Goal: Information Seeking & Learning: Learn about a topic

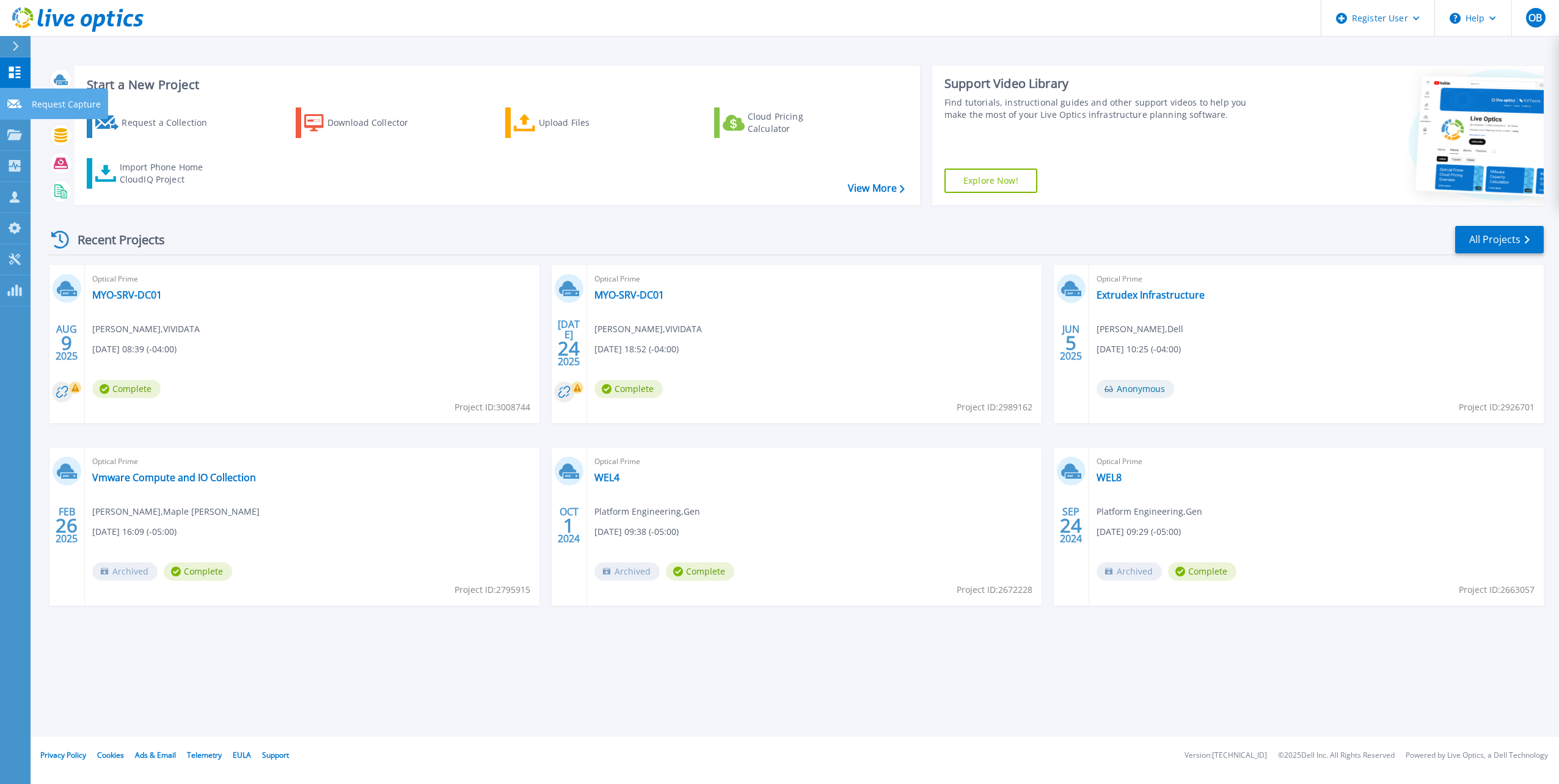
click at [21, 103] on icon at bounding box center [14, 104] width 14 height 9
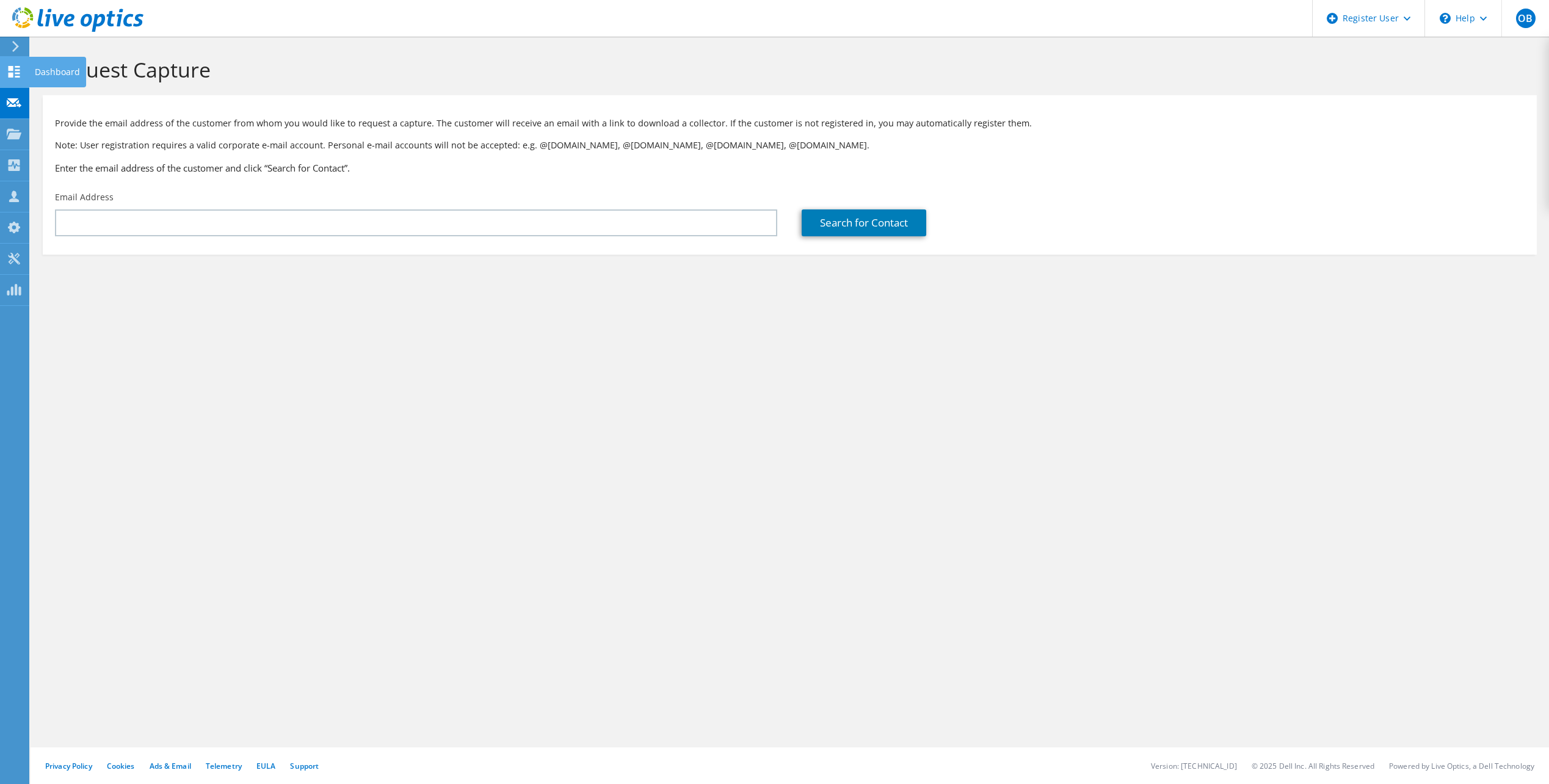
click at [31, 82] on div "Dashboard" at bounding box center [57, 72] width 57 height 30
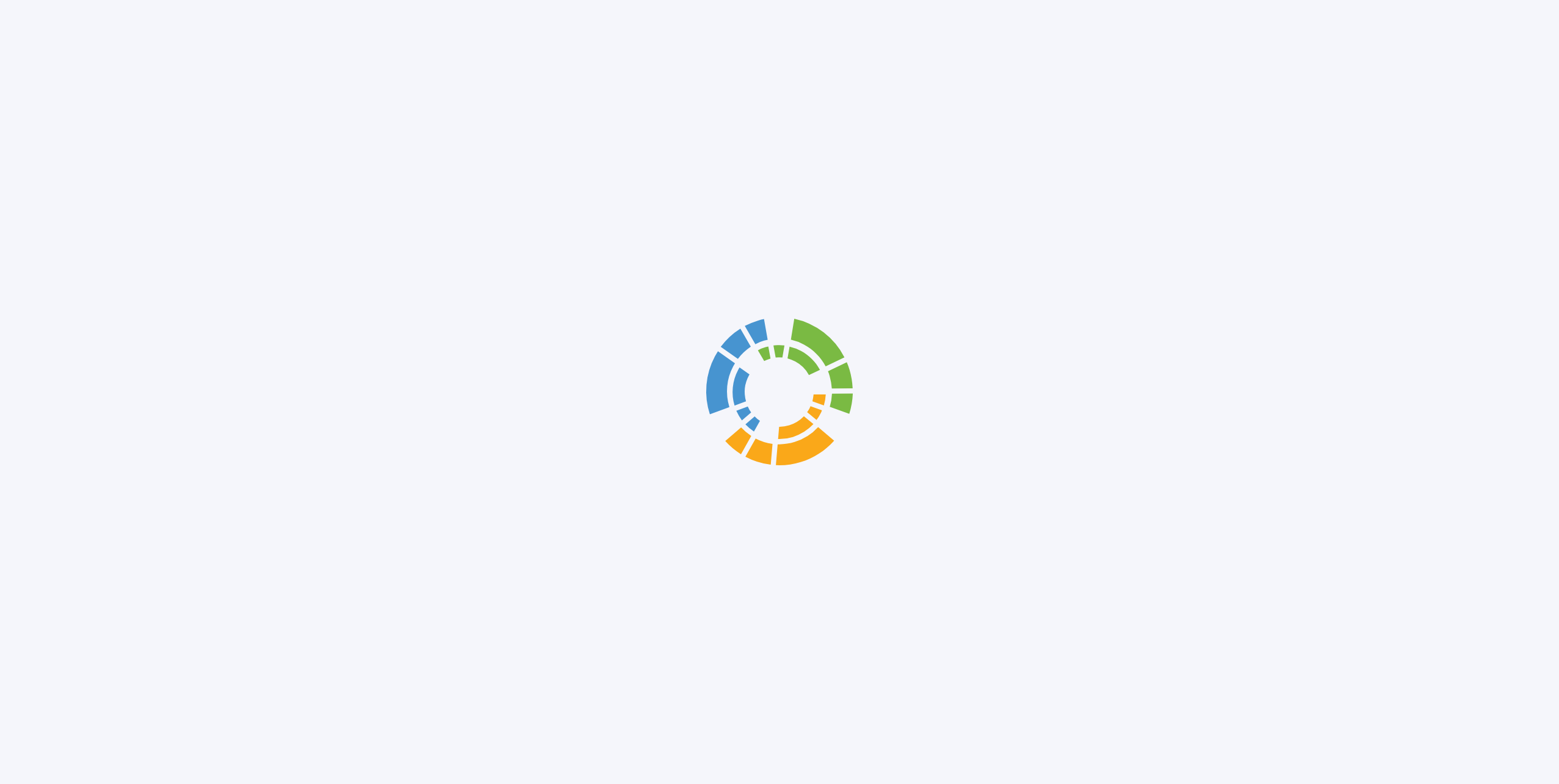
click at [26, 138] on div at bounding box center [779, 392] width 1559 height 784
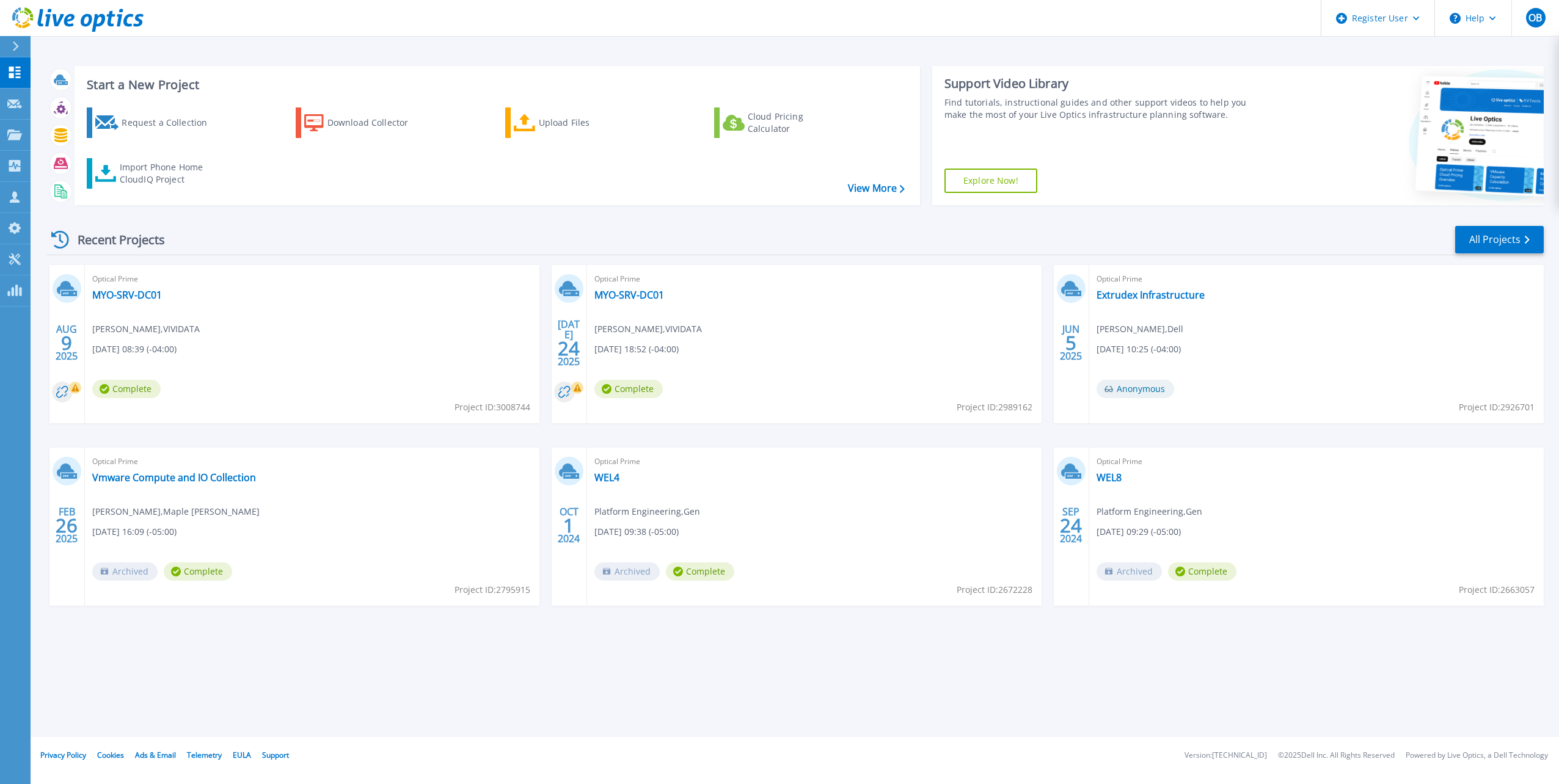
click at [26, 138] on link "Projects Projects" at bounding box center [15, 135] width 30 height 31
click at [456, 232] on div "Recent Projects All Projects" at bounding box center [795, 240] width 1497 height 30
click at [1166, 289] on link "Extrudex Infrastructure" at bounding box center [1151, 295] width 108 height 13
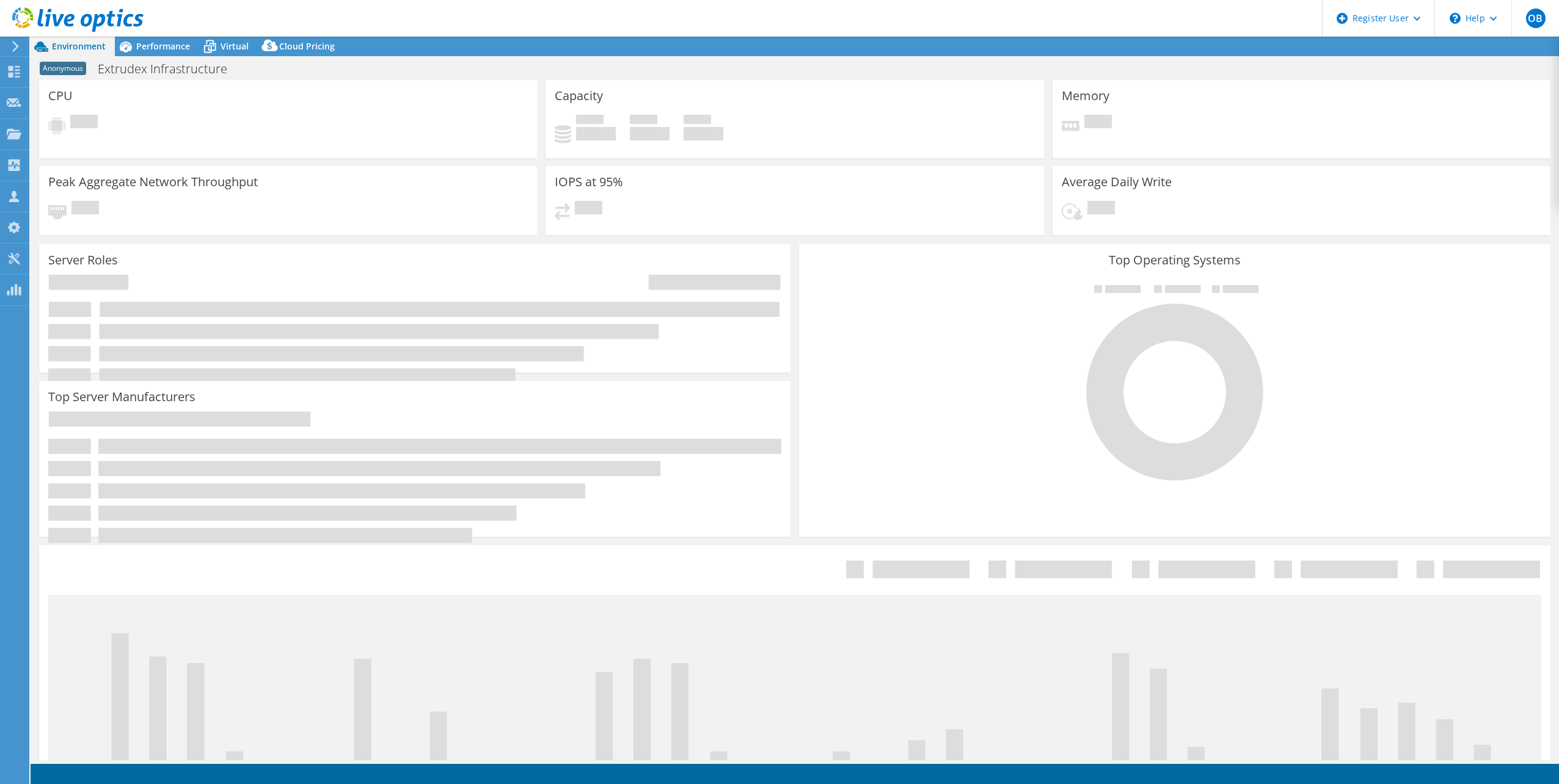
select select "Canada"
select select "CAD"
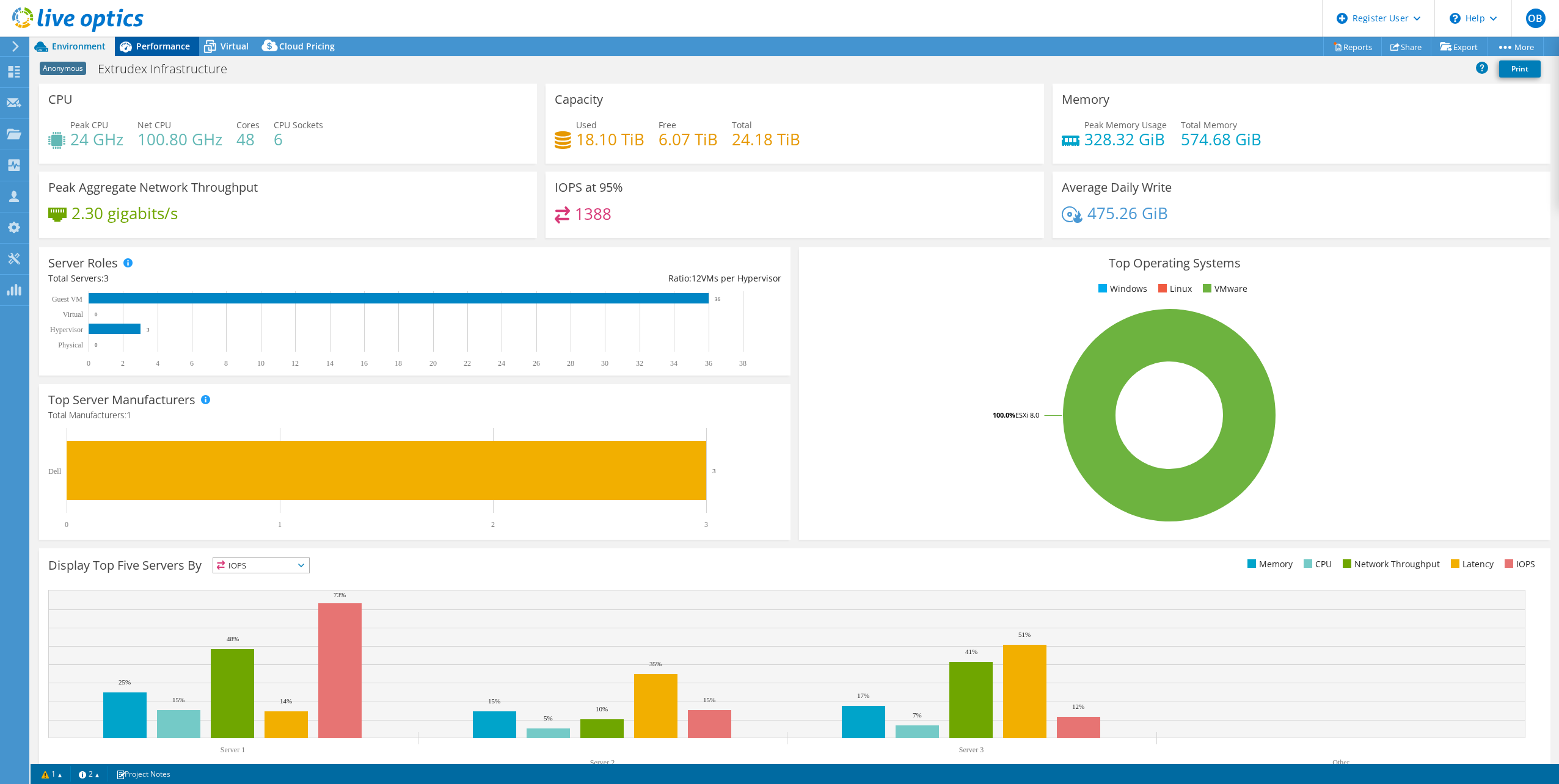
click at [151, 44] on span "Performance" at bounding box center [163, 46] width 54 height 12
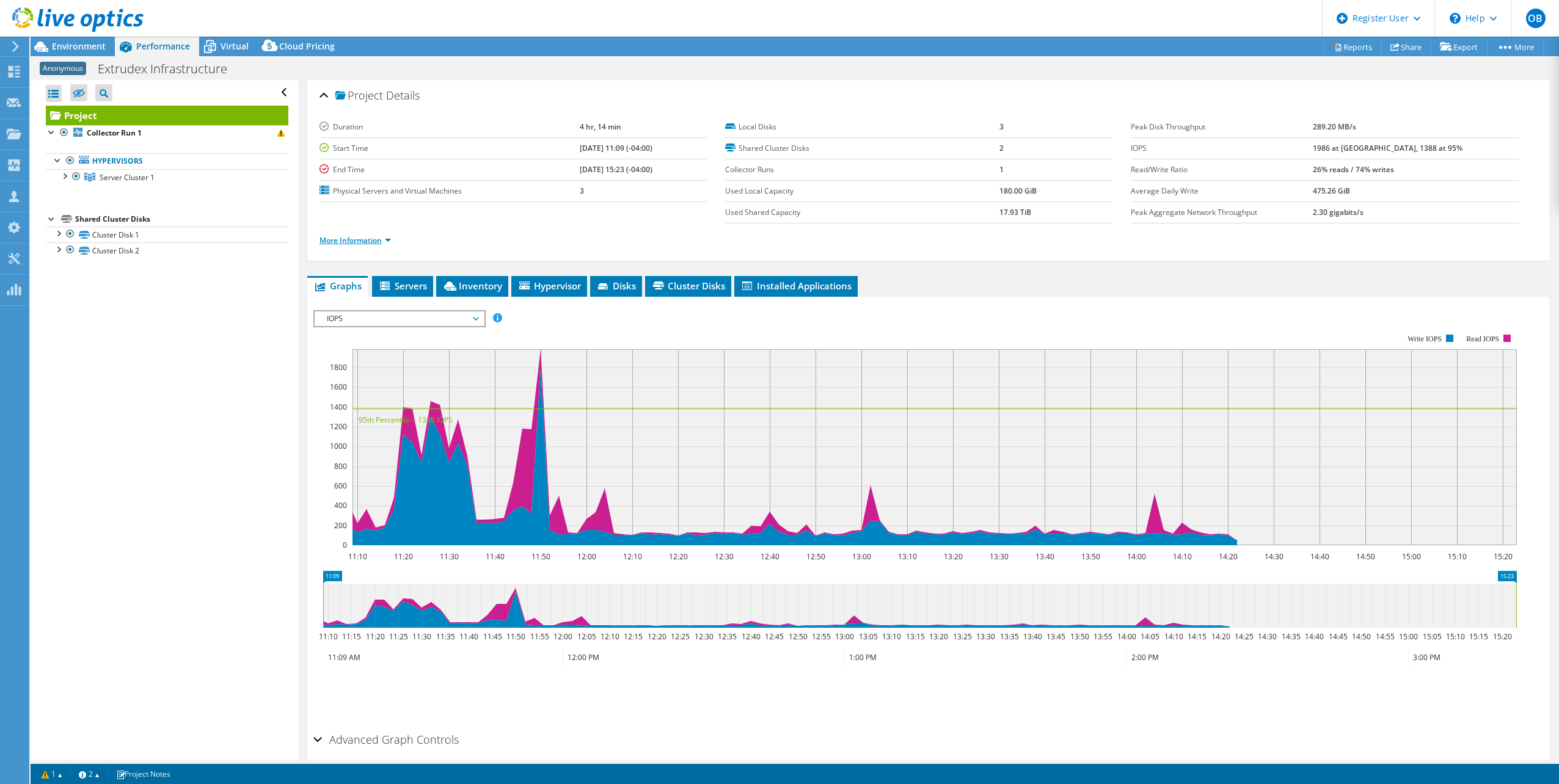
click at [348, 237] on link "More Information" at bounding box center [355, 240] width 72 height 11
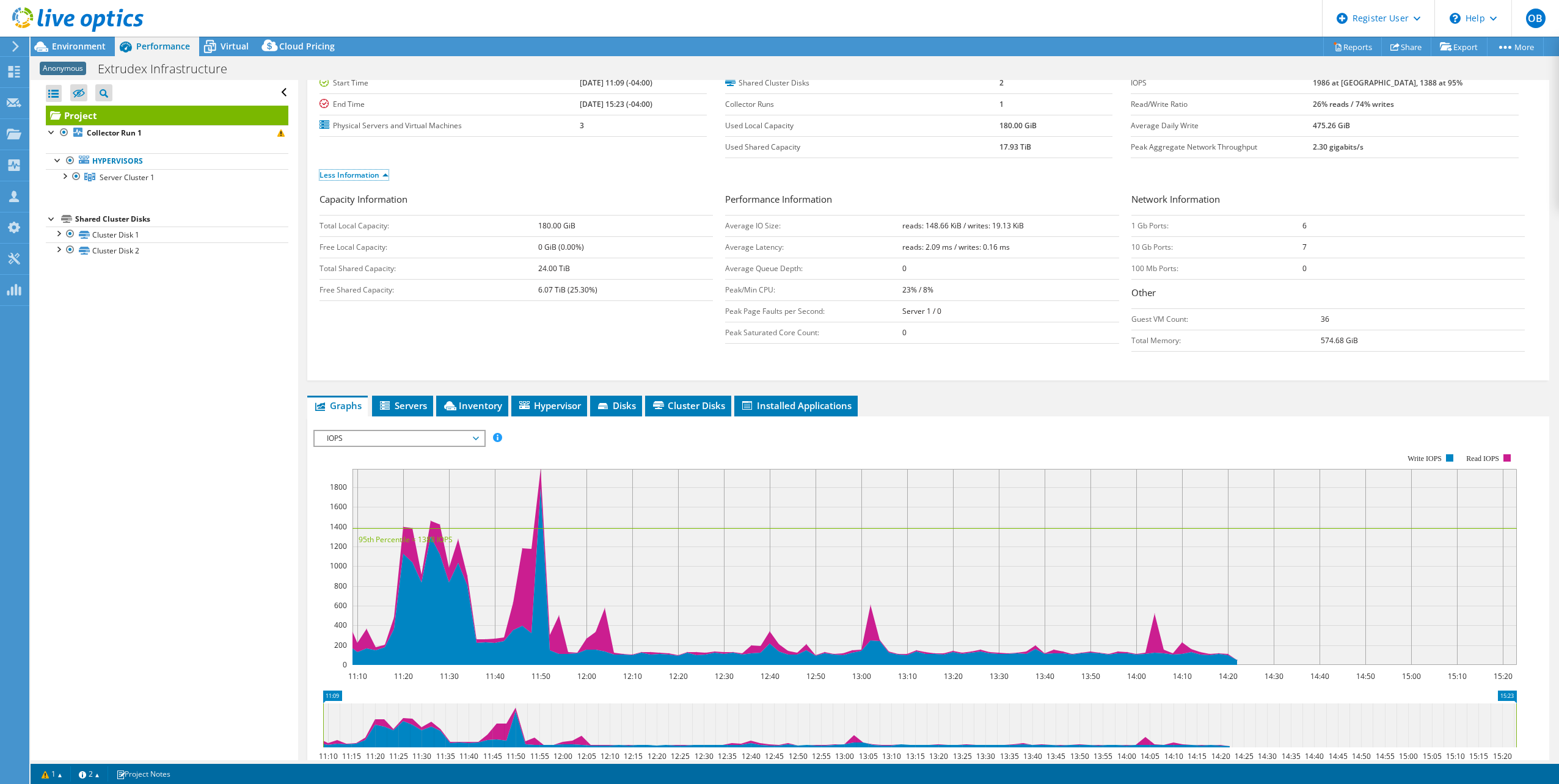
scroll to position [122, 0]
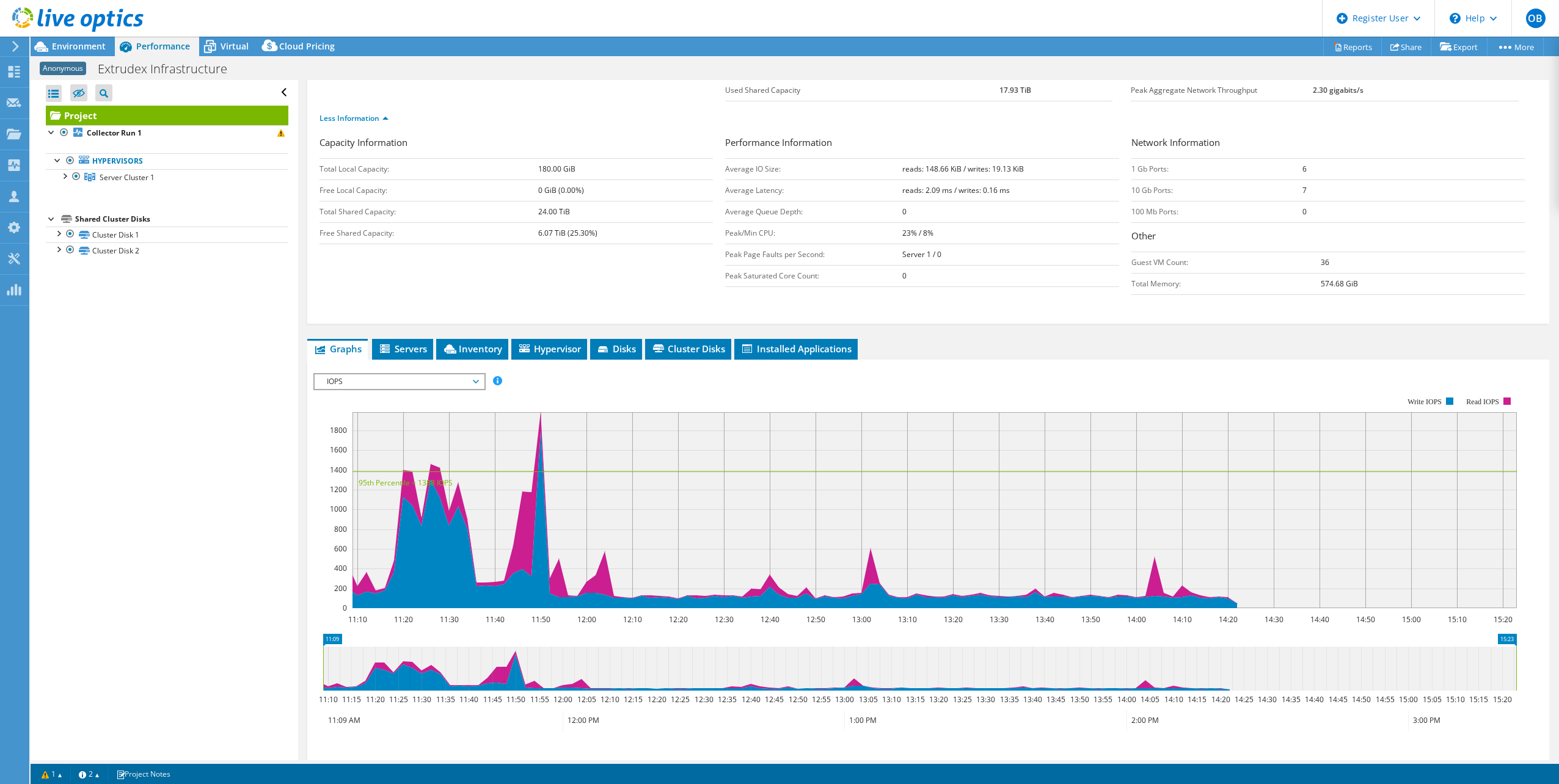
click at [415, 384] on span "IOPS" at bounding box center [399, 382] width 157 height 14
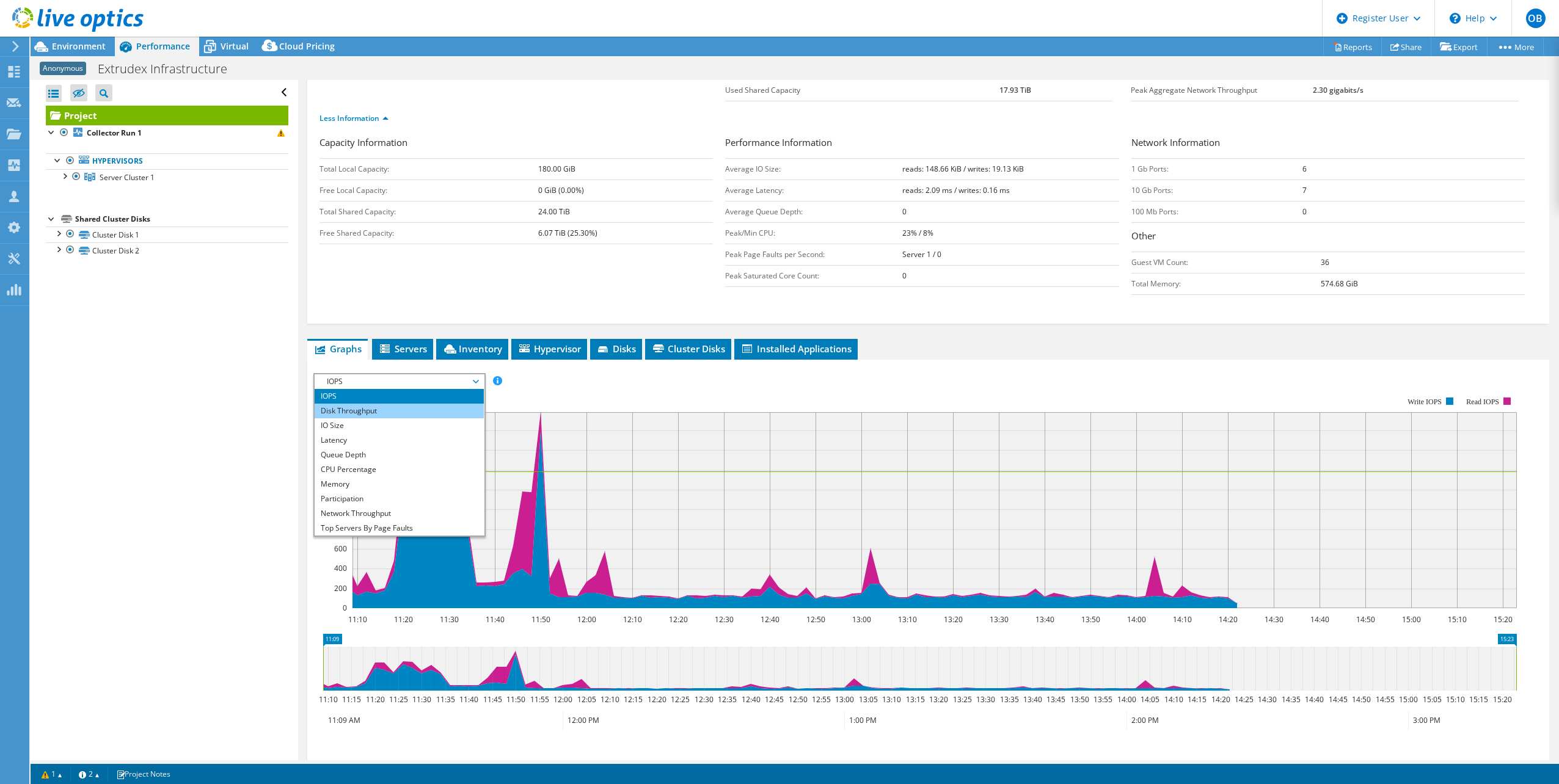
click at [401, 405] on li "Disk Throughput" at bounding box center [399, 411] width 169 height 14
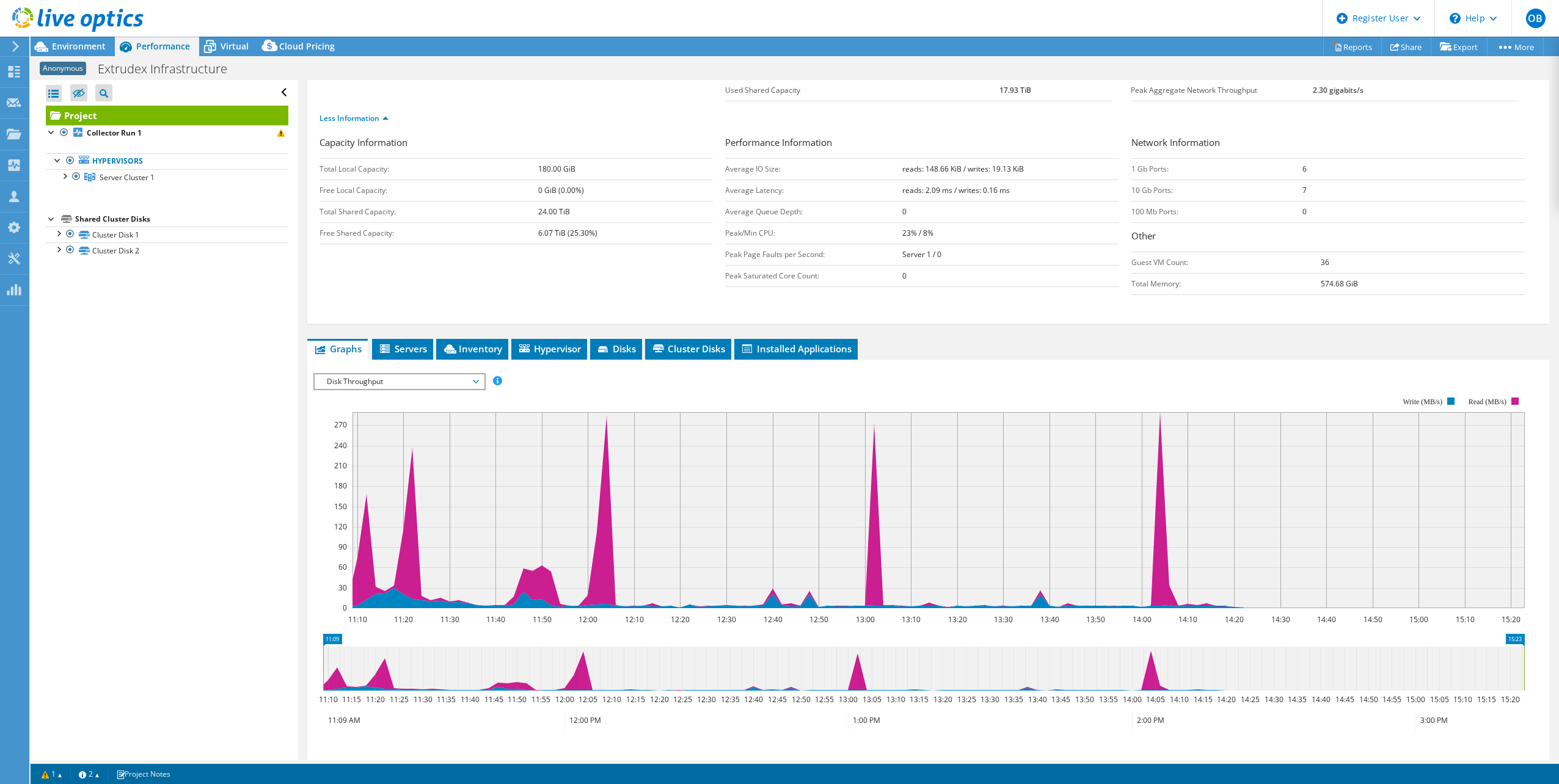
click at [412, 392] on rect at bounding box center [919, 502] width 1212 height 244
click at [415, 384] on span "Disk Throughput" at bounding box center [399, 382] width 157 height 14
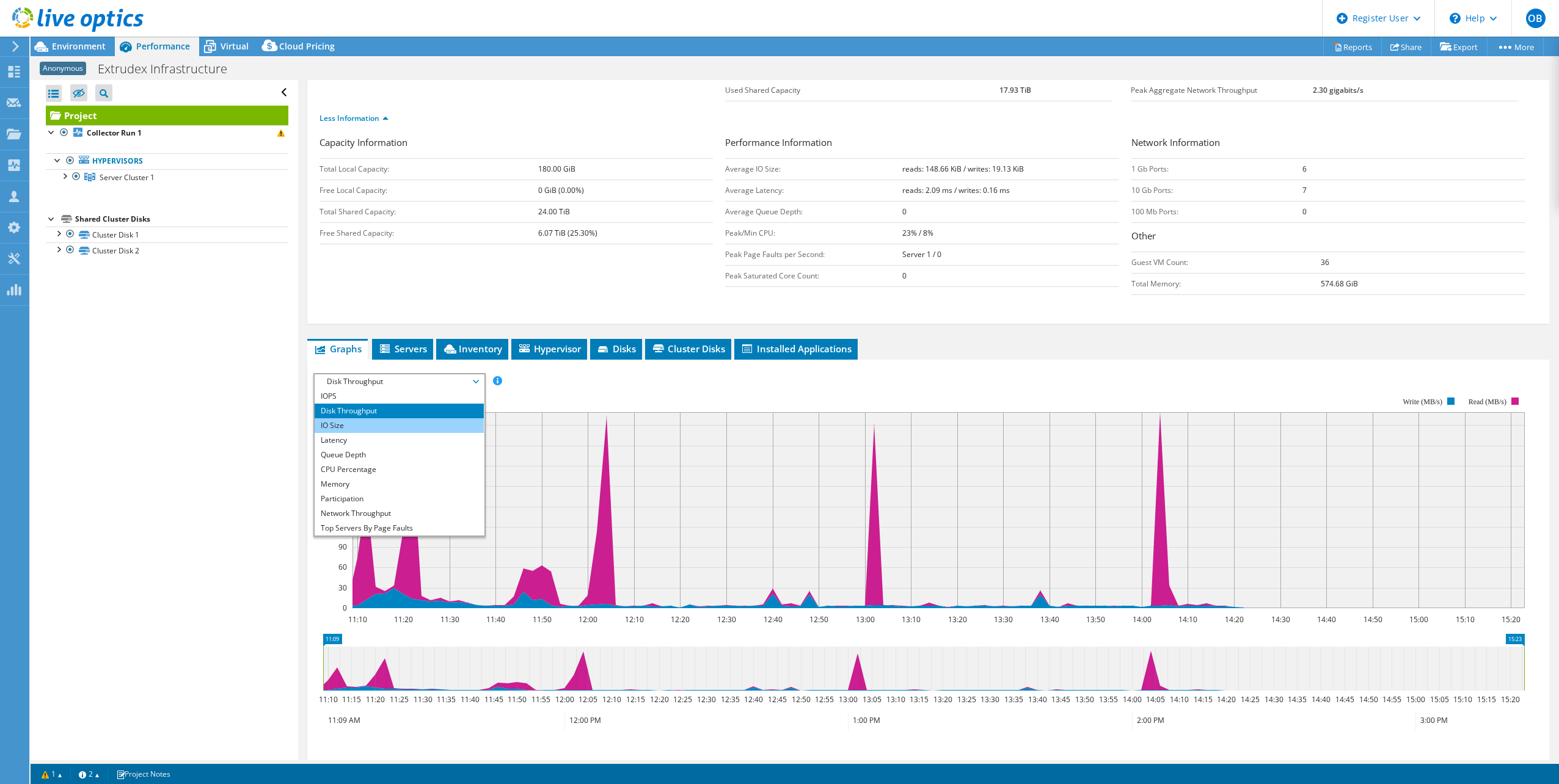
click at [389, 425] on li "IO Size" at bounding box center [399, 425] width 169 height 14
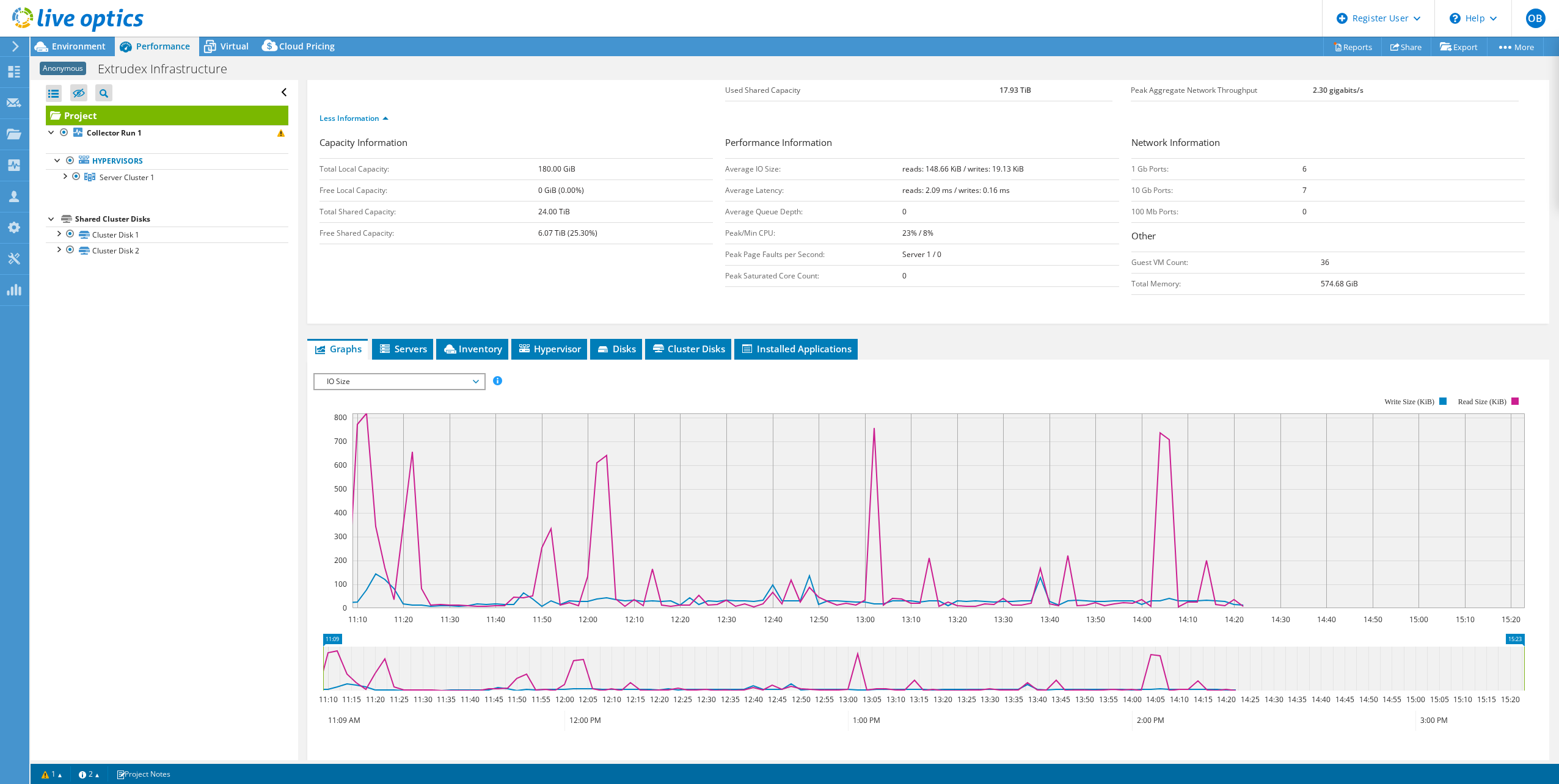
click at [417, 386] on span "IO Size" at bounding box center [399, 382] width 157 height 14
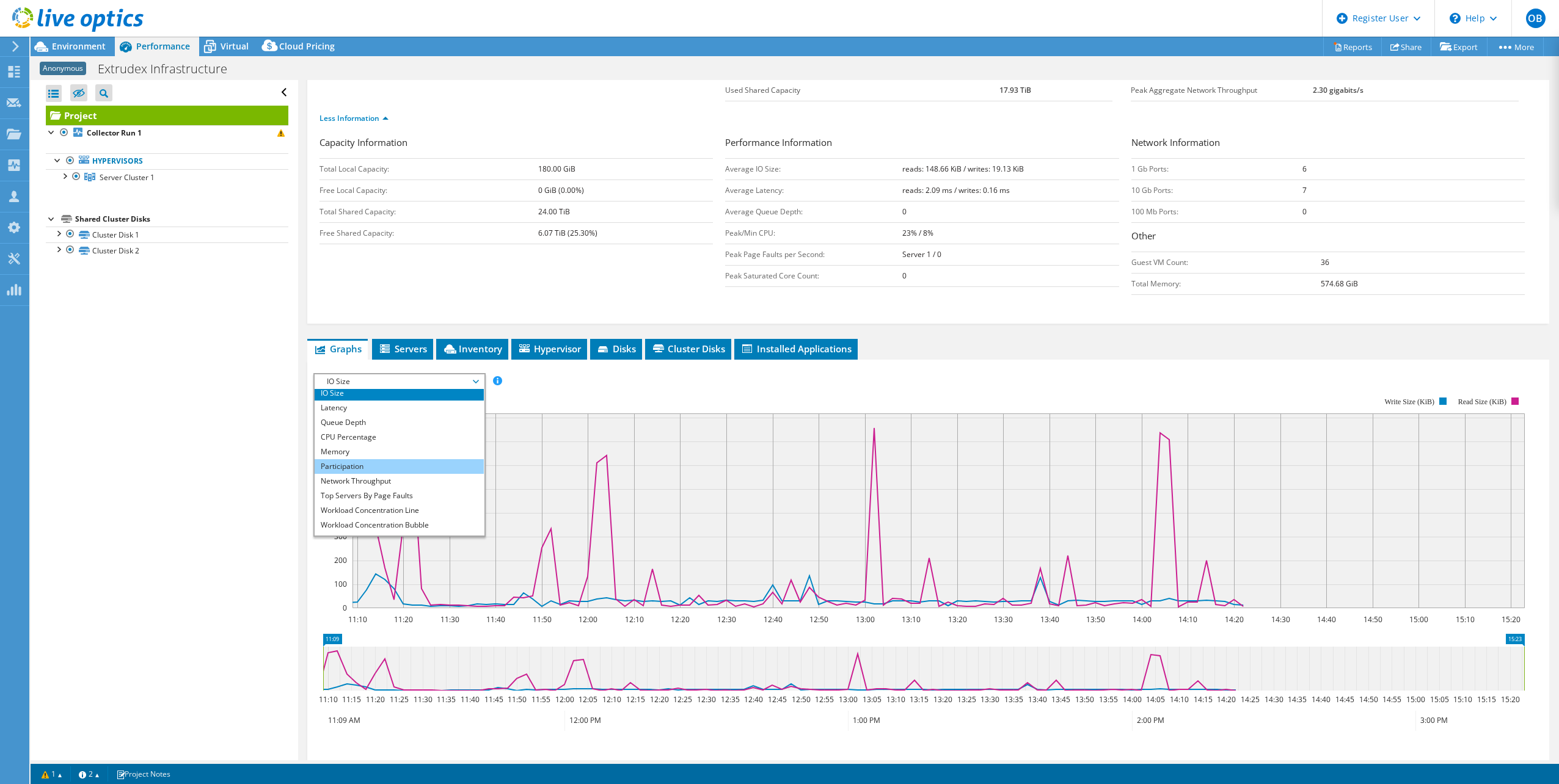
scroll to position [44, 0]
click at [410, 484] on li "Top Servers By Page Faults" at bounding box center [399, 484] width 169 height 14
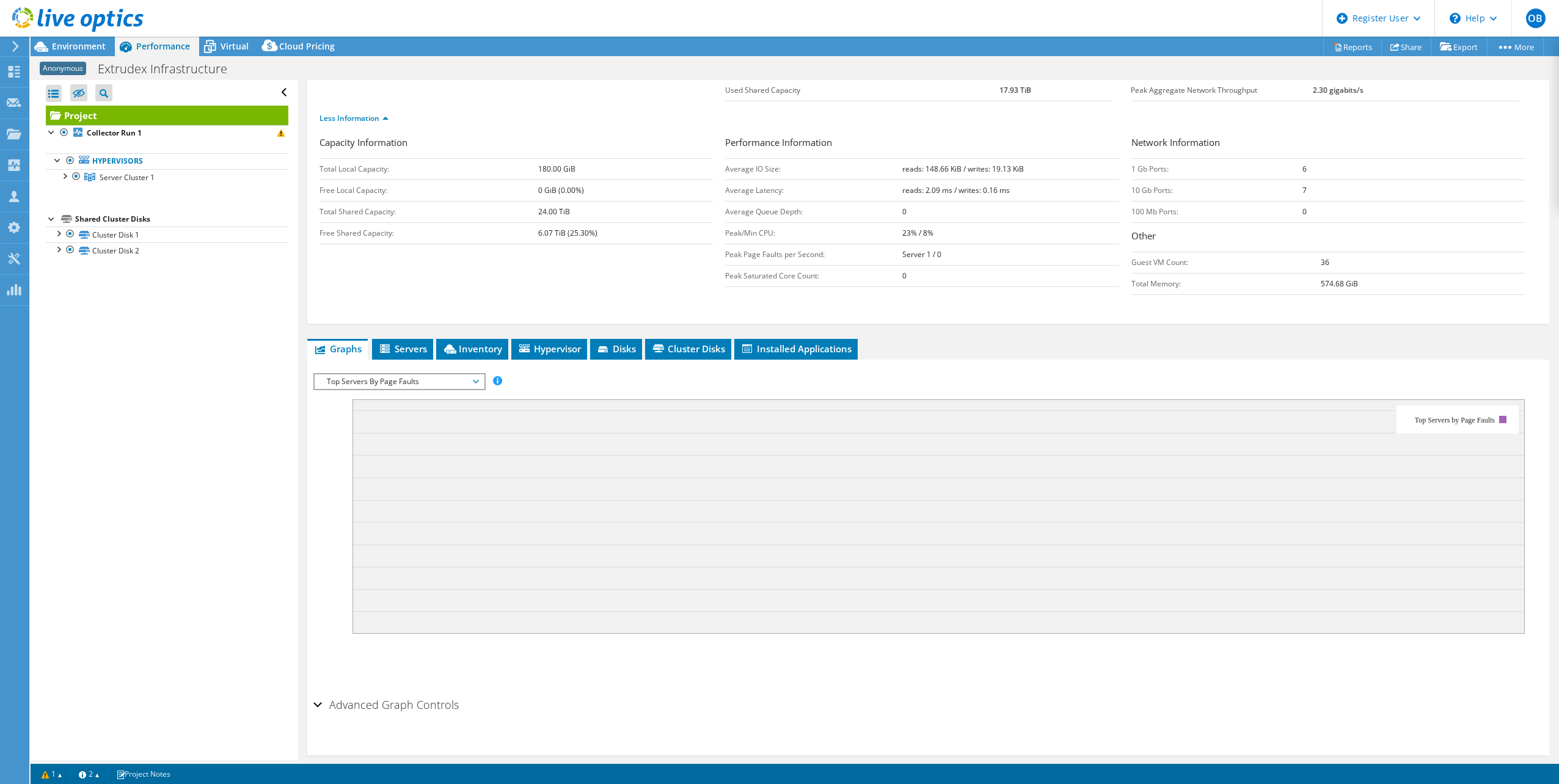
click at [431, 380] on span "Top Servers By Page Faults" at bounding box center [399, 382] width 157 height 14
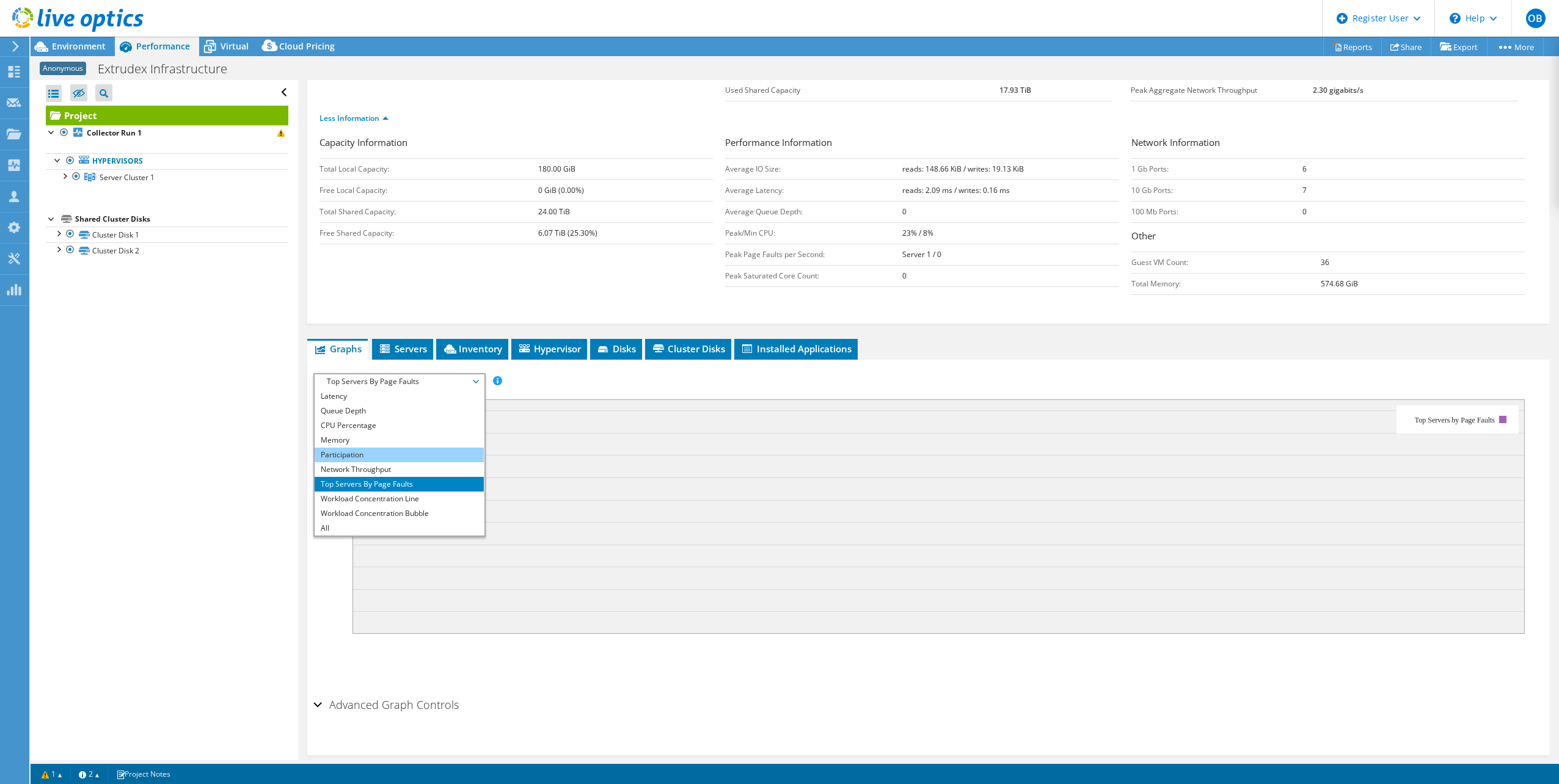
click at [385, 448] on li "Participation" at bounding box center [399, 455] width 169 height 14
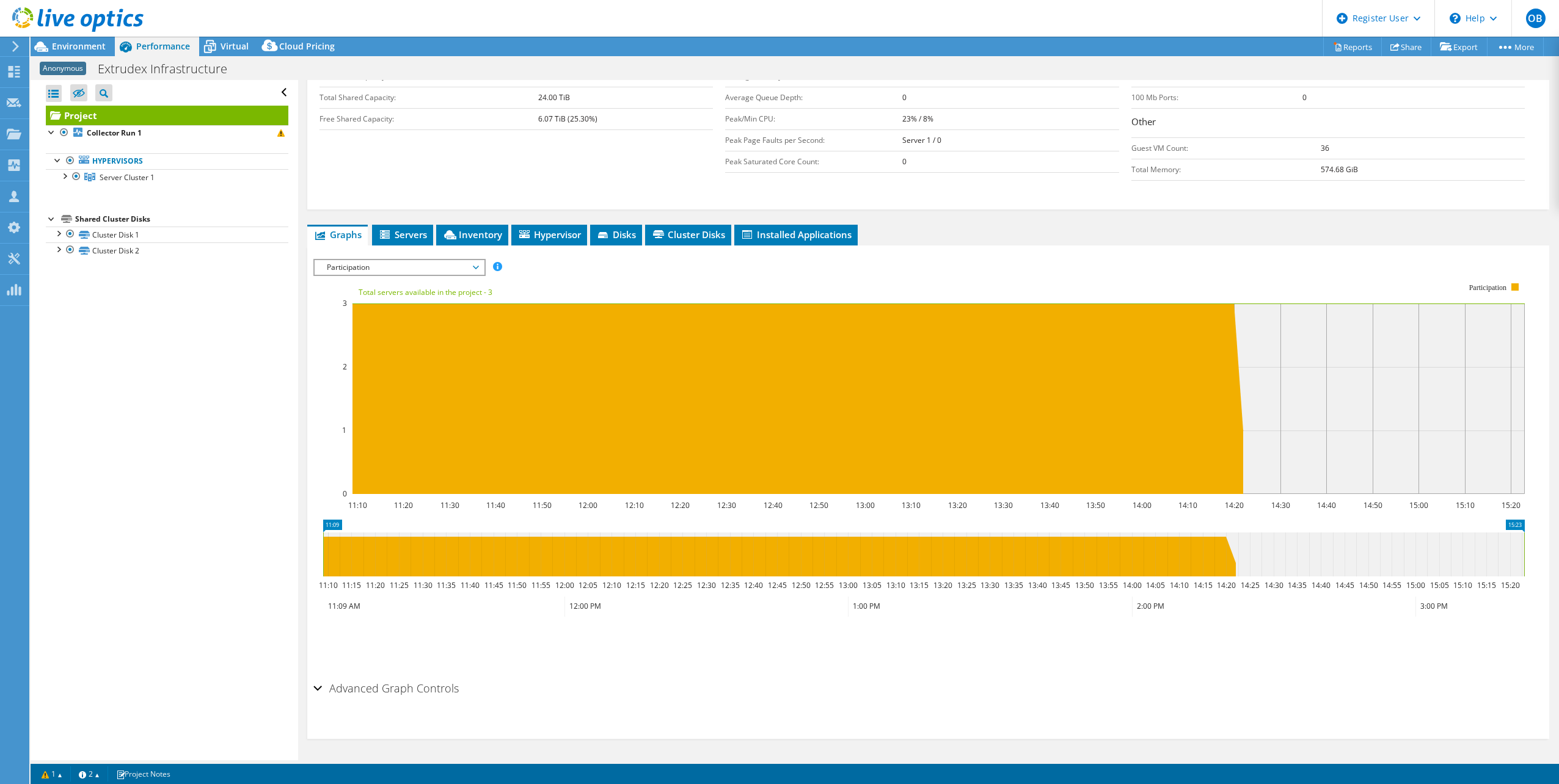
scroll to position [114, 0]
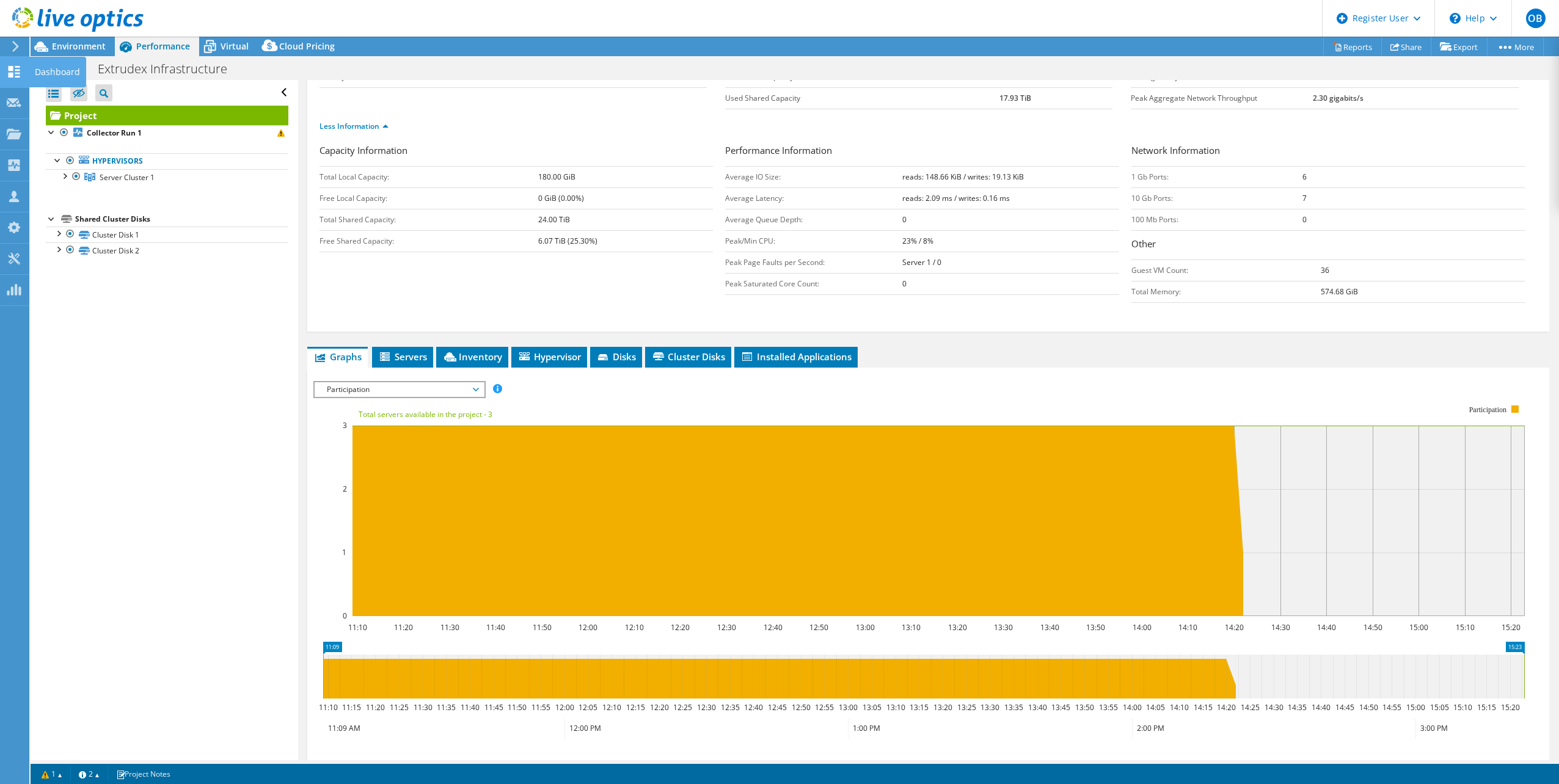
click at [16, 74] on use at bounding box center [14, 72] width 12 height 12
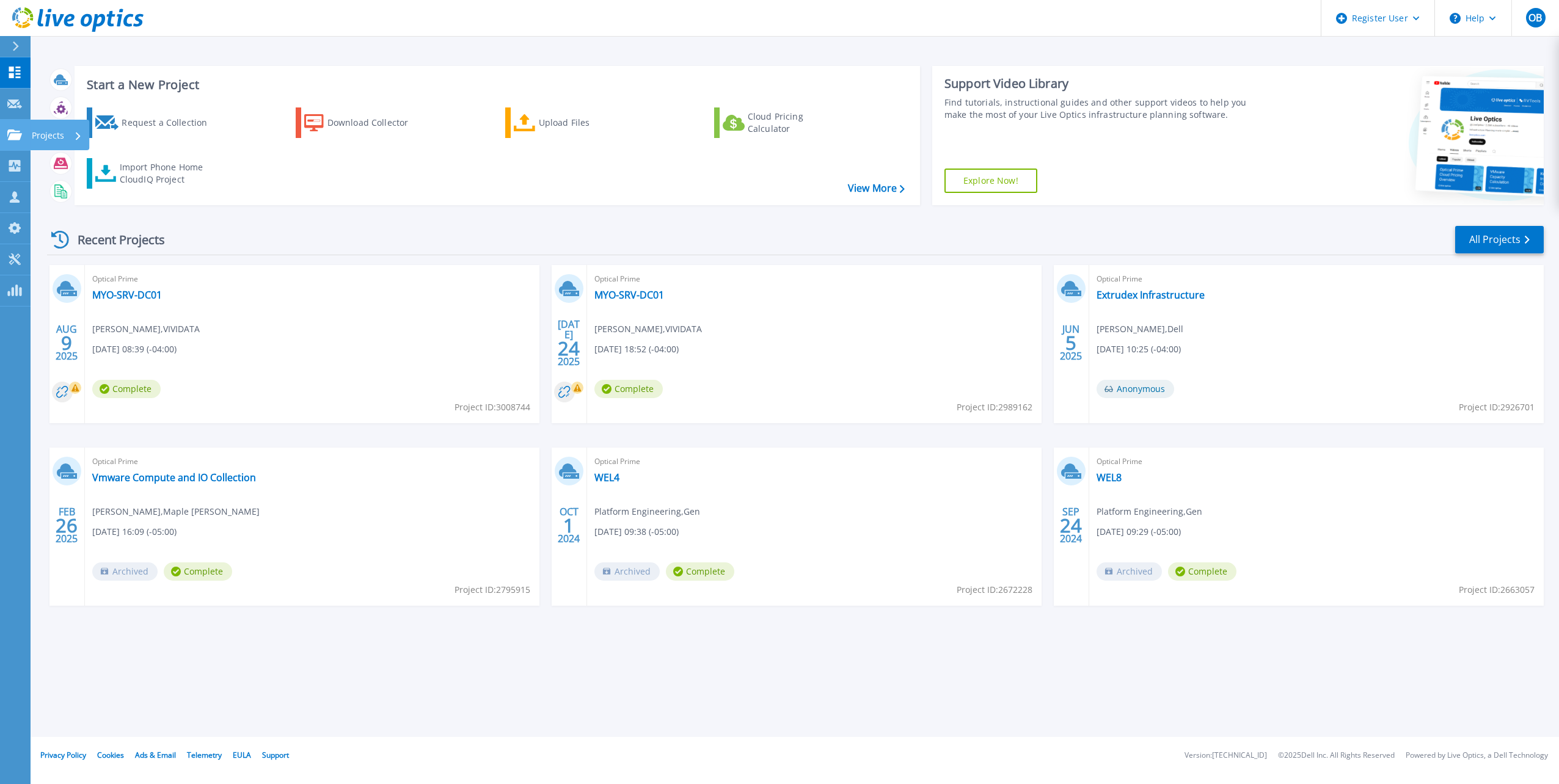
click at [23, 141] on link "Projects Projects" at bounding box center [15, 135] width 30 height 31
click at [764, 660] on div "Start a New Project Request a Collection Download Collector Upload Files Cloud …" at bounding box center [794, 369] width 1529 height 737
click at [172, 483] on link "Vmware Compute and IO Collection" at bounding box center [174, 477] width 164 height 13
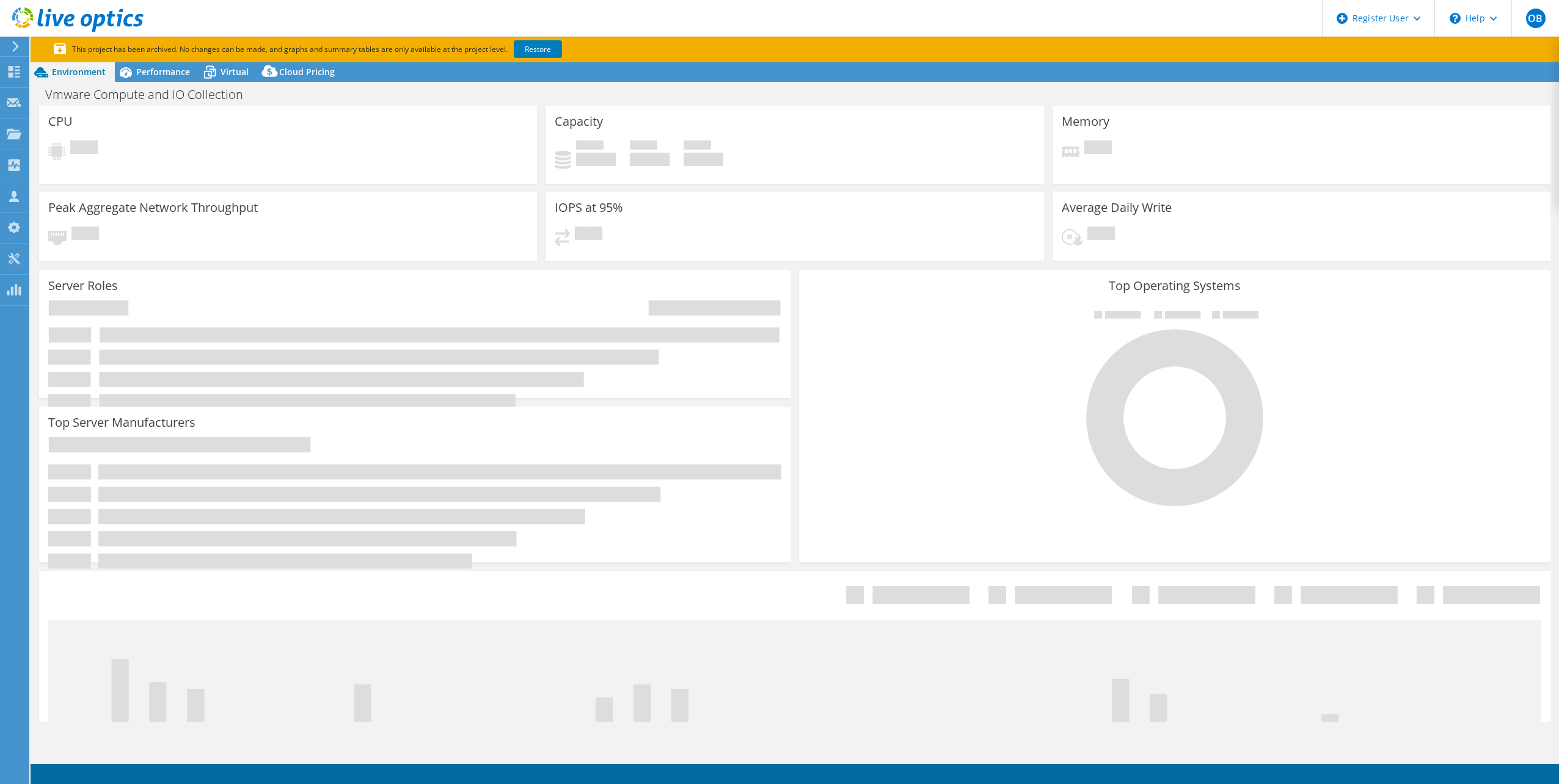
select select "USD"
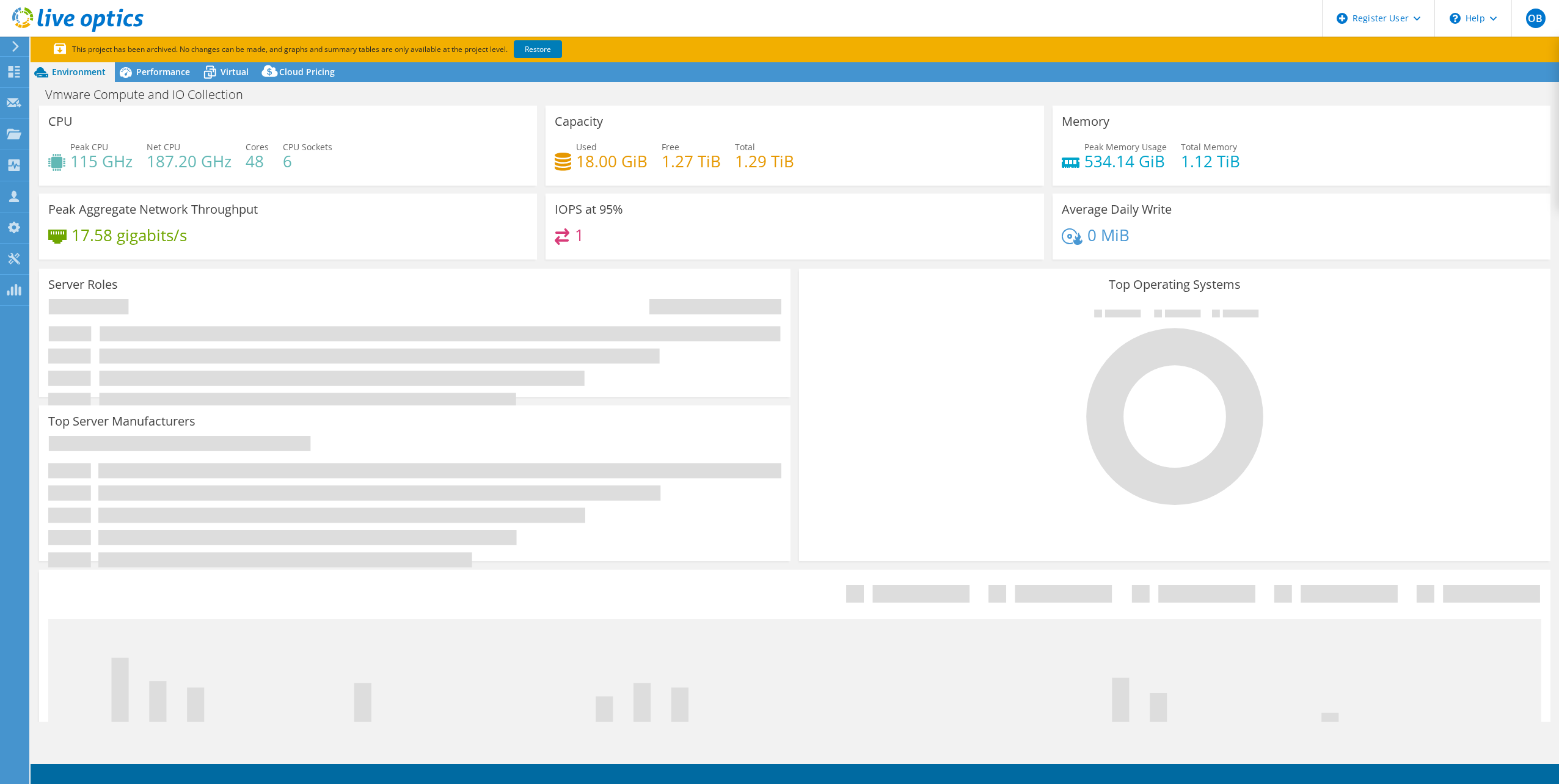
select select "[GEOGRAPHIC_DATA]"
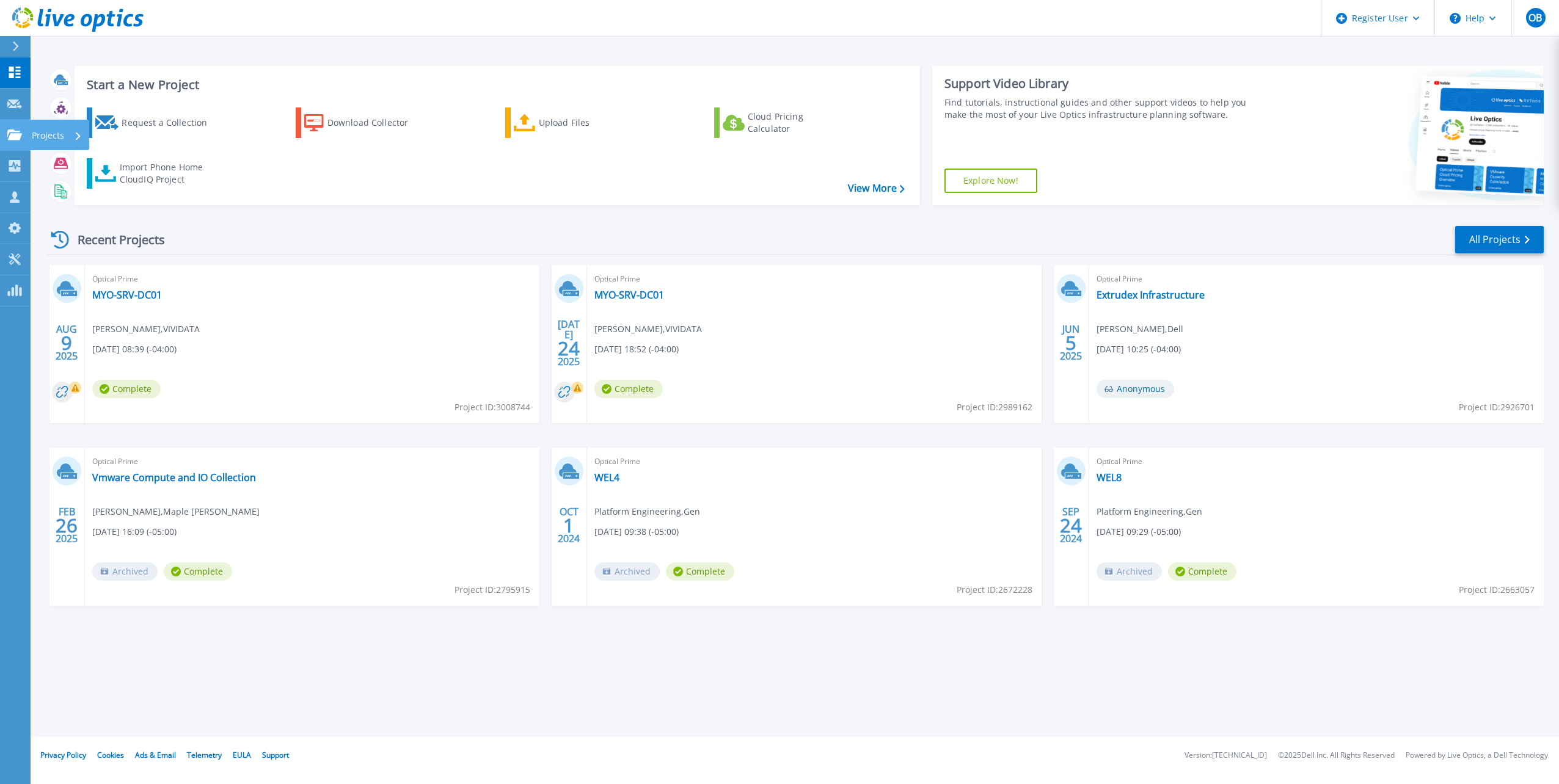
click at [20, 144] on link "Projects Projects" at bounding box center [15, 135] width 30 height 31
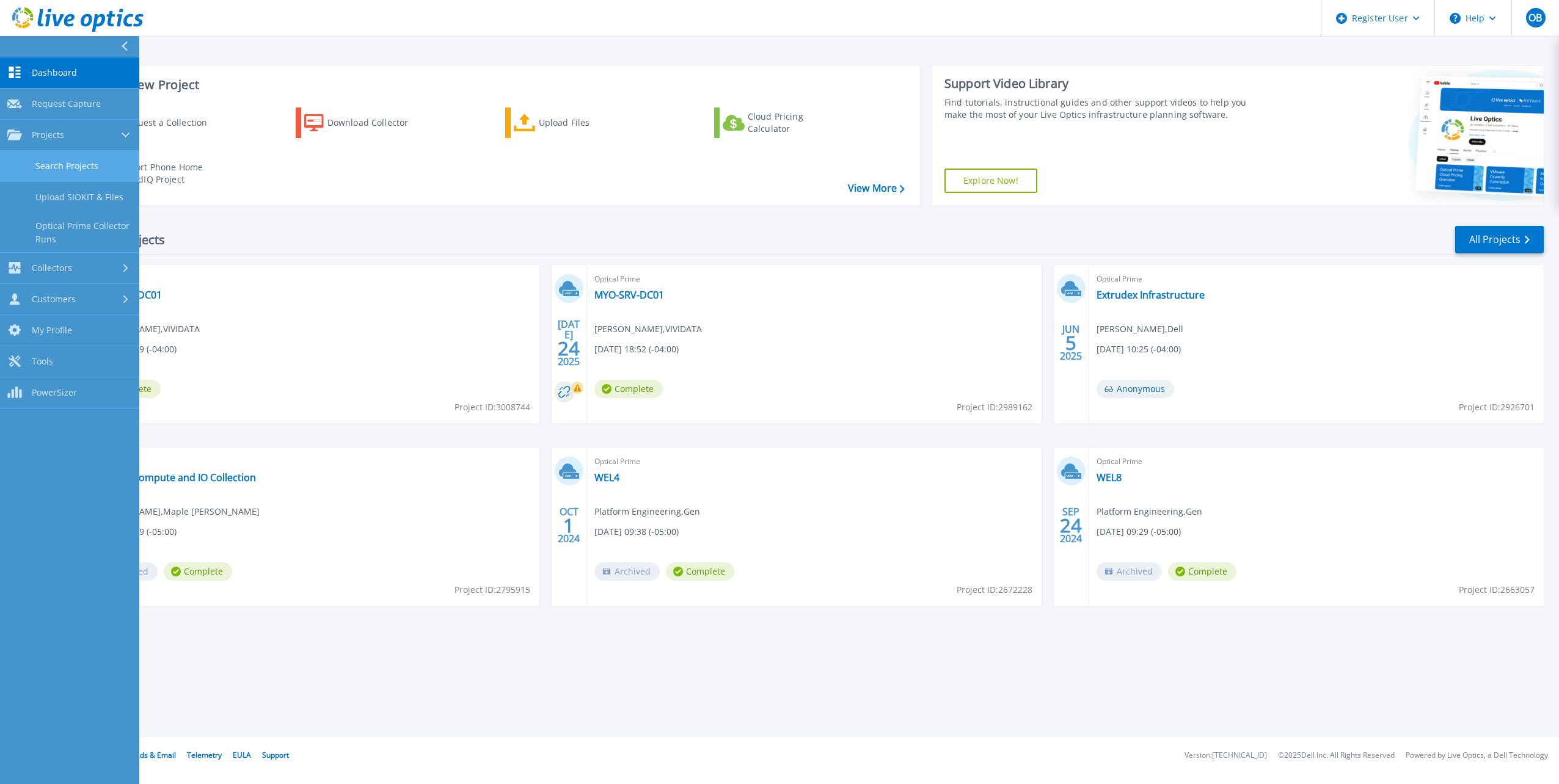
click at [73, 178] on link "Search Projects" at bounding box center [70, 166] width 140 height 31
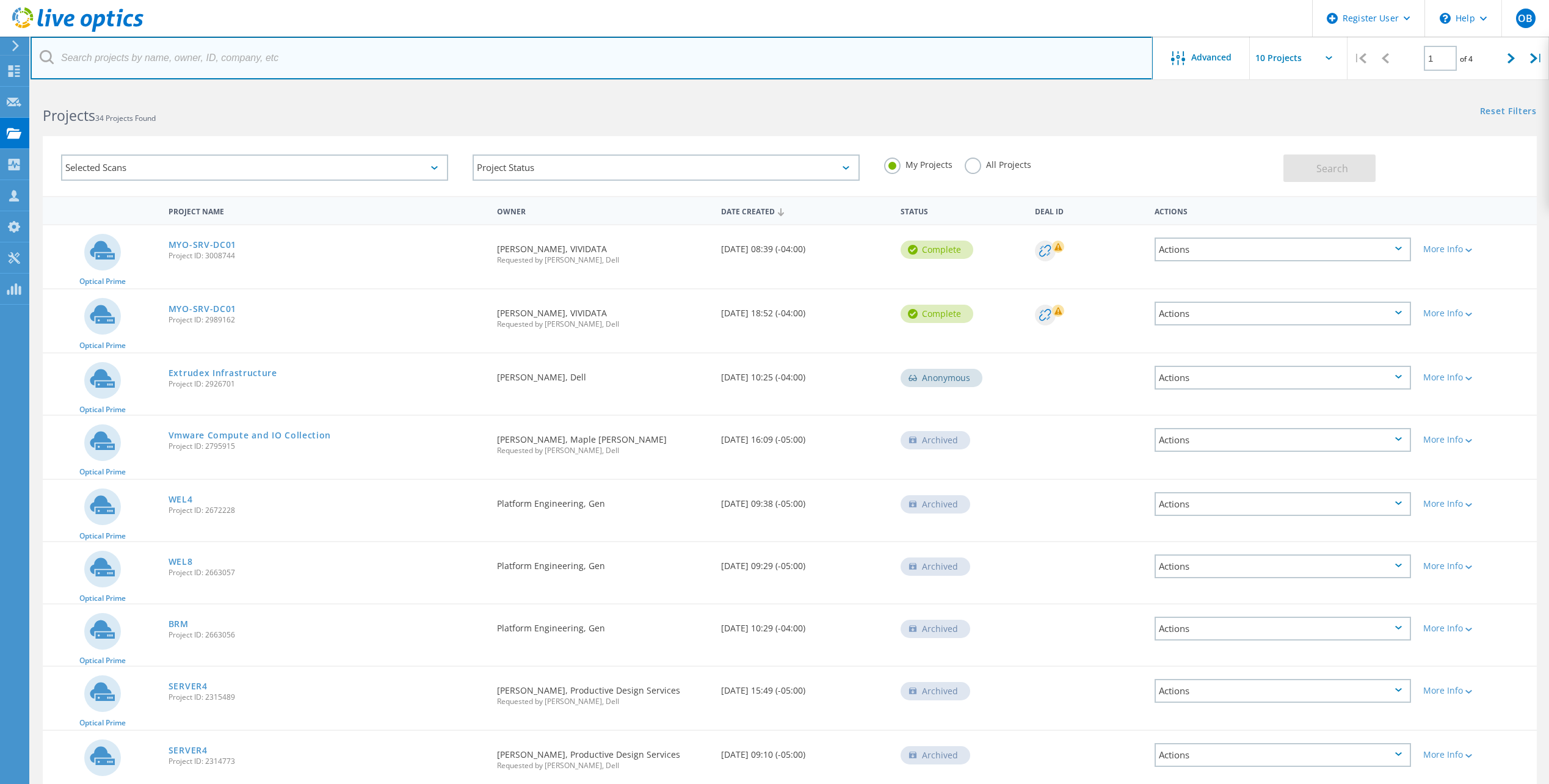
click at [175, 69] on input "text" at bounding box center [591, 58] width 1122 height 43
type input "eckler"
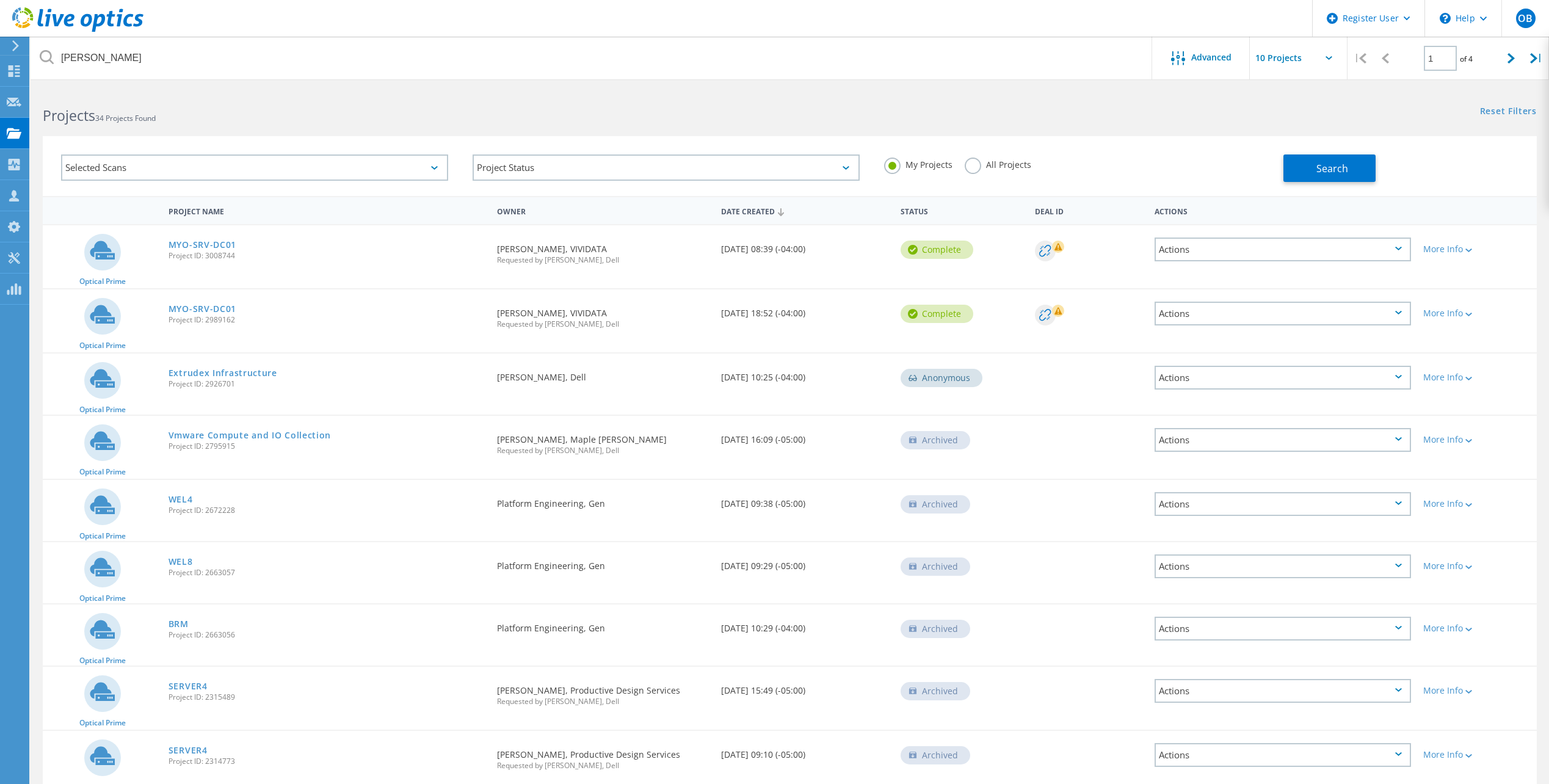
click at [960, 169] on div "My Projects All Projects" at bounding box center [1078, 165] width 411 height 45
click at [972, 169] on label "All Projects" at bounding box center [998, 163] width 66 height 12
click at [0, 0] on input "All Projects" at bounding box center [0, 0] width 0 height 0
click at [1311, 169] on button "Search" at bounding box center [1330, 169] width 92 height 28
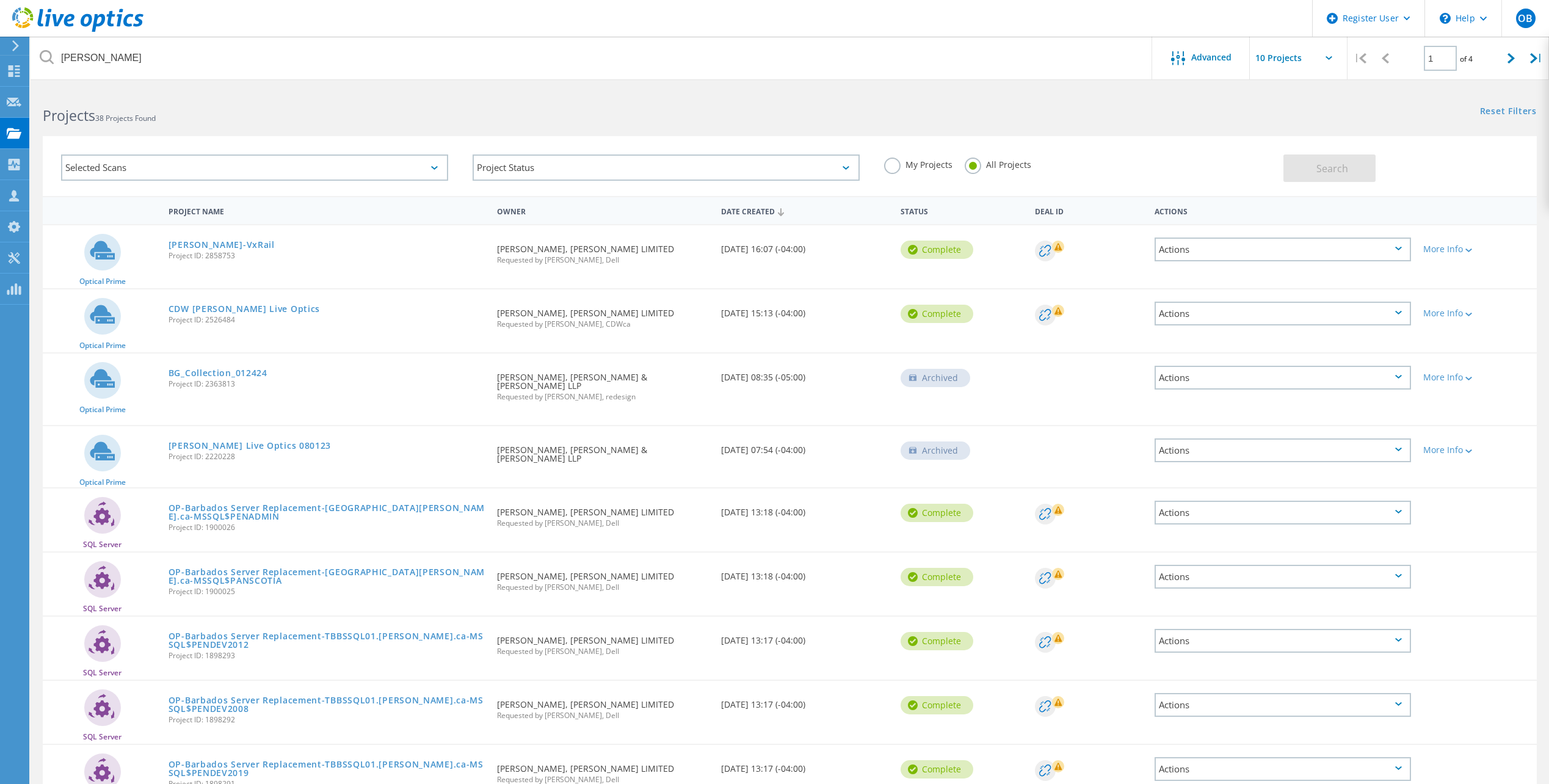
click at [207, 252] on span "Project ID: 2858753" at bounding box center [327, 255] width 317 height 7
click at [207, 249] on link "Eckler-VxRail" at bounding box center [221, 244] width 106 height 9
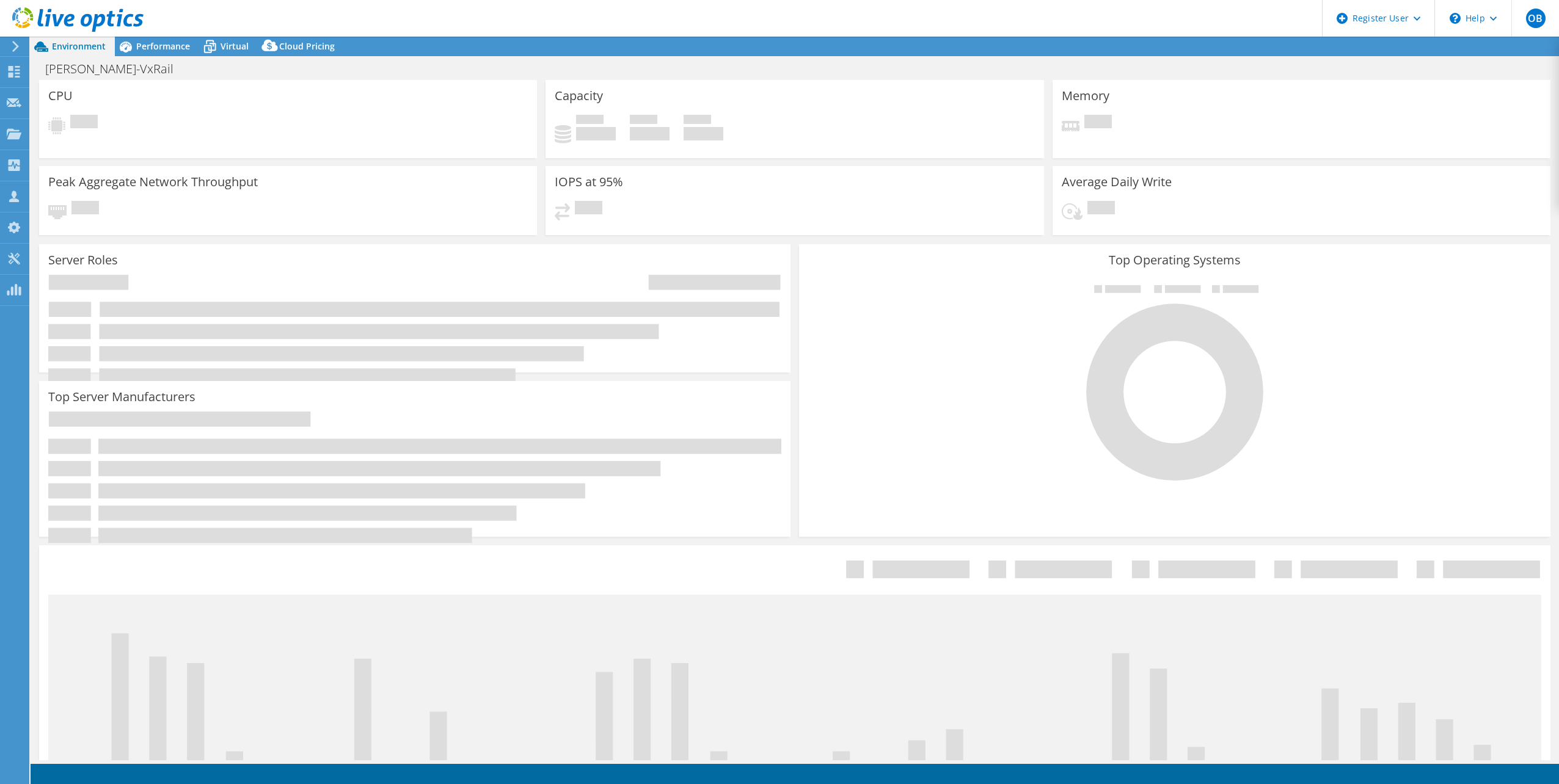
select select "USD"
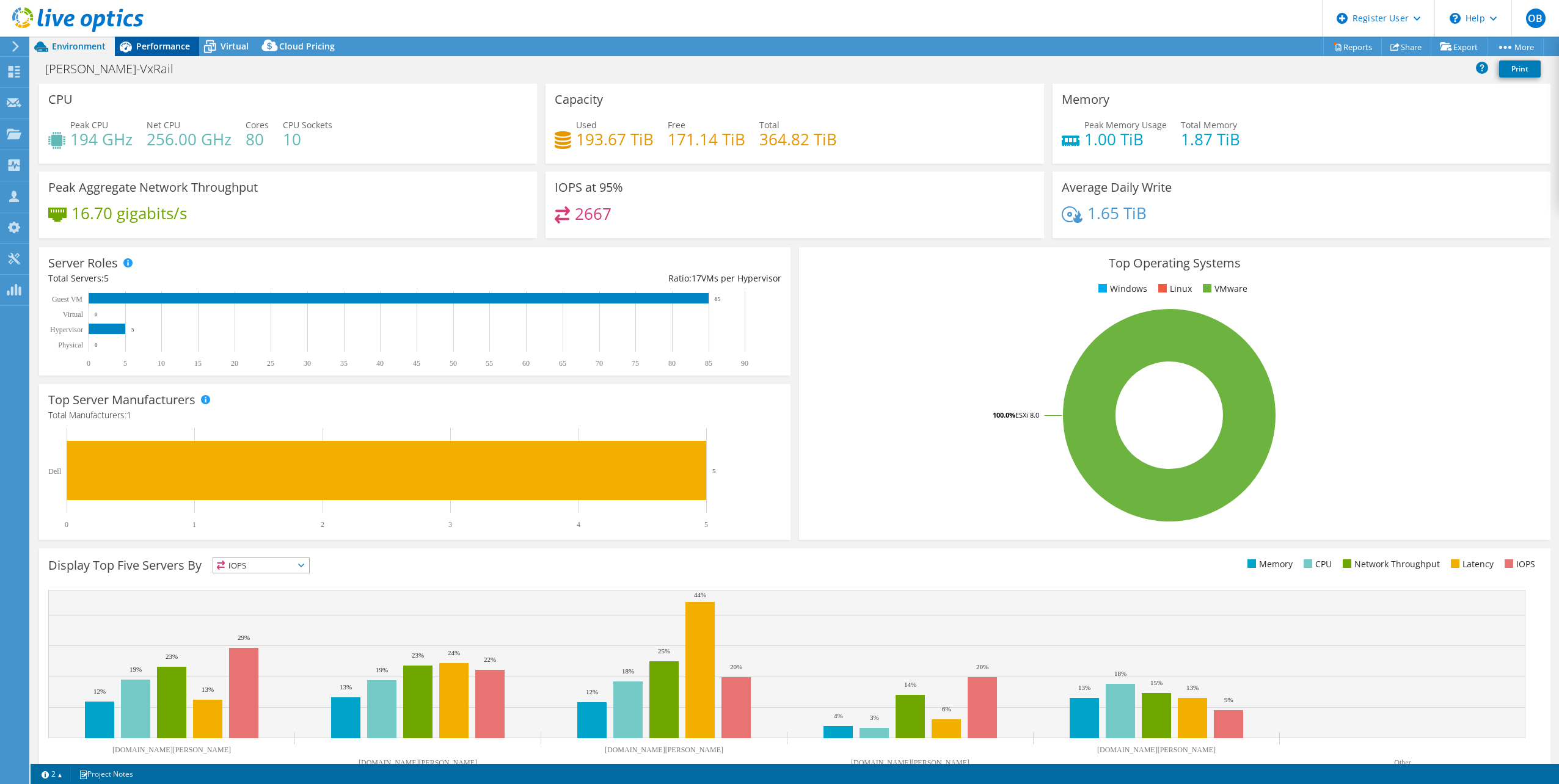
click at [179, 51] on span "Performance" at bounding box center [163, 46] width 54 height 12
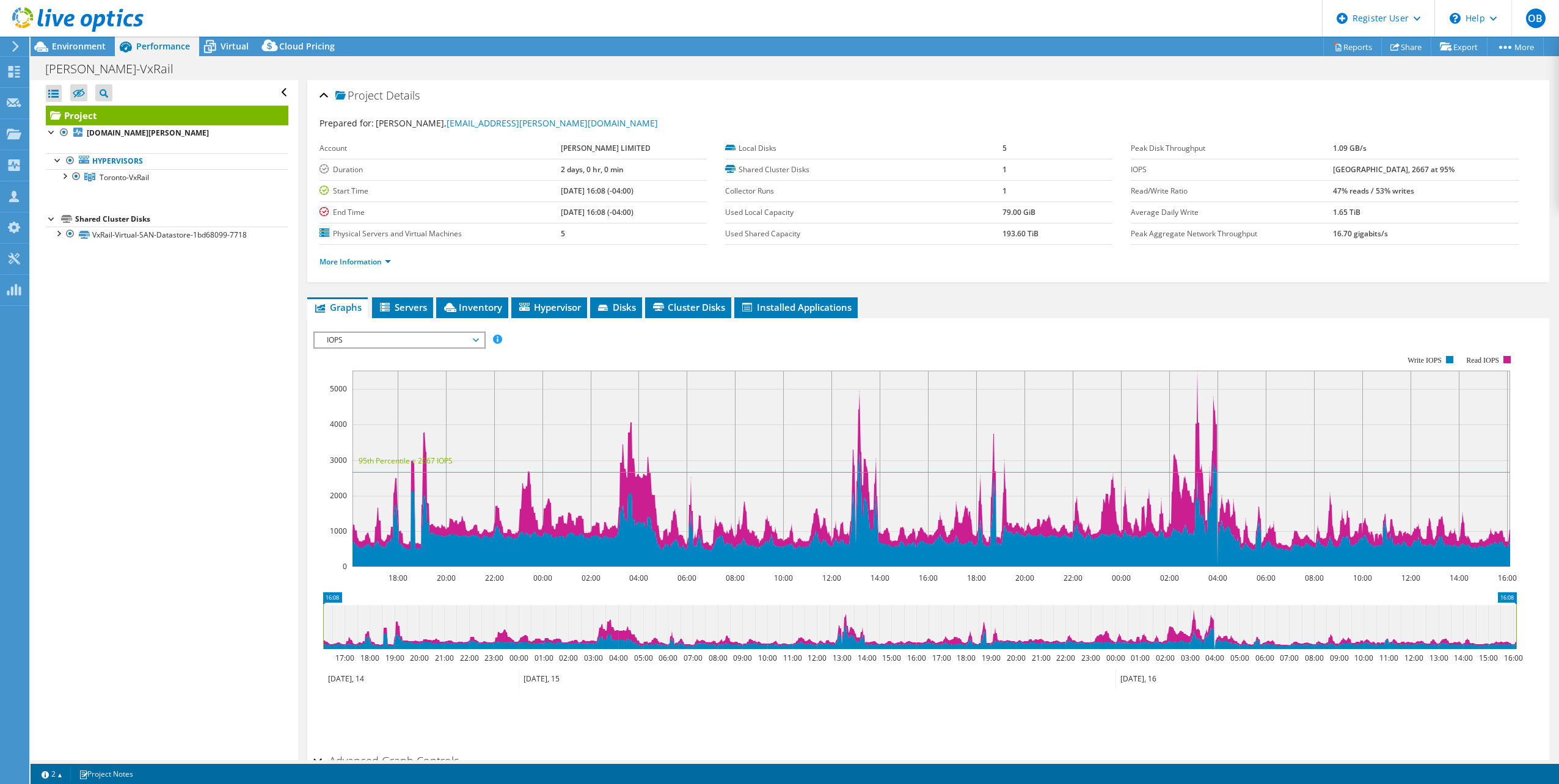
drag, startPoint x: 414, startPoint y: 311, endPoint x: 414, endPoint y: 332, distance: 21.0
click at [414, 332] on div "Graphs Servers Inventory Hypervisor Disks Cluster Disks Installed Applications …" at bounding box center [929, 554] width 1242 height 514
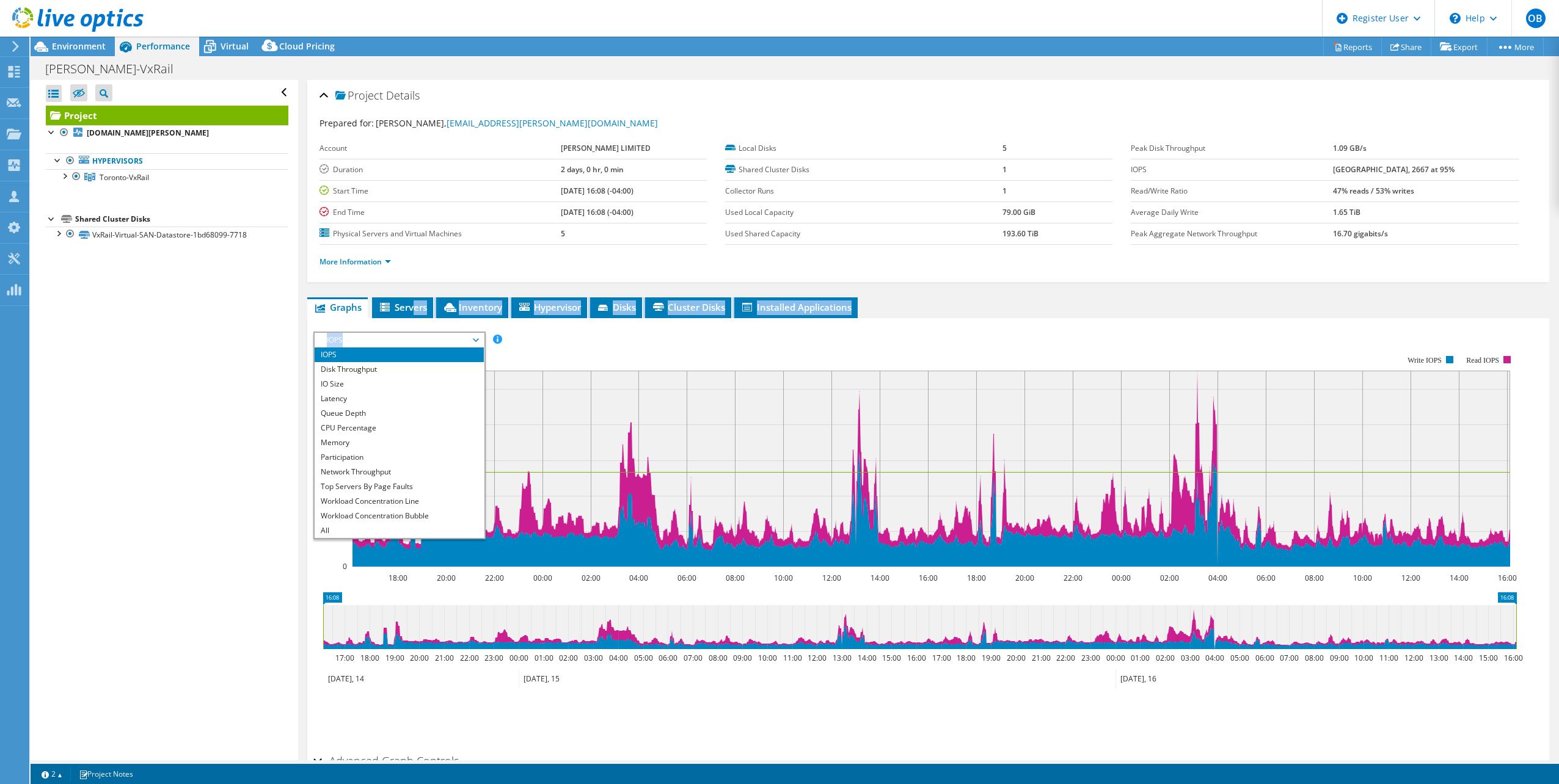
drag, startPoint x: 414, startPoint y: 332, endPoint x: 376, endPoint y: 334, distance: 38.1
click at [376, 334] on span "IOPS" at bounding box center [399, 340] width 157 height 14
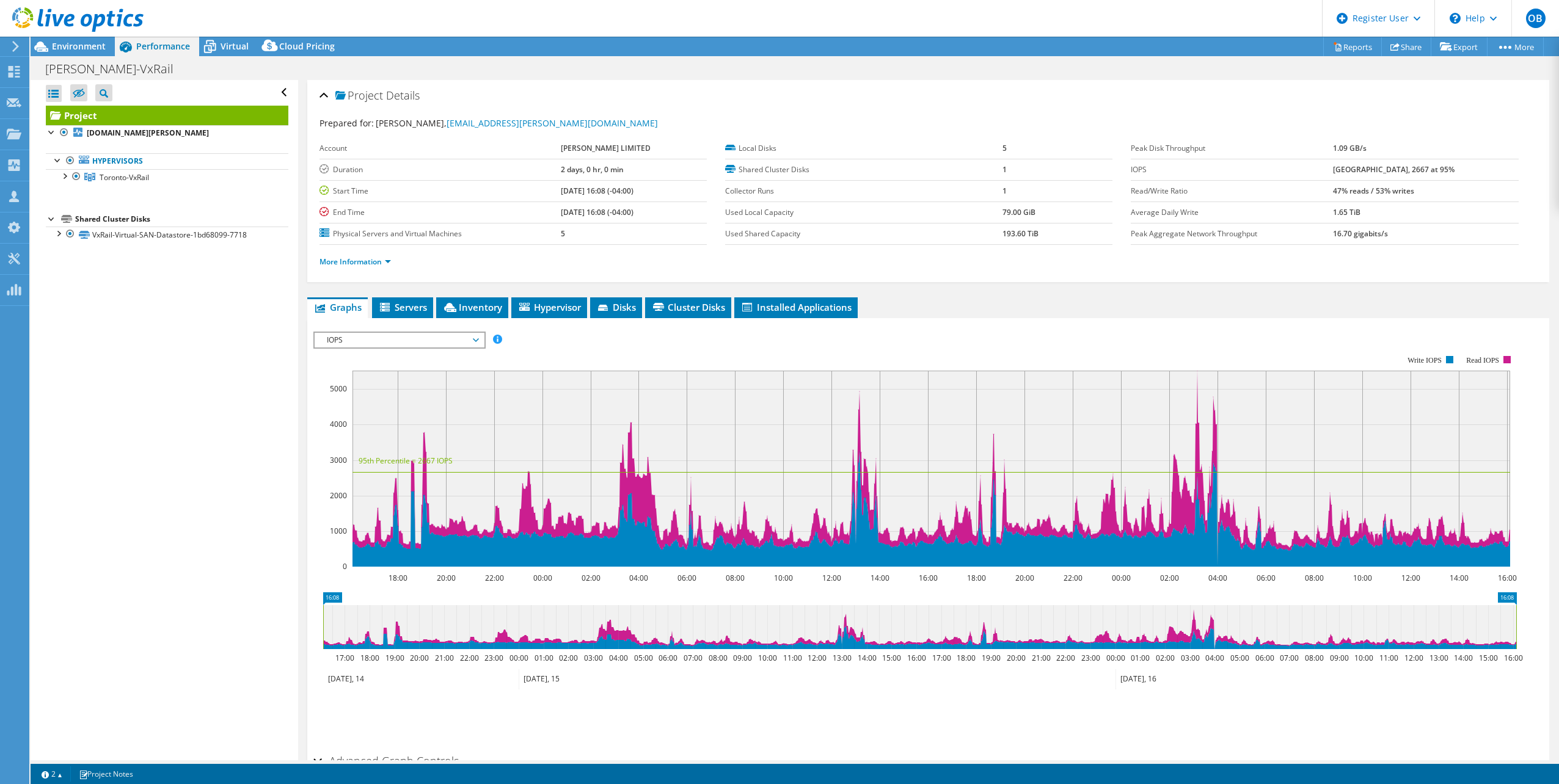
click at [368, 339] on span "IOPS" at bounding box center [399, 340] width 157 height 14
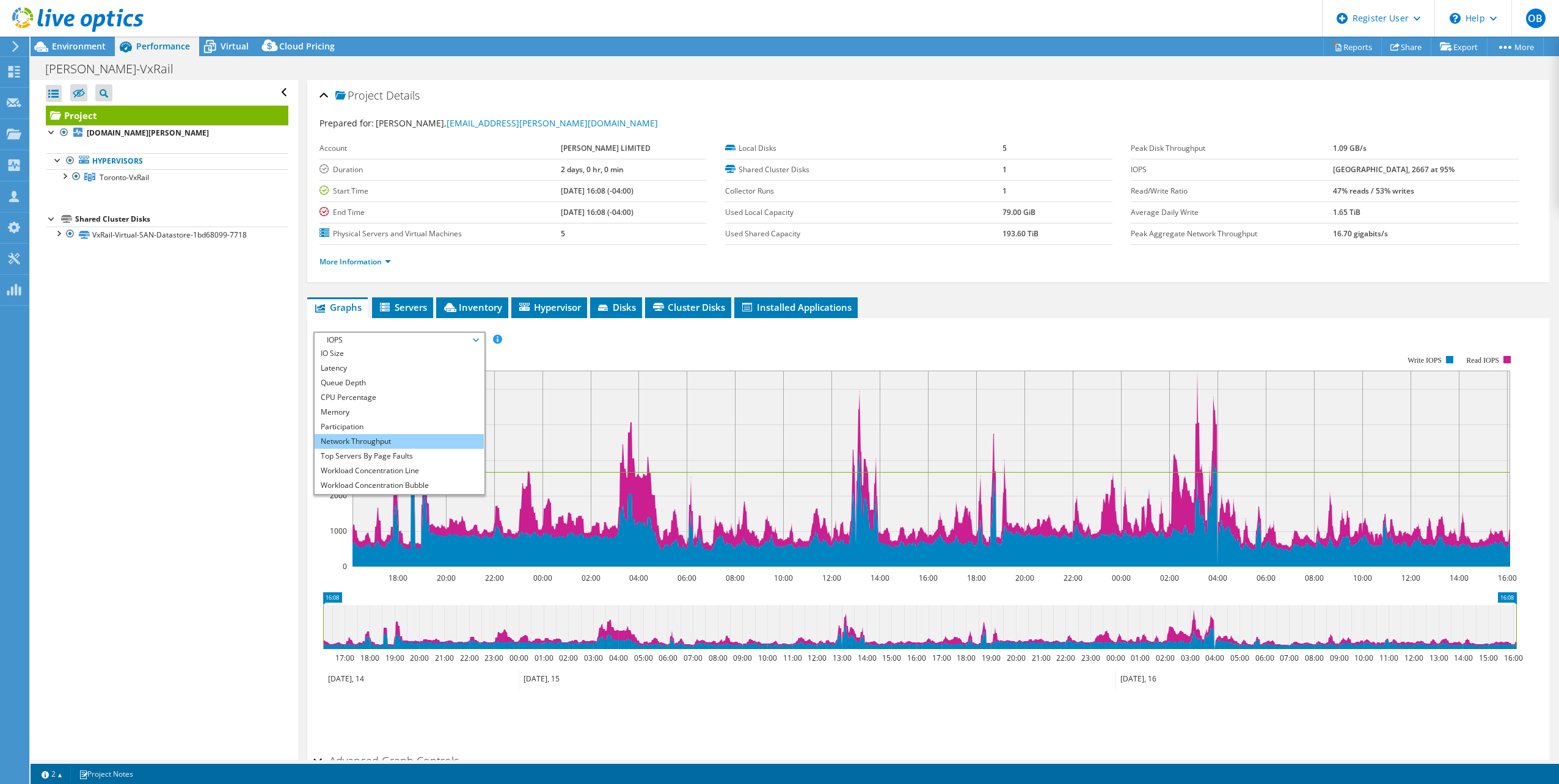
scroll to position [44, 0]
click at [380, 442] on li "Top Servers By Page Faults" at bounding box center [399, 442] width 169 height 14
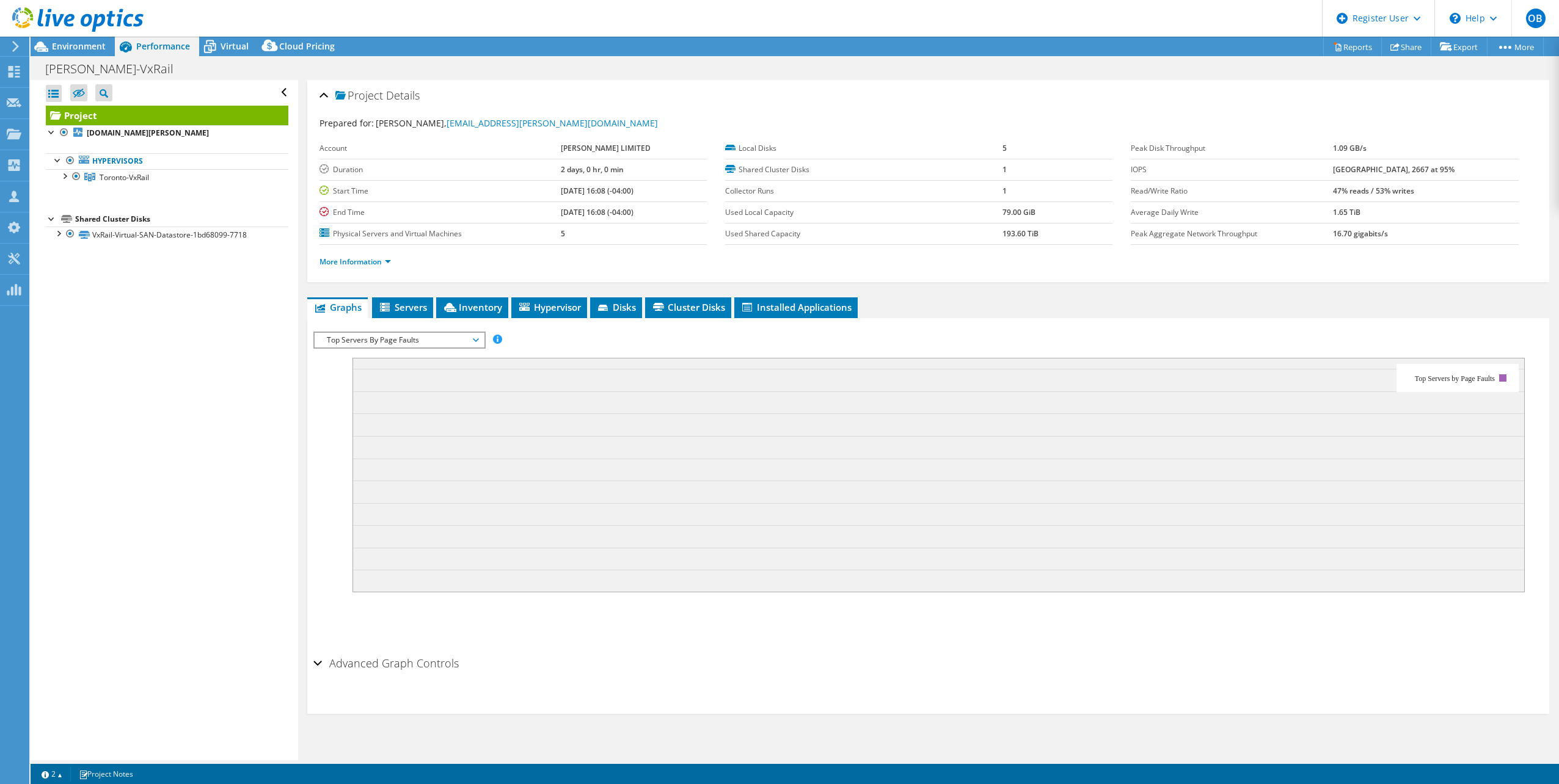
click at [457, 344] on span "Top Servers By Page Faults" at bounding box center [399, 340] width 157 height 14
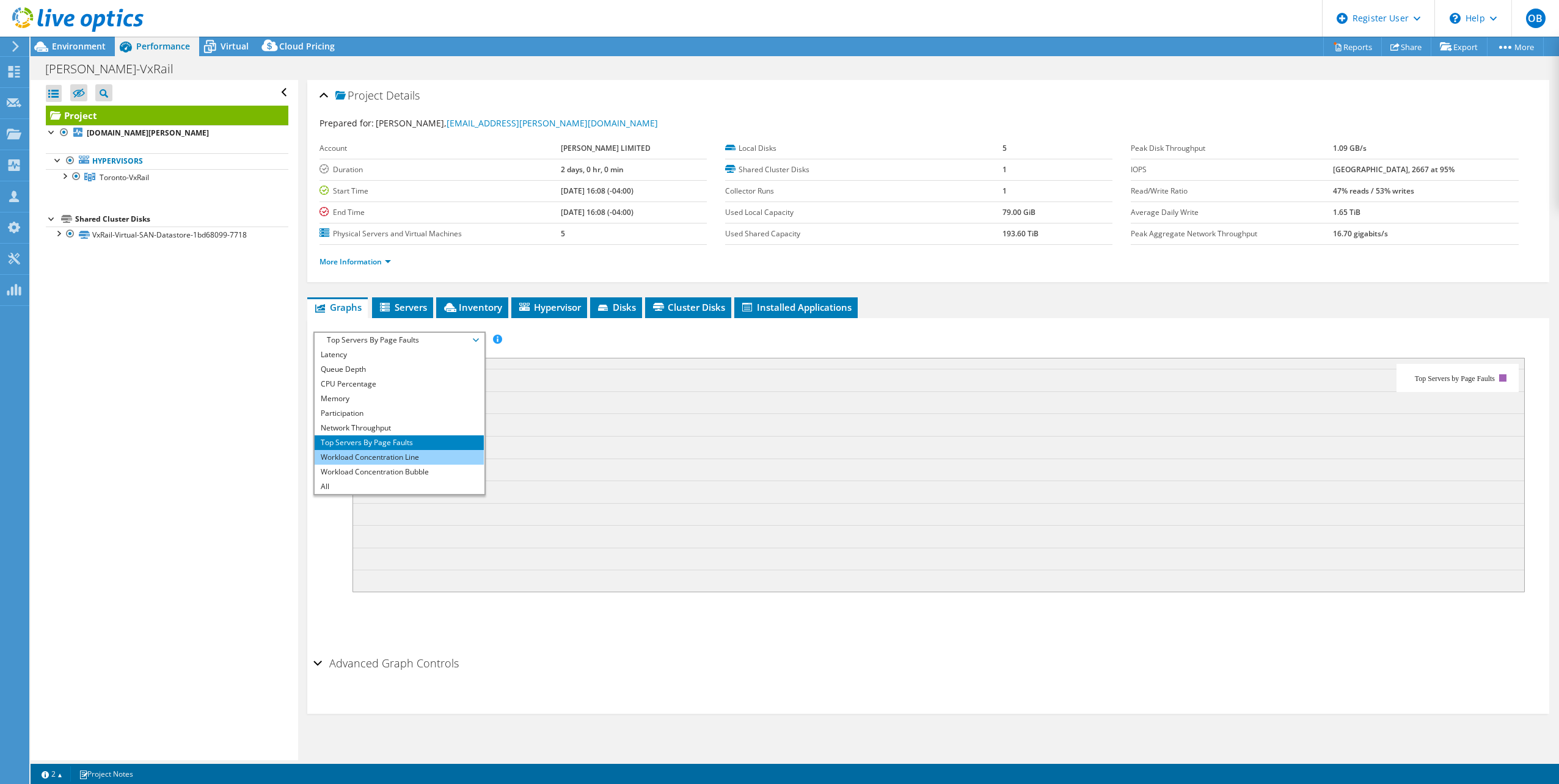
click at [377, 452] on li "Workload Concentration Line" at bounding box center [399, 457] width 169 height 14
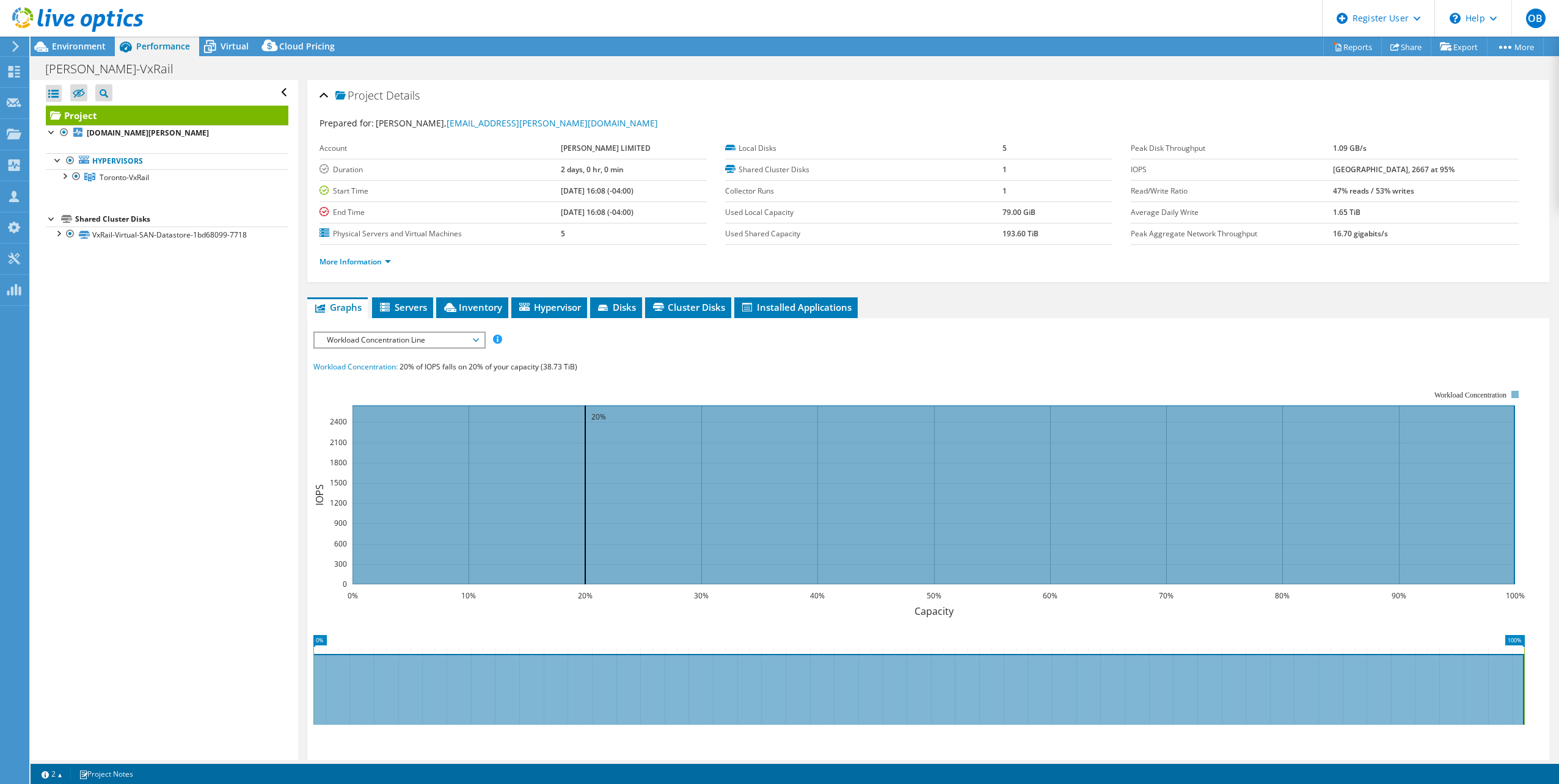
click at [393, 345] on span "Workload Concentration Line" at bounding box center [399, 340] width 157 height 14
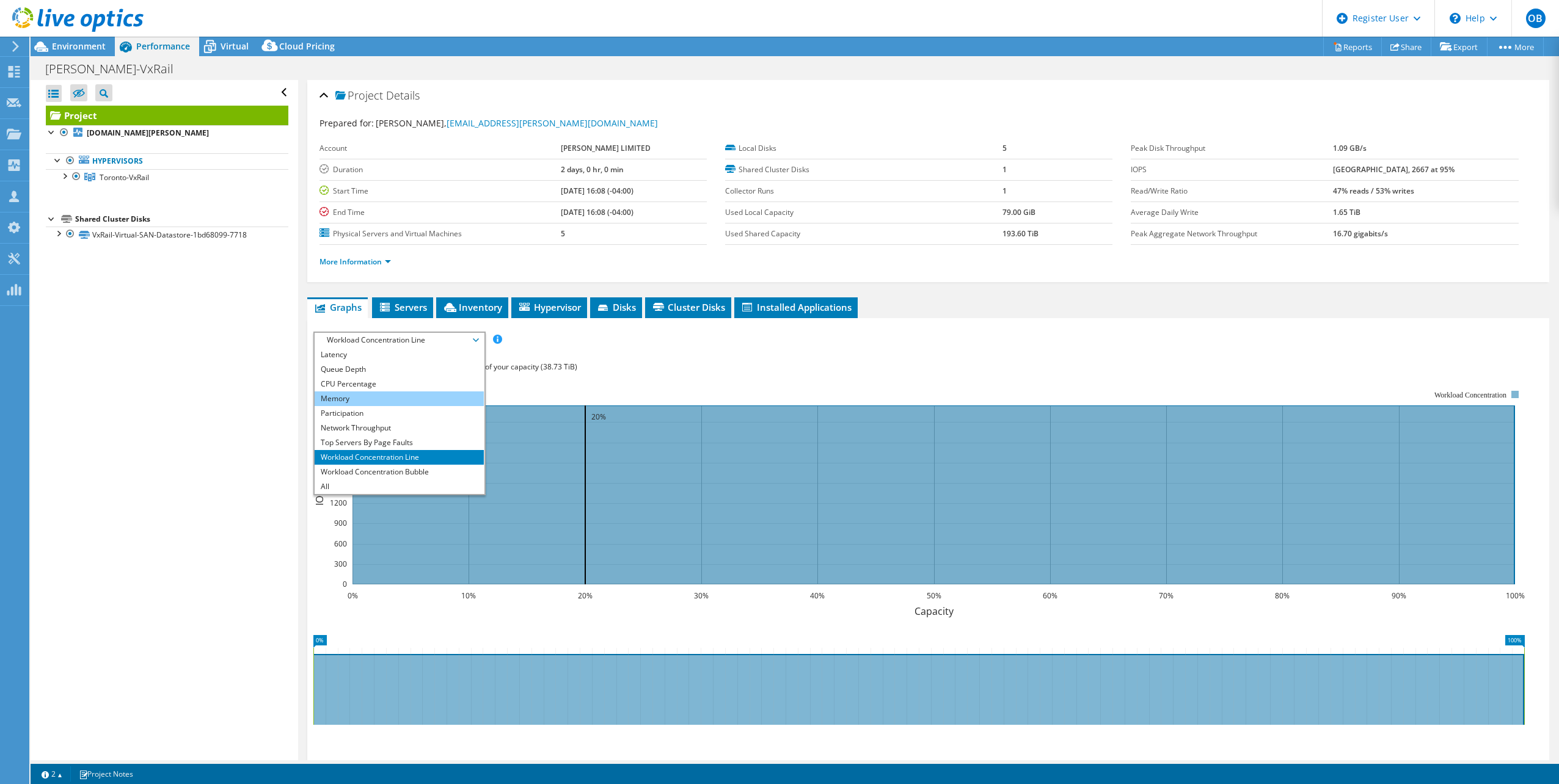
click at [391, 404] on li "Memory" at bounding box center [399, 399] width 169 height 14
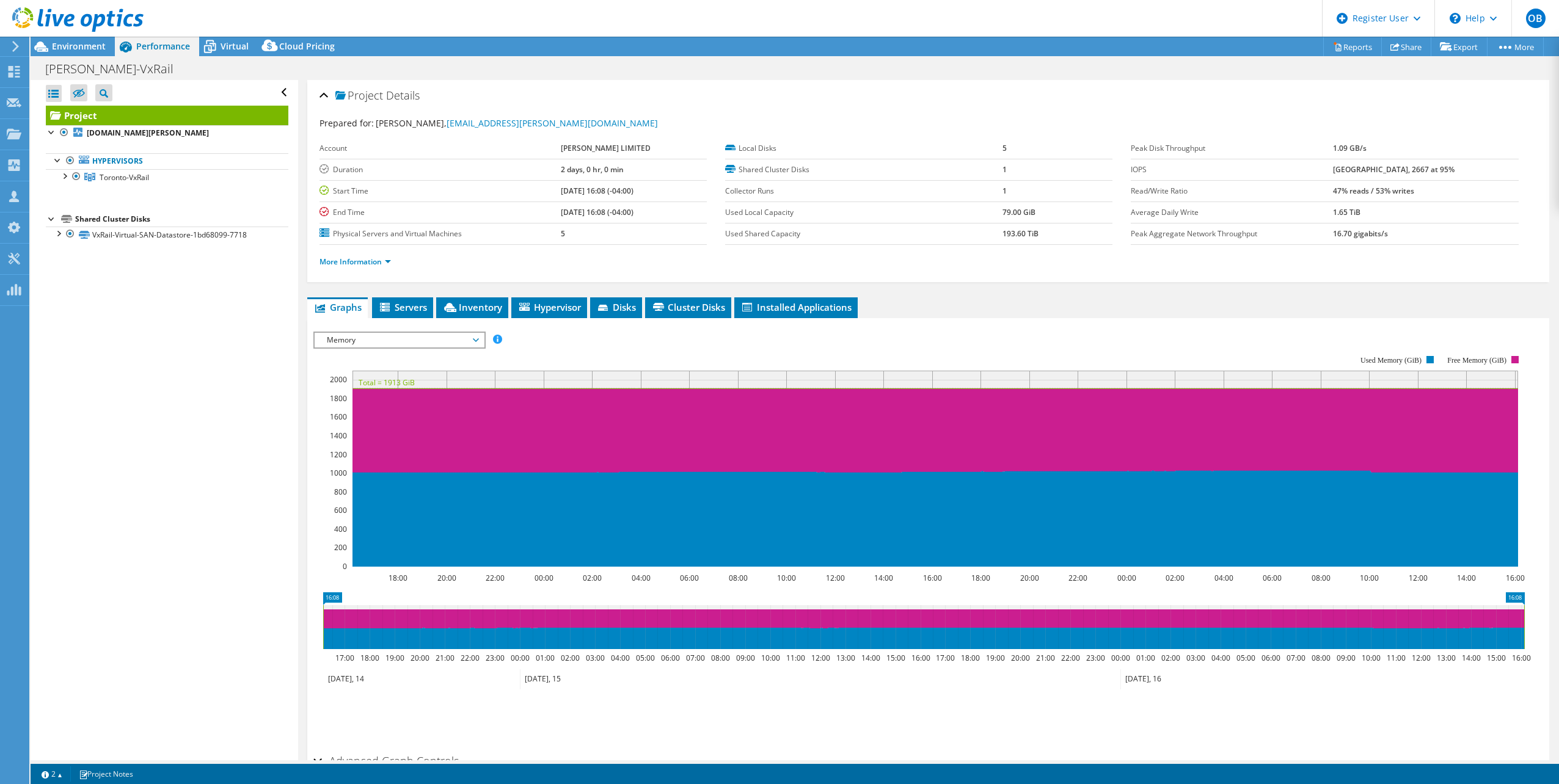
click at [373, 350] on rect at bounding box center [919, 461] width 1212 height 244
click at [377, 346] on span "Memory" at bounding box center [399, 340] width 157 height 14
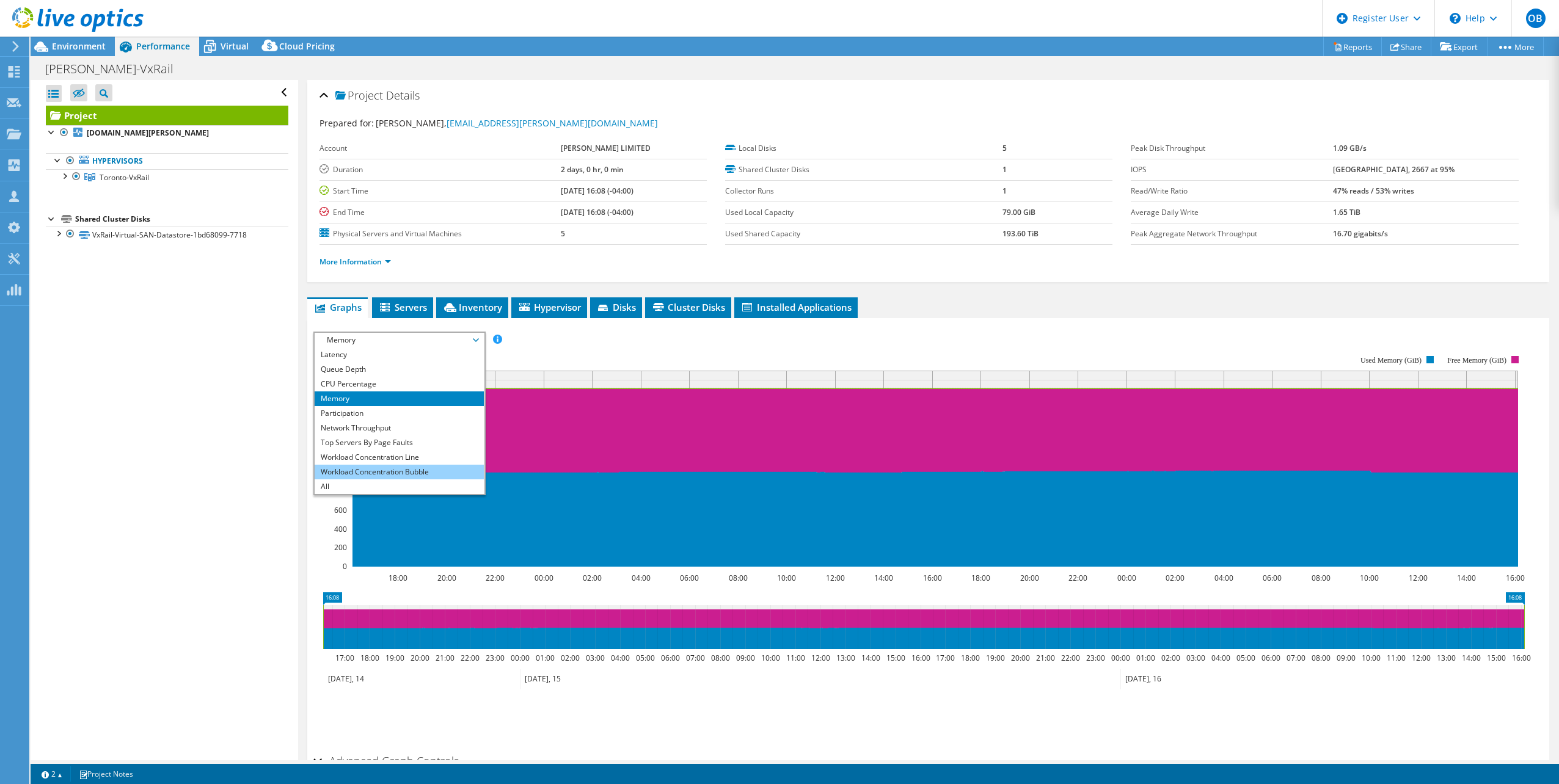
click at [435, 471] on li "Workload Concentration Bubble" at bounding box center [399, 472] width 169 height 14
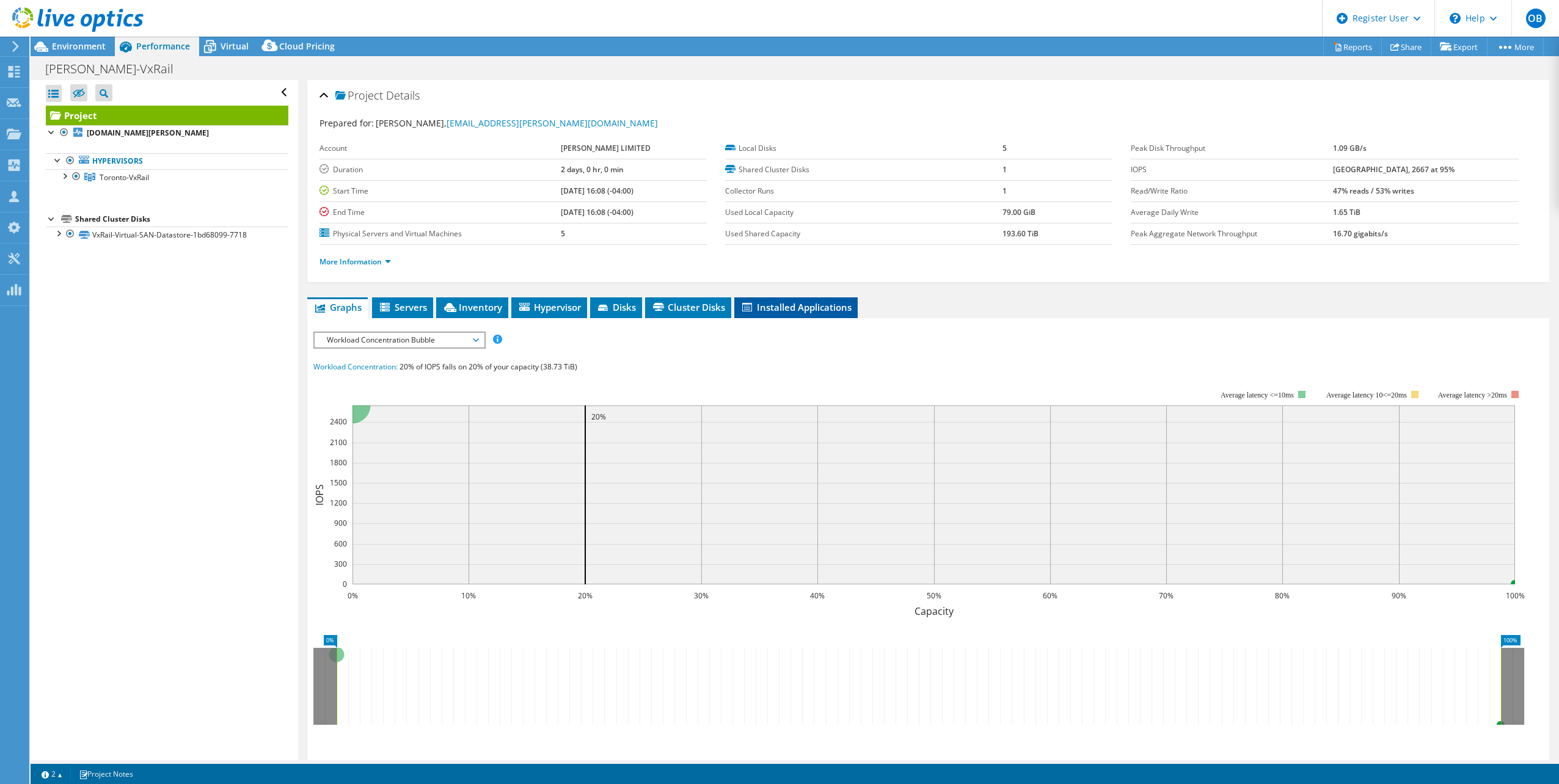
click at [752, 307] on icon at bounding box center [747, 307] width 10 height 9
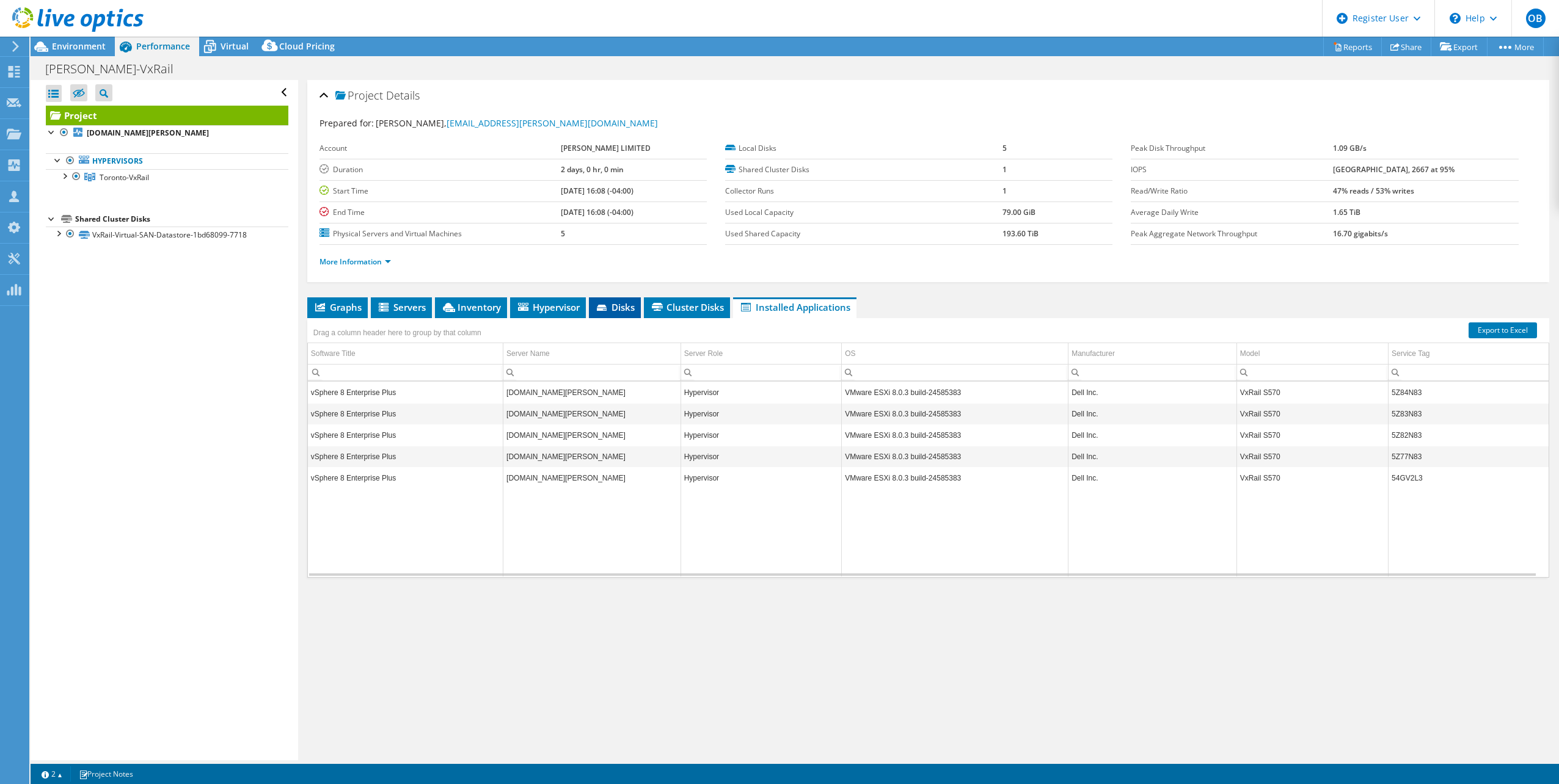
click at [608, 308] on icon at bounding box center [603, 309] width 13 height 8
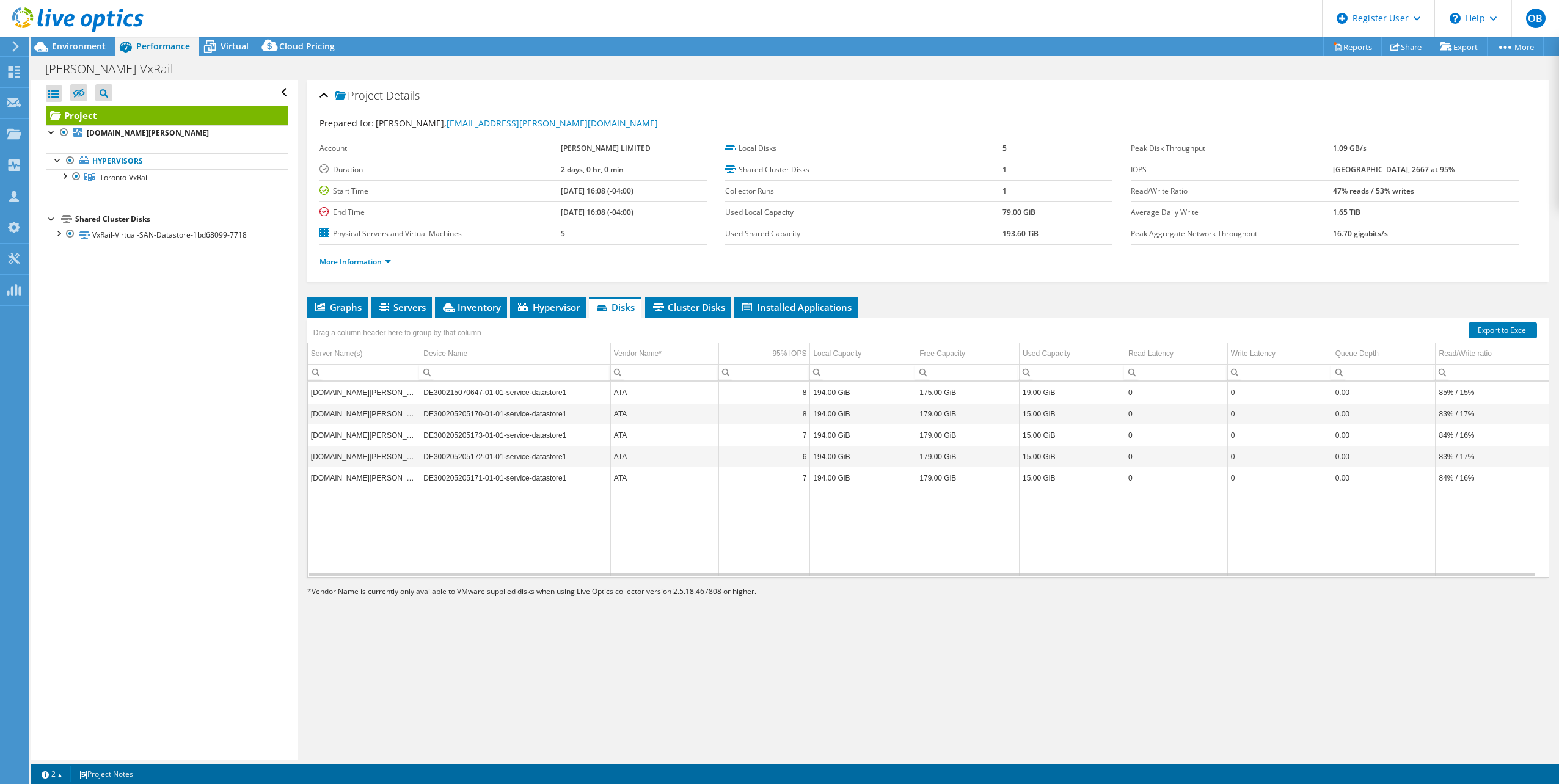
click at [559, 318] on div "Drag a column header here to group by that column" at bounding box center [929, 326] width 1242 height 16
click at [559, 307] on span "Hypervisor" at bounding box center [548, 307] width 63 height 13
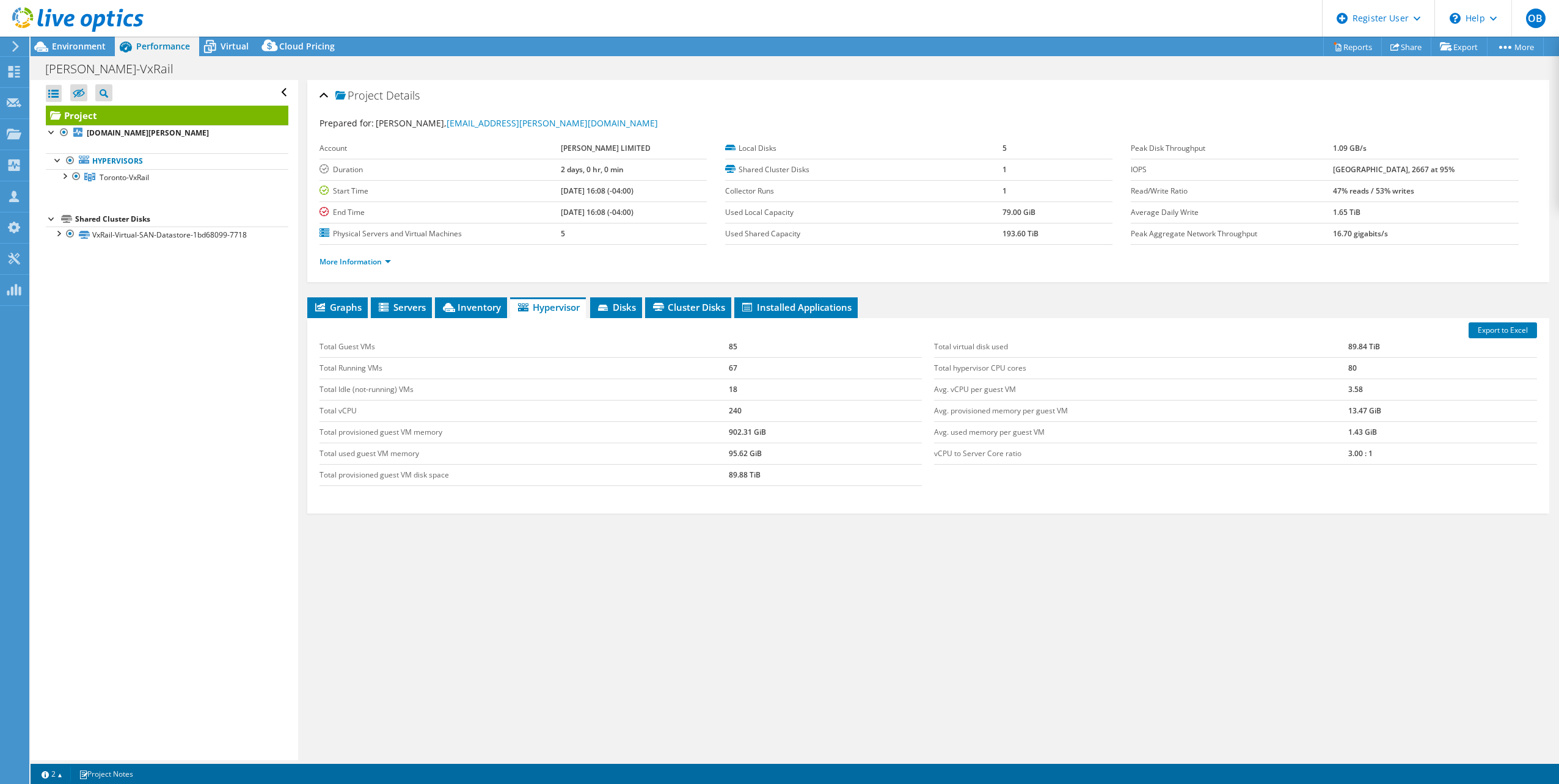
click at [335, 412] on td "Total vCPU" at bounding box center [524, 411] width 410 height 21
click at [335, 412] on td "Total vCPU" at bounding box center [524, 411] width 410 height 21
click at [736, 414] on td "240" at bounding box center [825, 411] width 193 height 21
click at [385, 263] on link "More Information" at bounding box center [355, 262] width 72 height 11
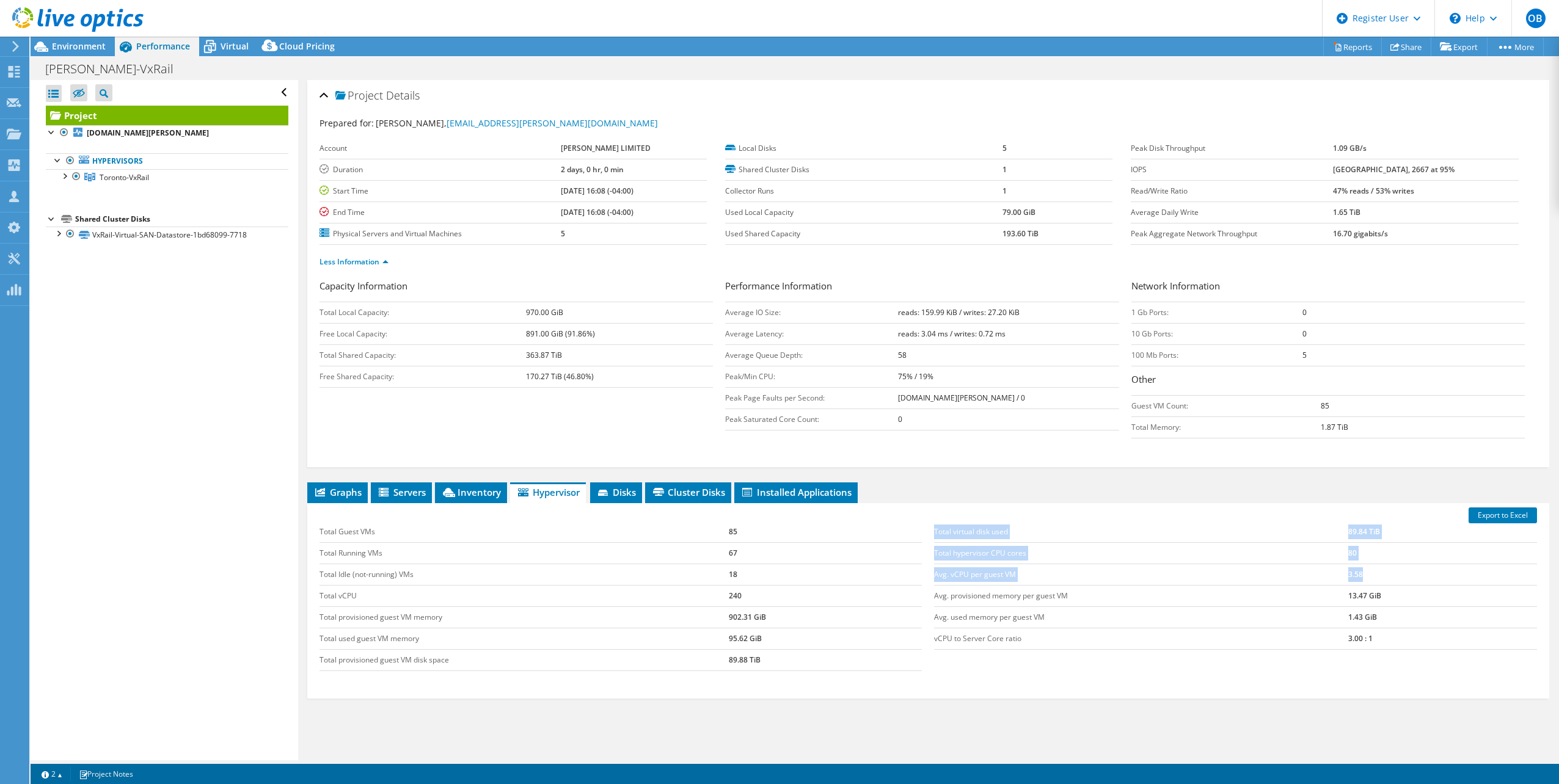
drag, startPoint x: 1410, startPoint y: 577, endPoint x: 924, endPoint y: 578, distance: 486.0
click at [928, 578] on div "Total virtual disk used 89.84 TiB Total hypervisor CPU cores 80 Avg. vCPU per g…" at bounding box center [1236, 586] width 615 height 153
click at [919, 578] on div "Total Guest VMs 85 Total Running VMs 67 Total Idle (not-running) VMs 18 Total v…" at bounding box center [621, 596] width 615 height 174
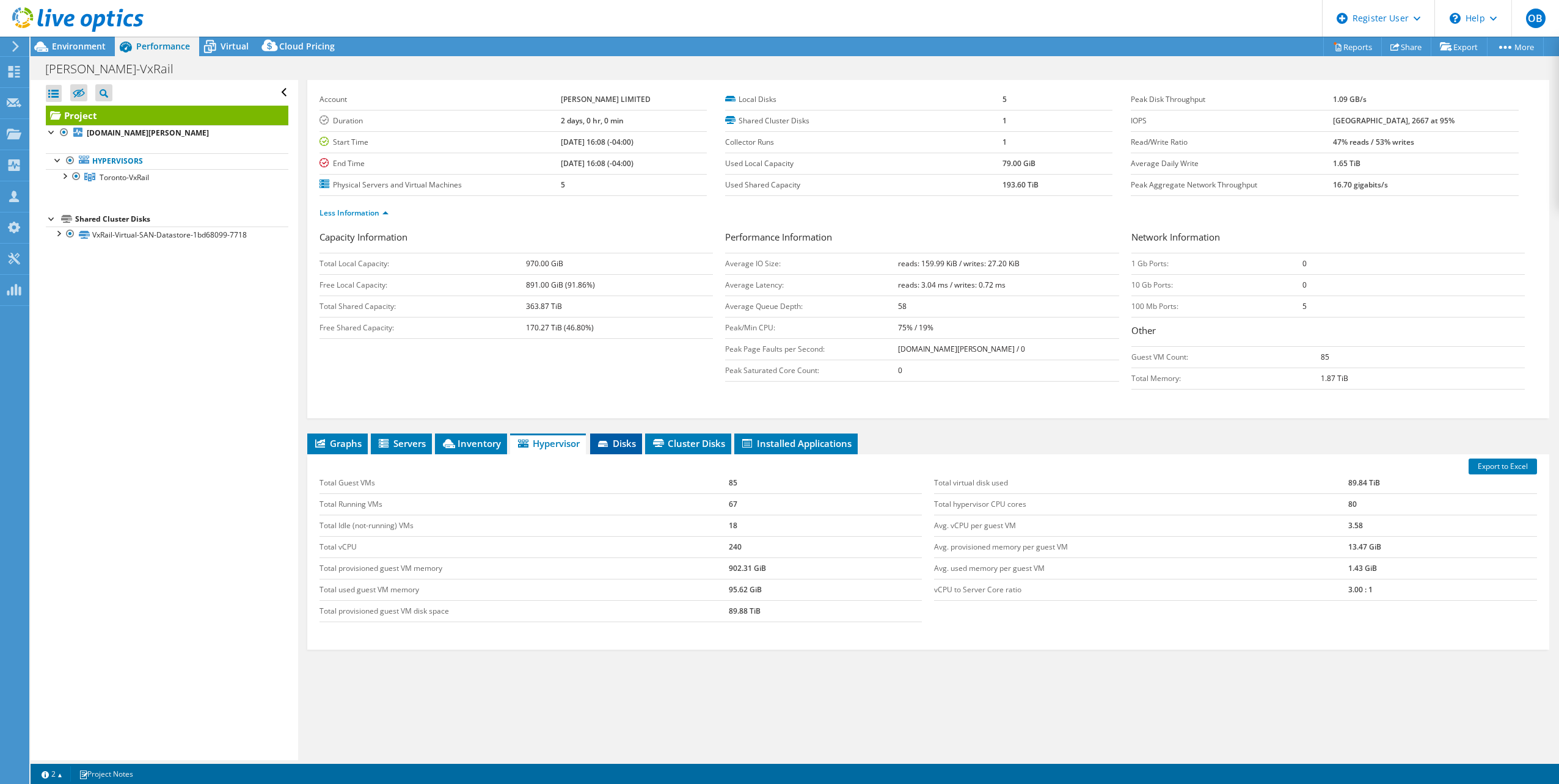
click at [634, 445] on span "Disks" at bounding box center [616, 443] width 40 height 13
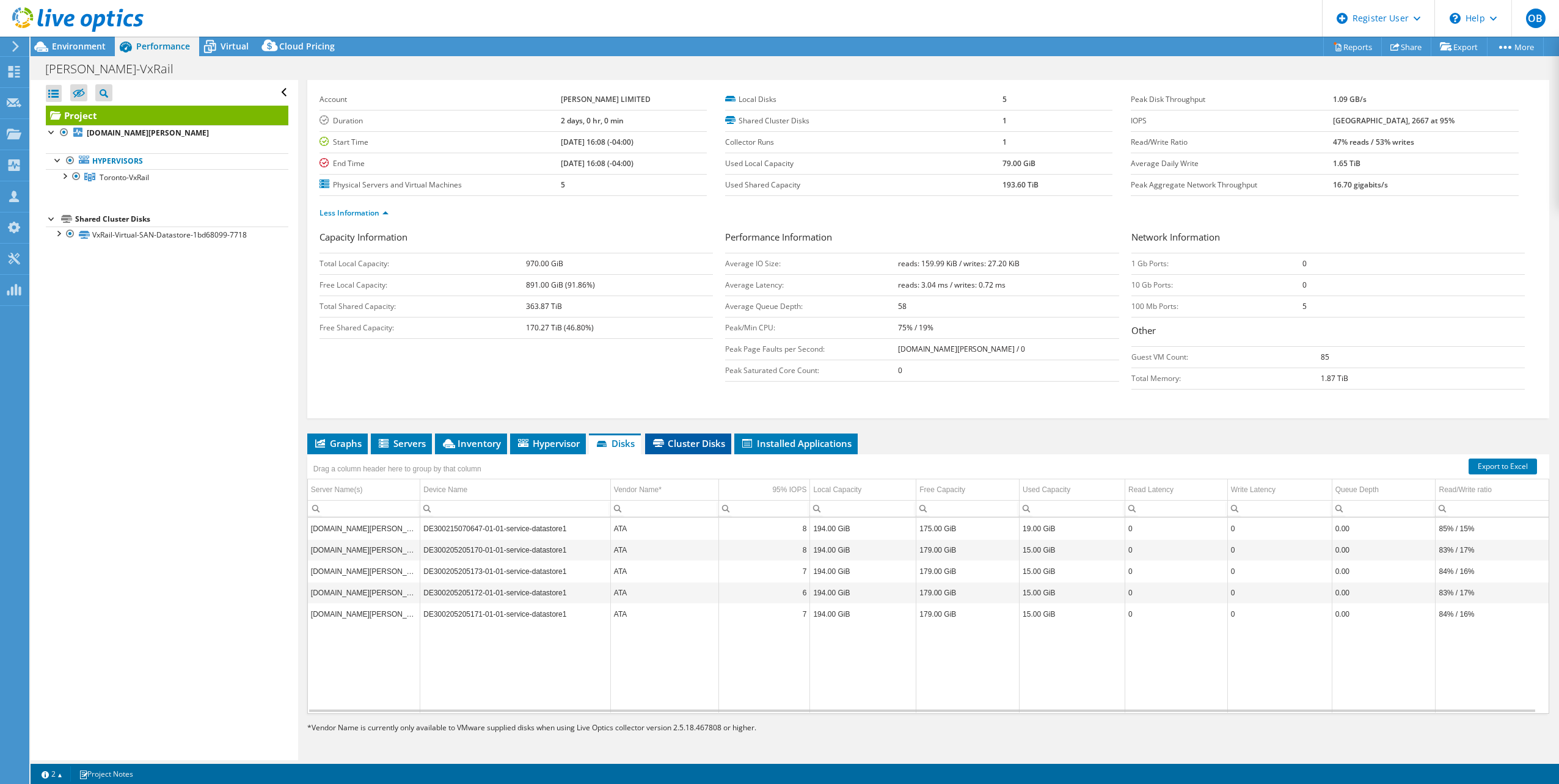
click at [661, 452] on li "Cluster Disks" at bounding box center [688, 444] width 86 height 21
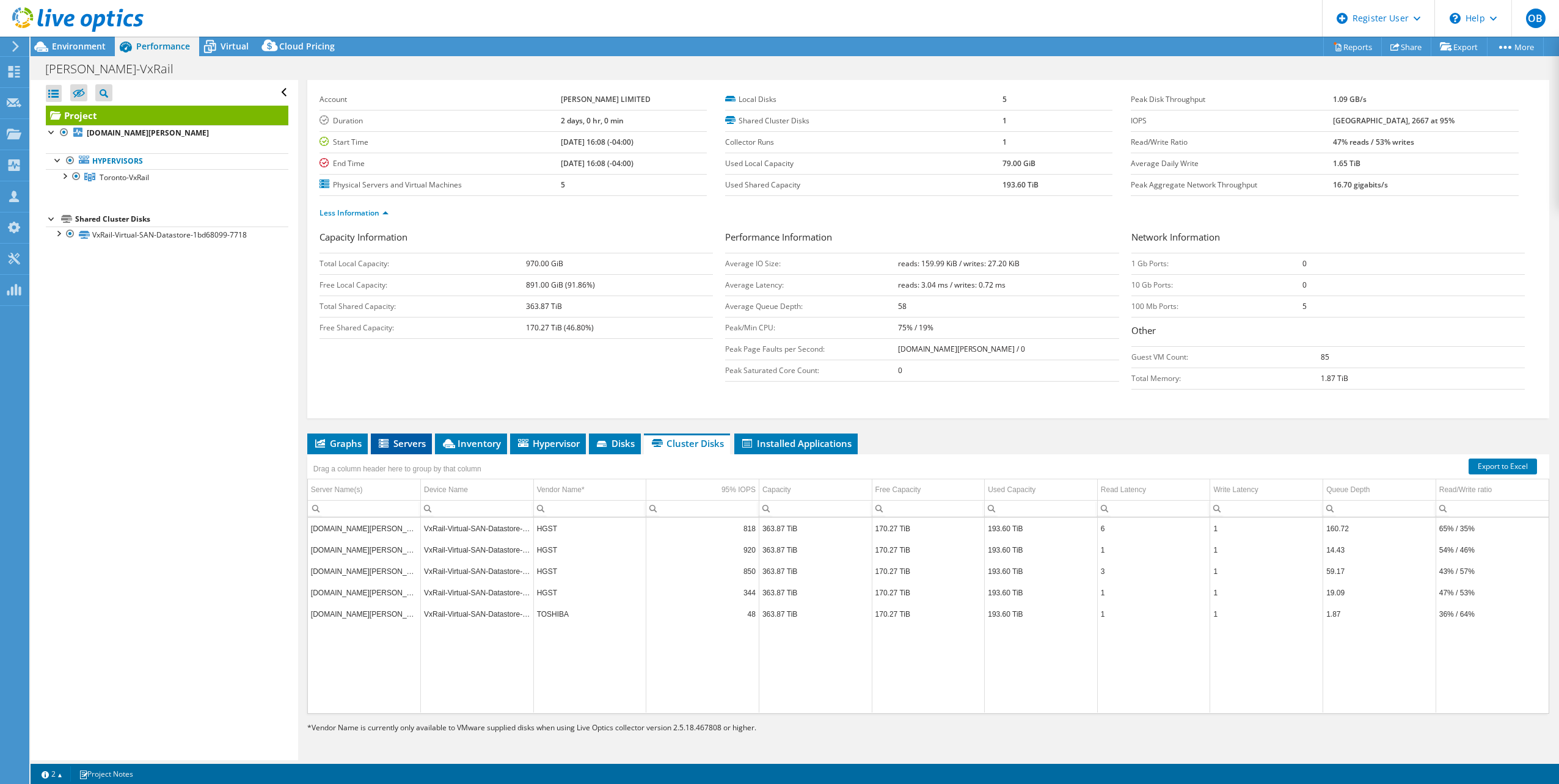
click at [415, 443] on span "Servers" at bounding box center [401, 443] width 49 height 13
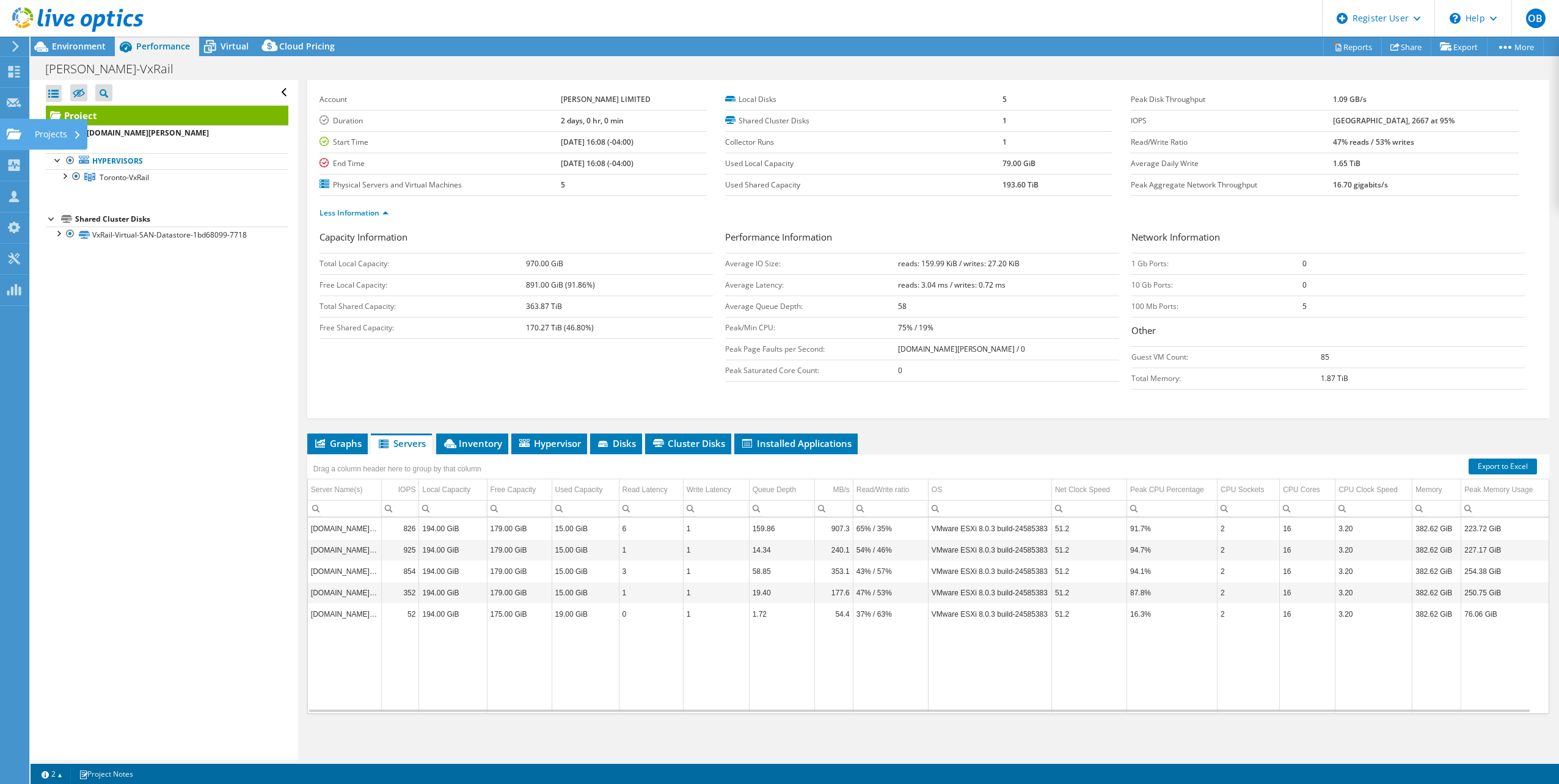
click at [14, 128] on icon at bounding box center [14, 134] width 14 height 12
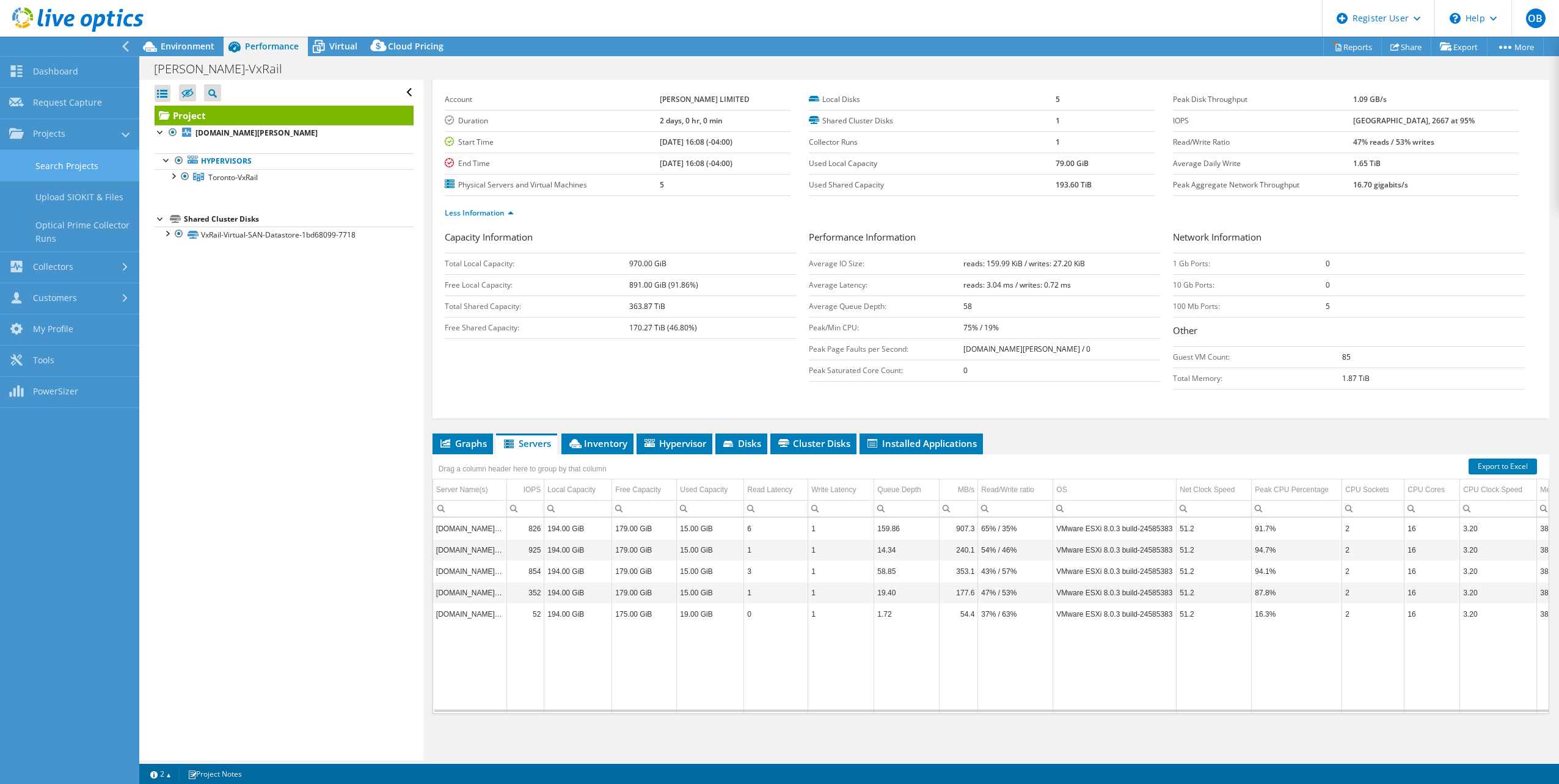
click at [75, 172] on link "Search Projects" at bounding box center [70, 165] width 140 height 31
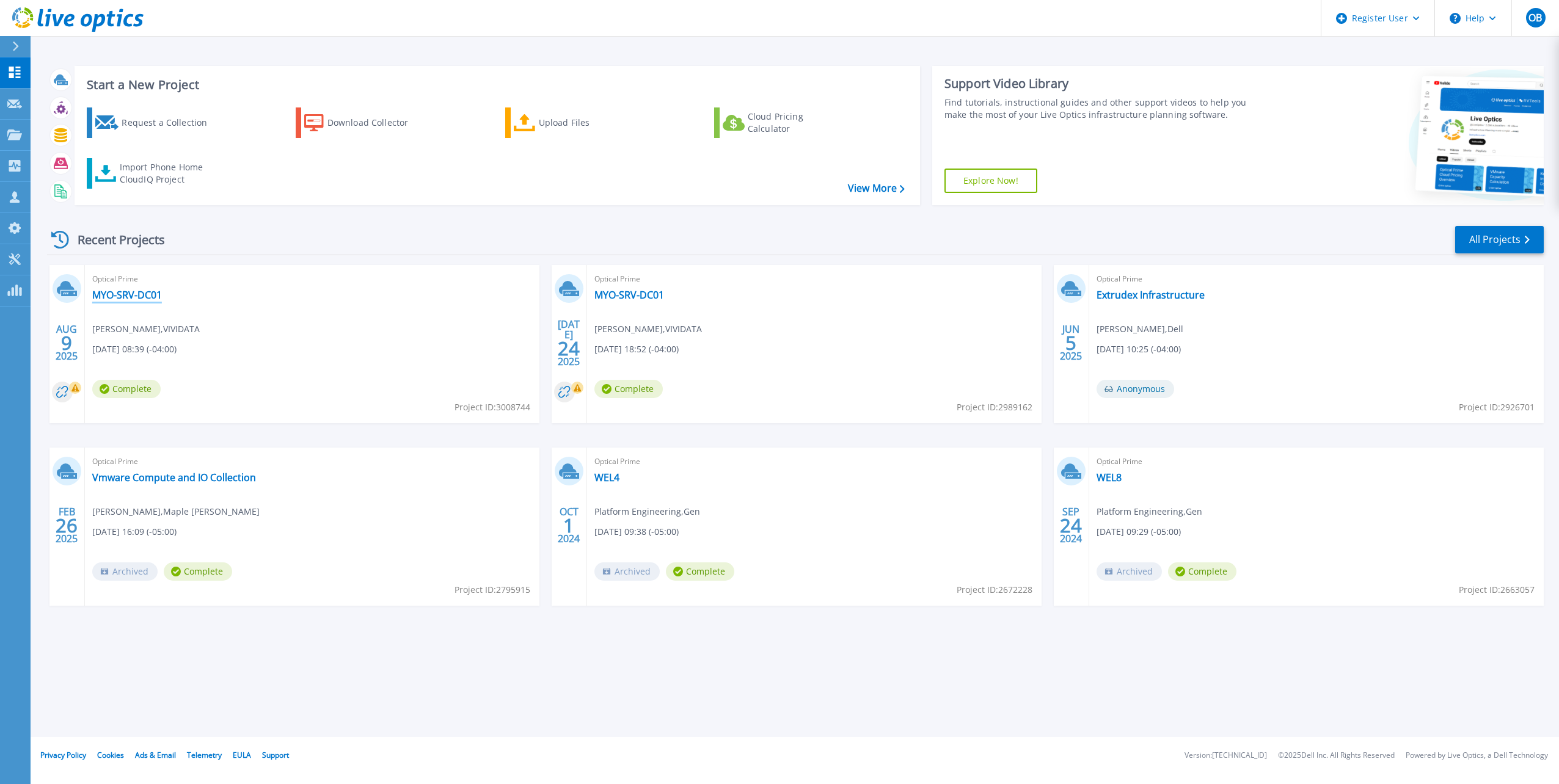
click at [134, 292] on link "MYO-SRV-DC01" at bounding box center [127, 295] width 70 height 13
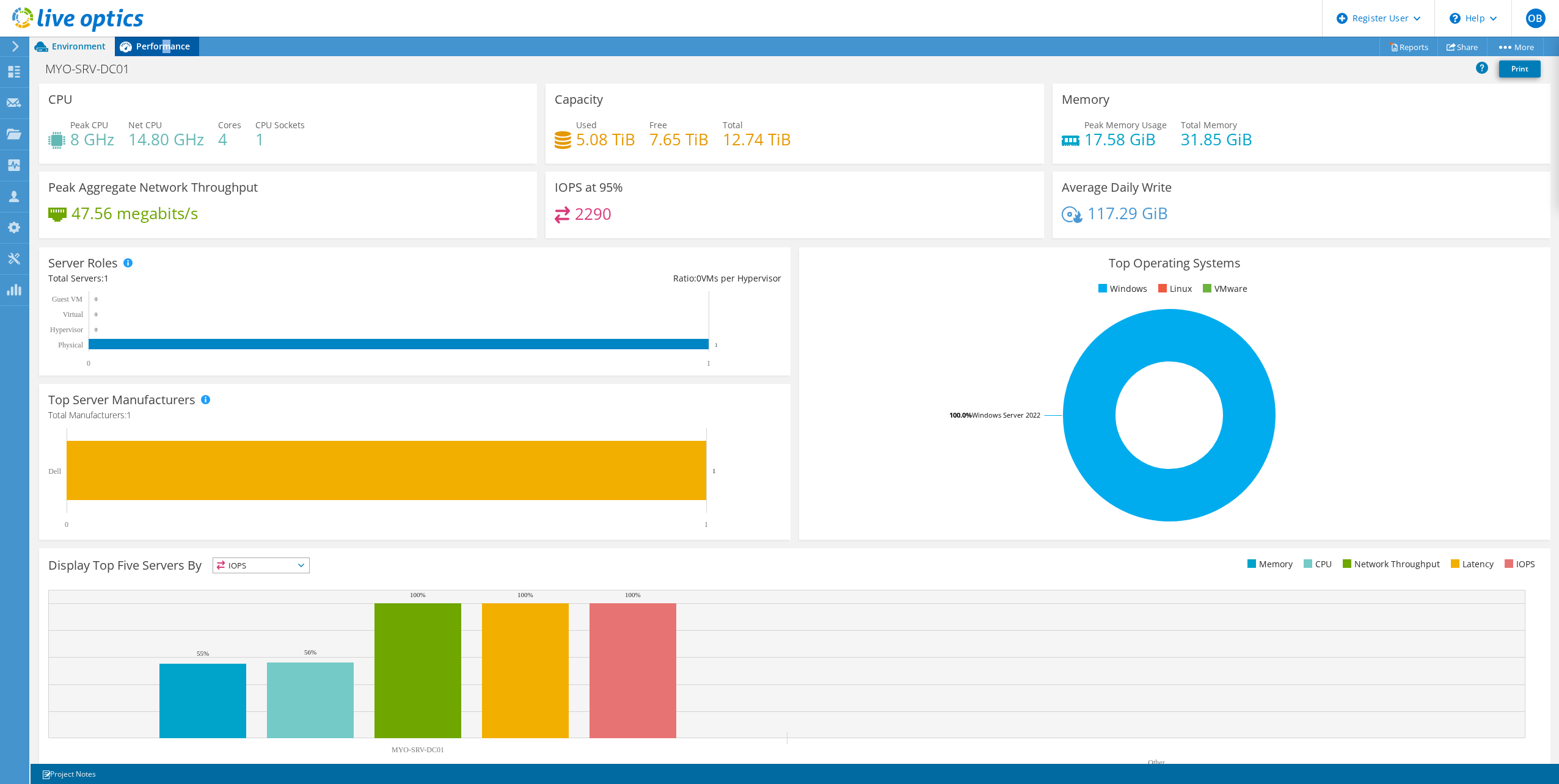
click at [166, 53] on div "Performance" at bounding box center [157, 47] width 84 height 20
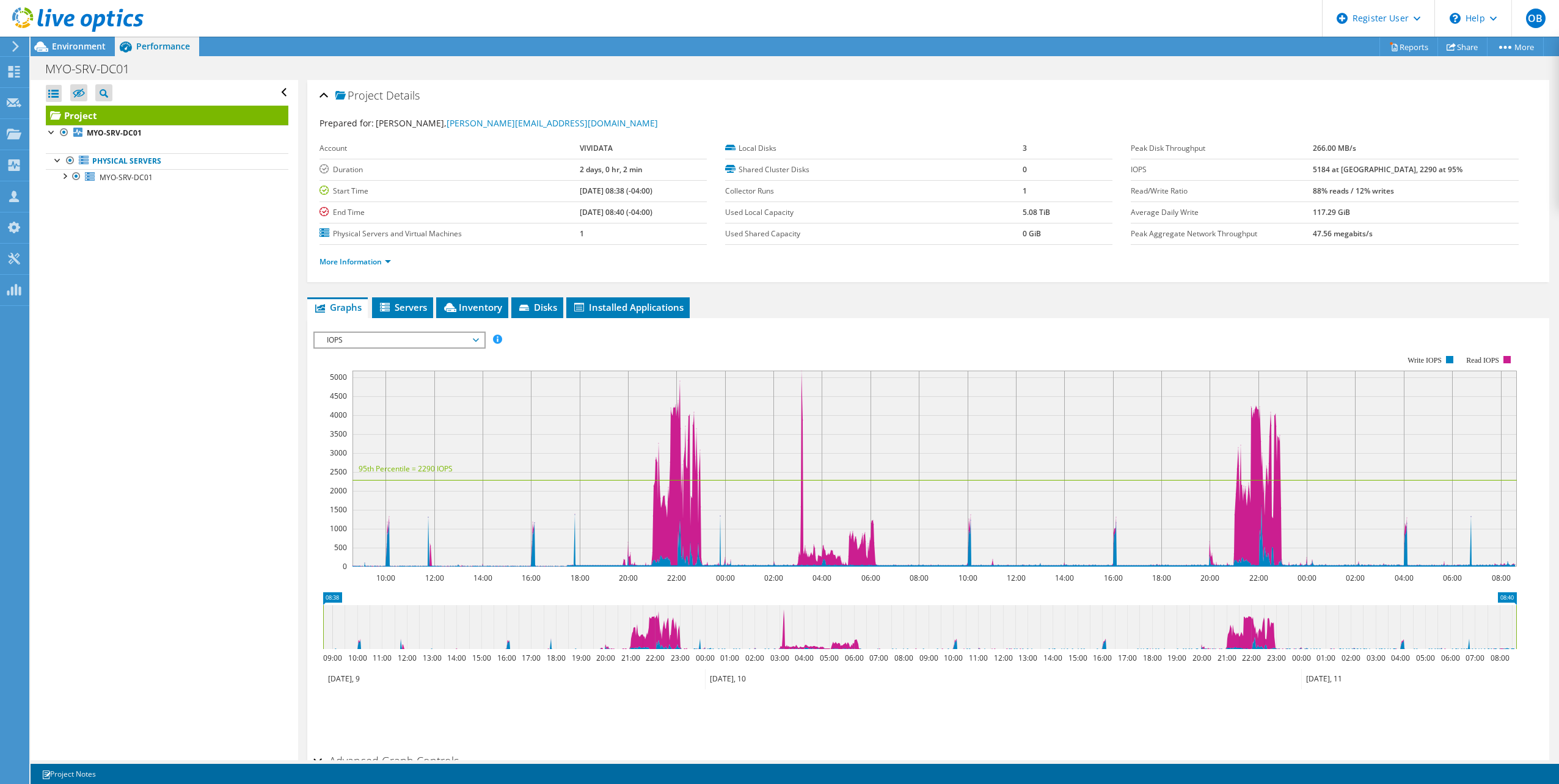
click at [404, 347] on span "IOPS" at bounding box center [399, 340] width 157 height 14
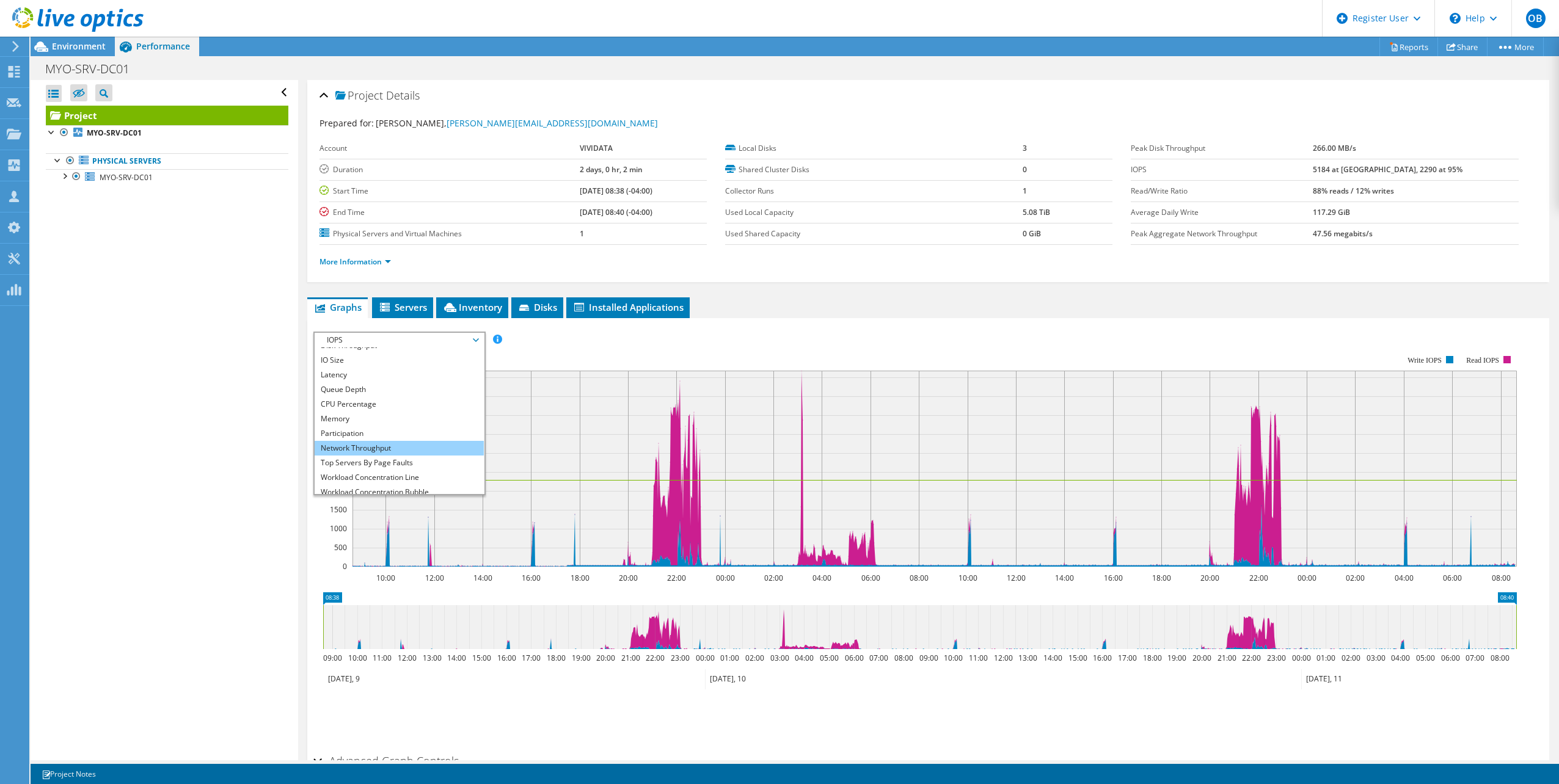
scroll to position [44, 0]
click at [427, 465] on li "Workload Concentration Bubble" at bounding box center [399, 472] width 169 height 14
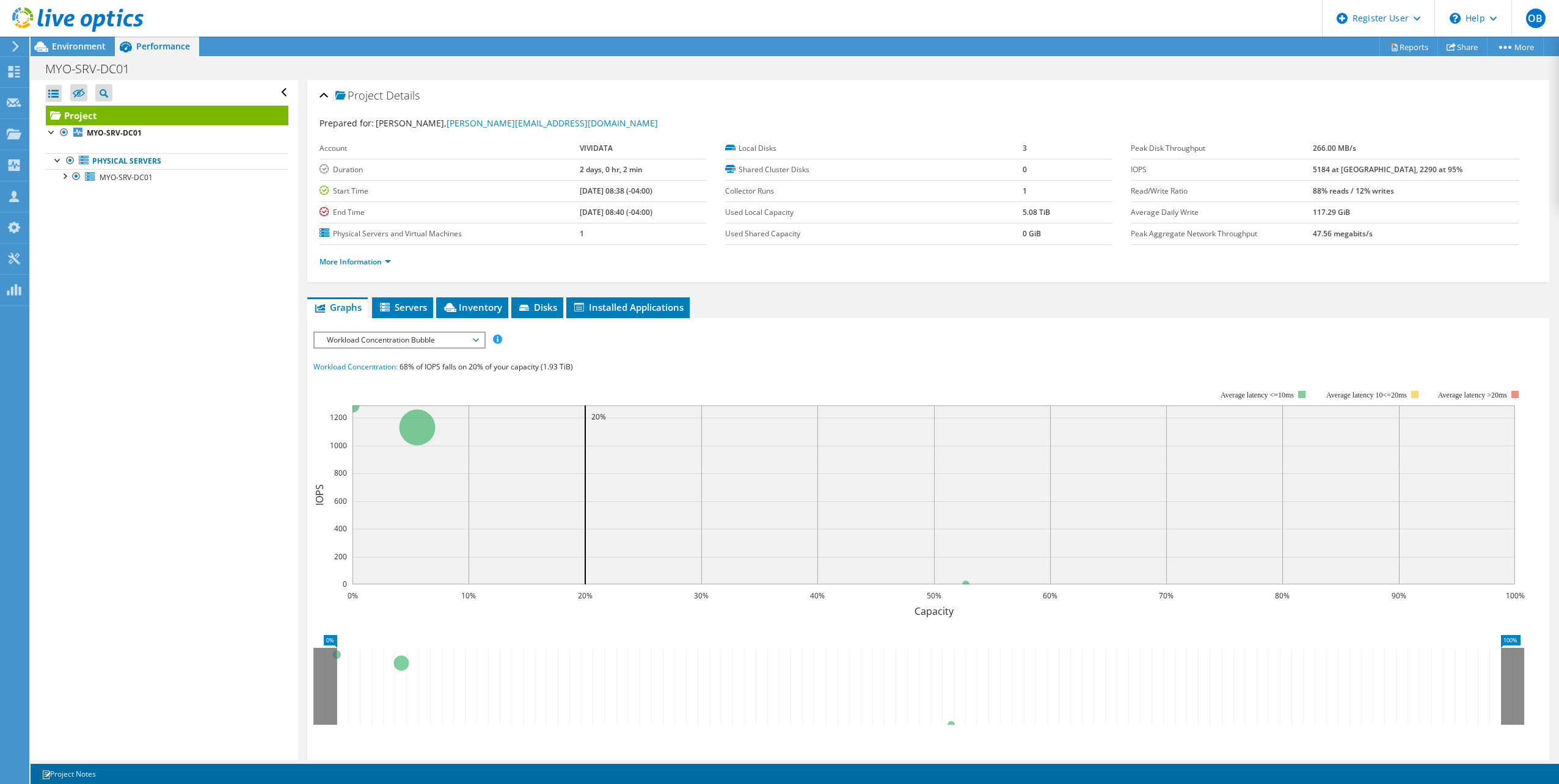
click at [412, 345] on span "Workload Concentration Bubble" at bounding box center [399, 340] width 157 height 14
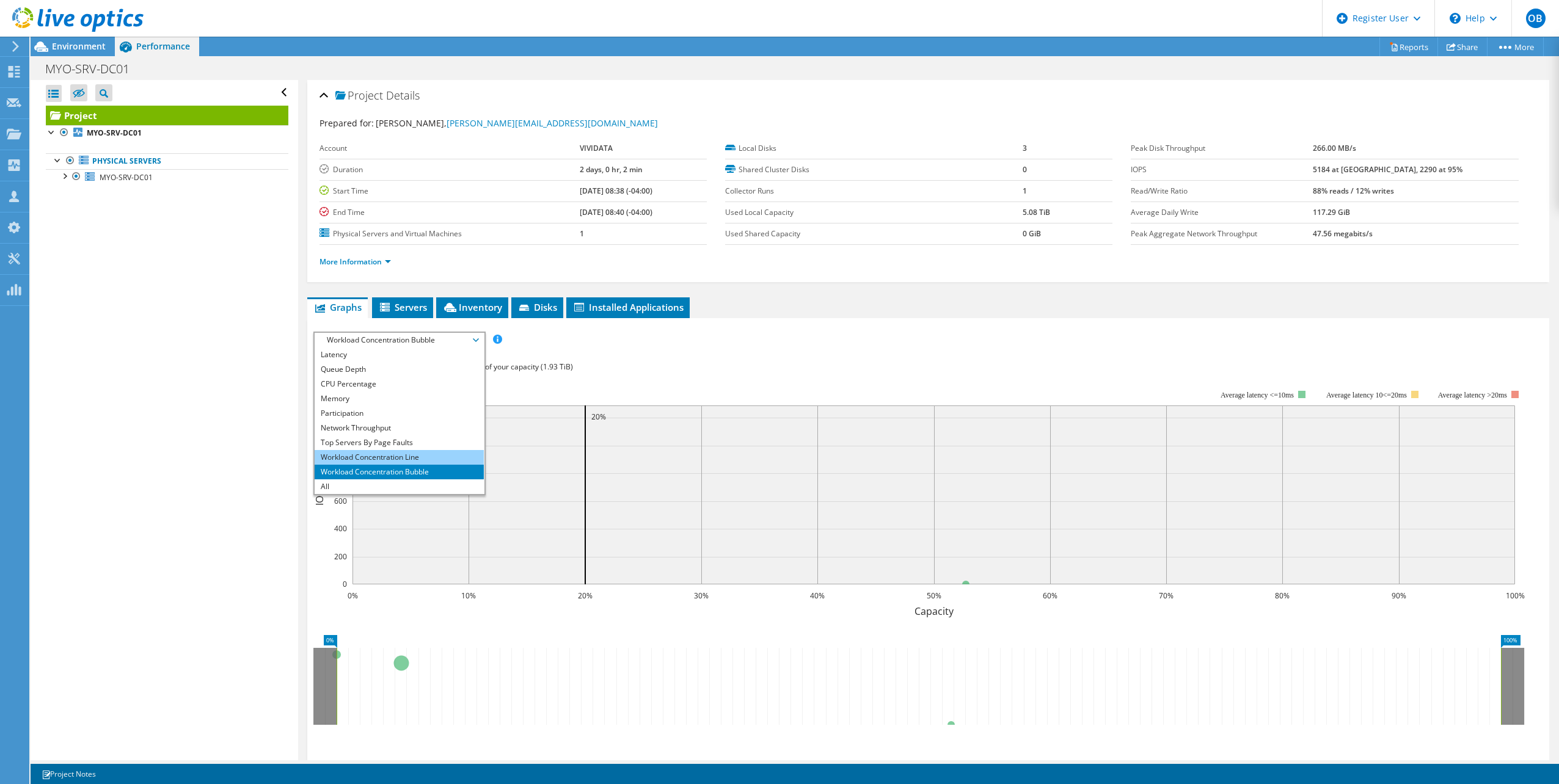
click at [417, 456] on li "Workload Concentration Line" at bounding box center [399, 457] width 169 height 14
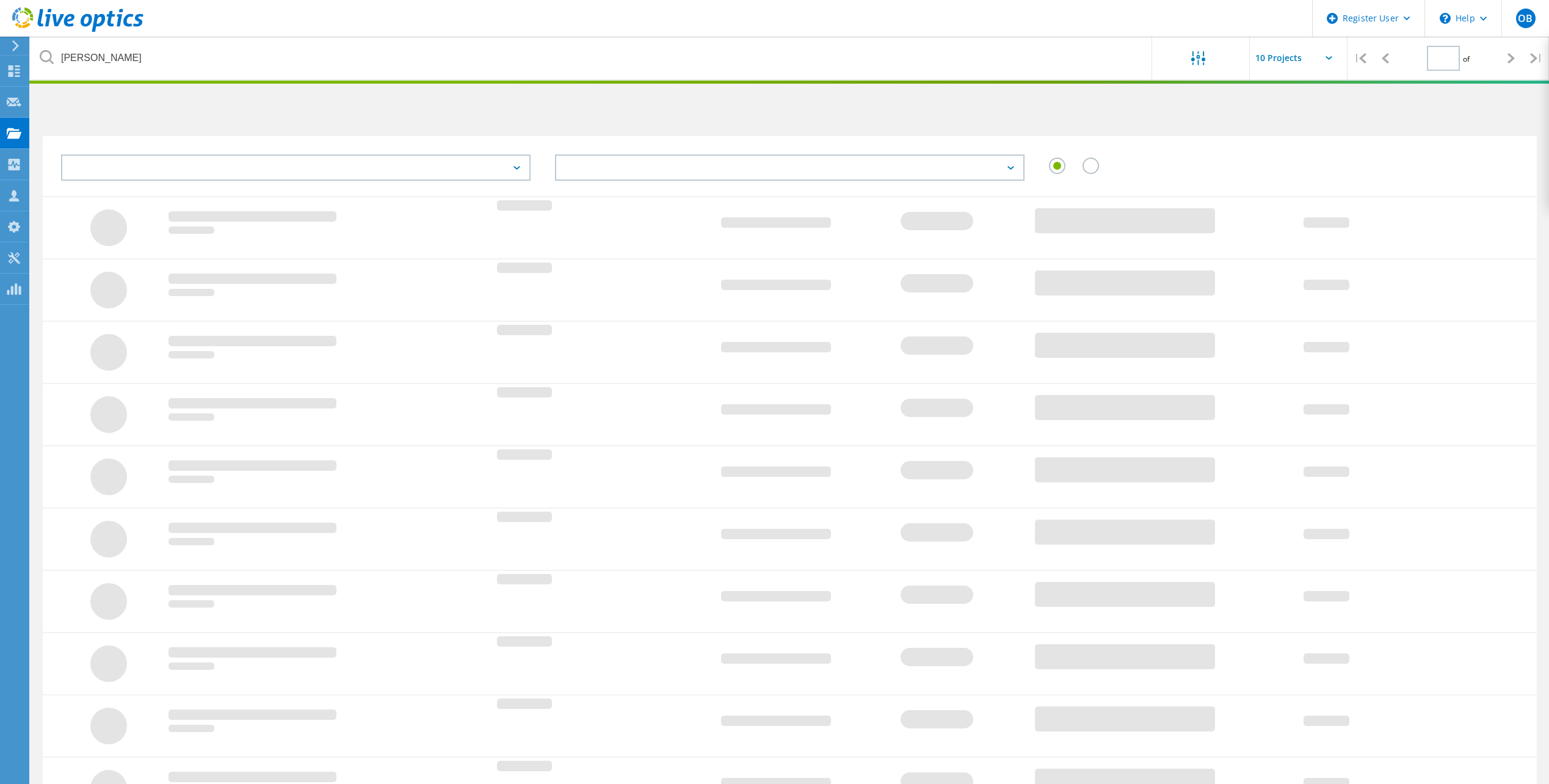
type input "1"
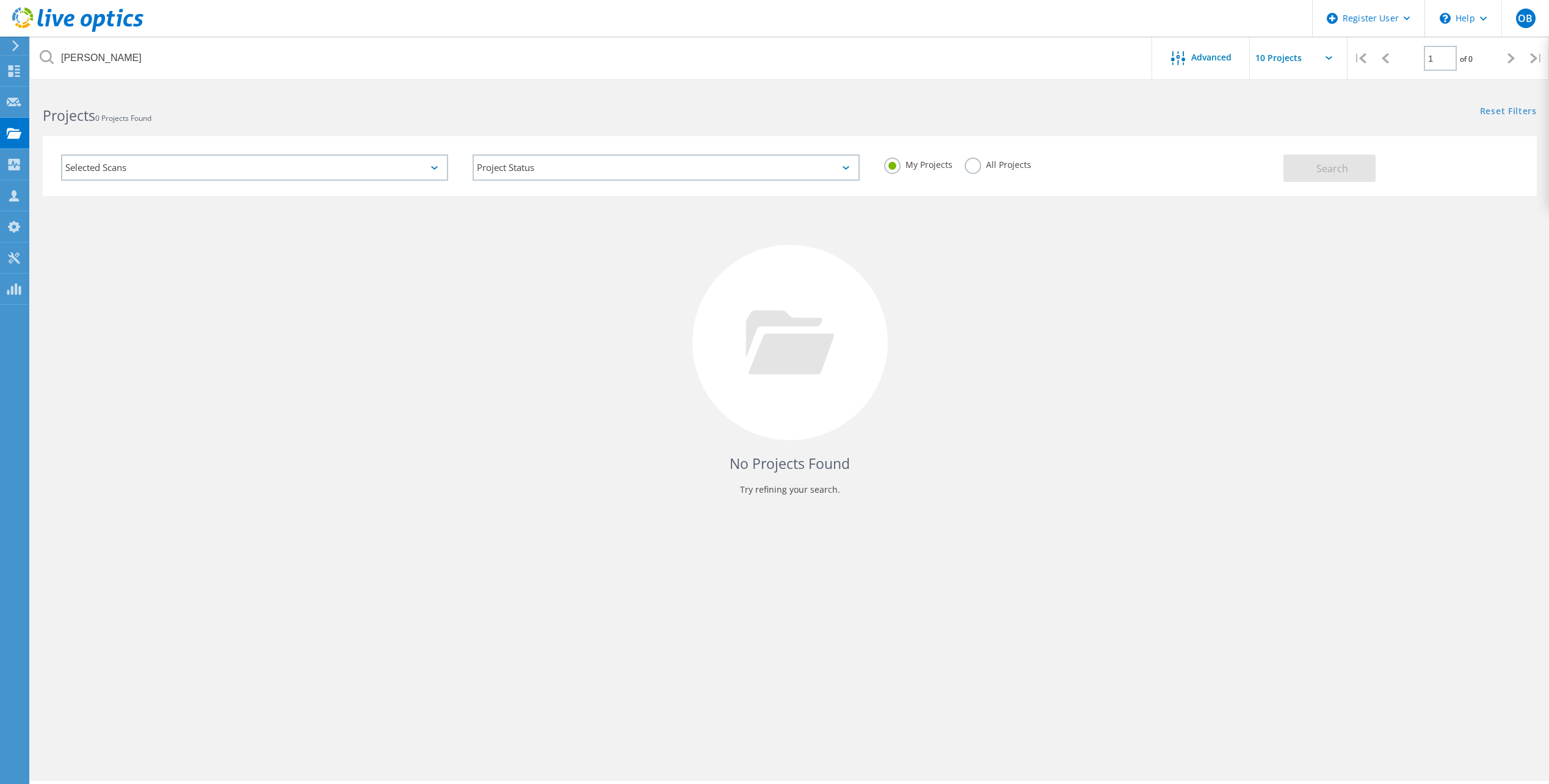
click at [78, 80] on html "Register User \n Help Explore Helpful Articles Contact Support OB Dell User [PE…" at bounding box center [774, 409] width 1549 height 818
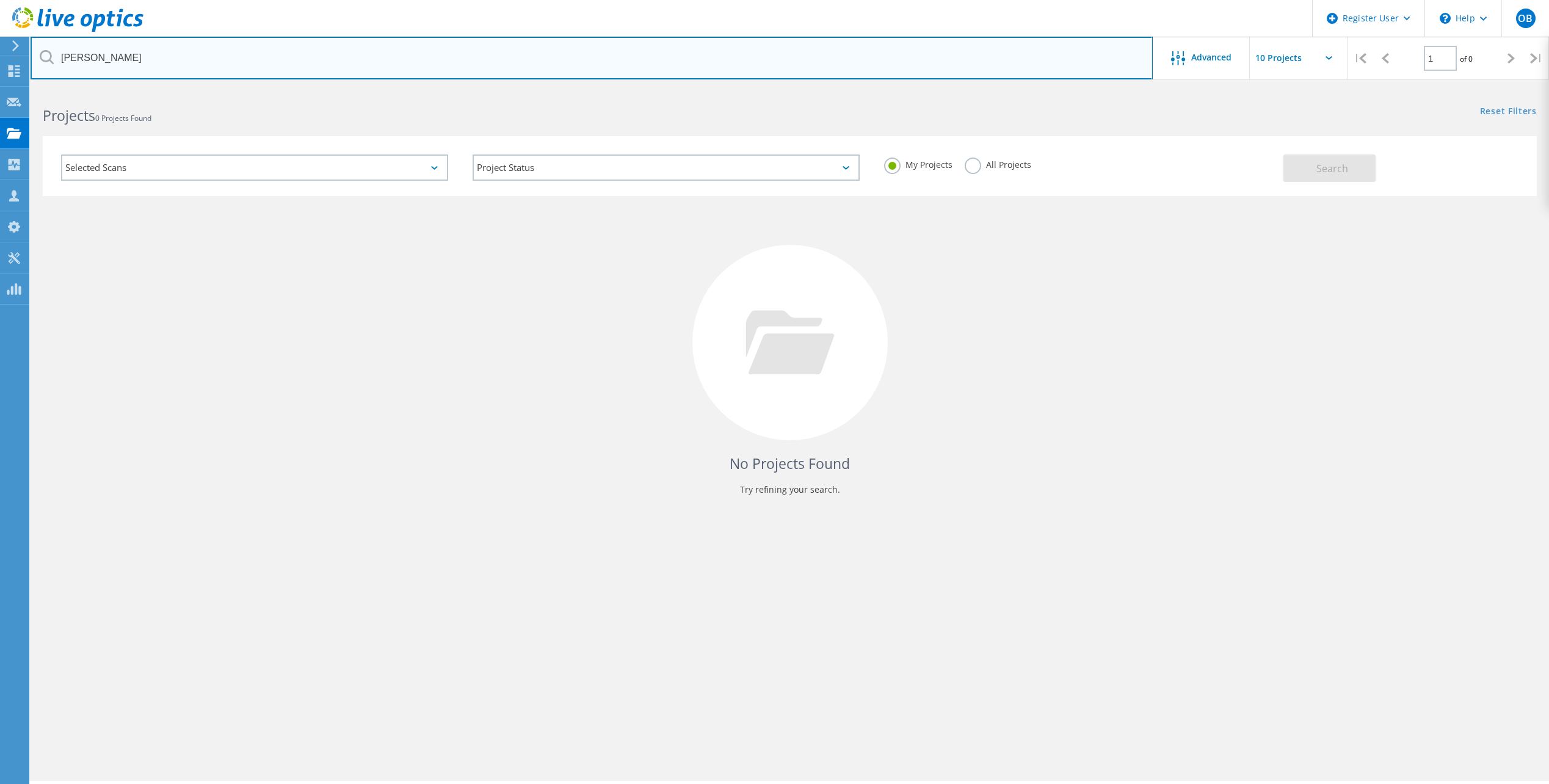
drag, startPoint x: 78, startPoint y: 80, endPoint x: 82, endPoint y: 72, distance: 8.9
click at [79, 58] on input "eckler" at bounding box center [591, 58] width 1122 height 43
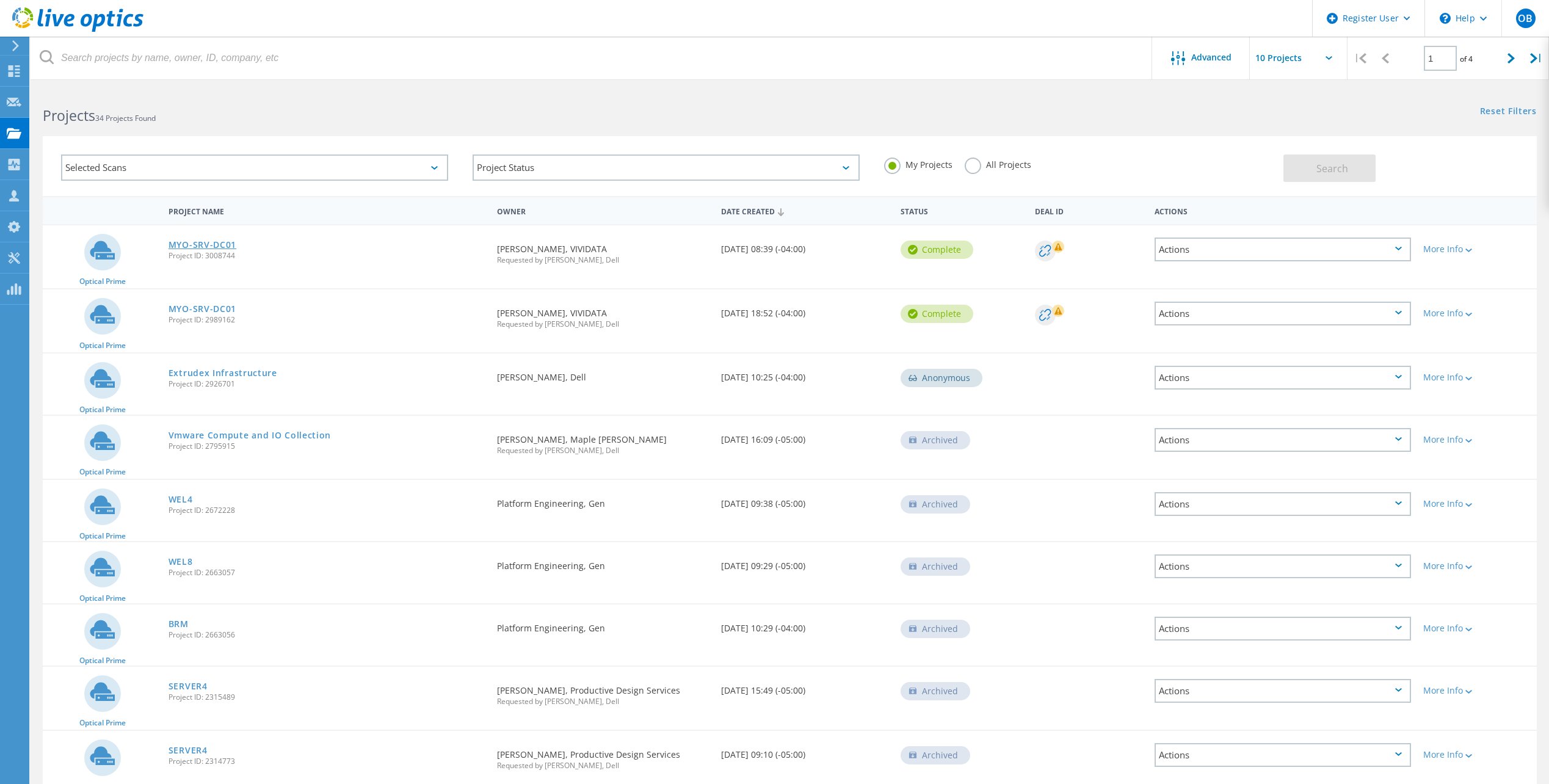
click at [192, 248] on link "MYO-SRV-DC01" at bounding box center [202, 244] width 68 height 9
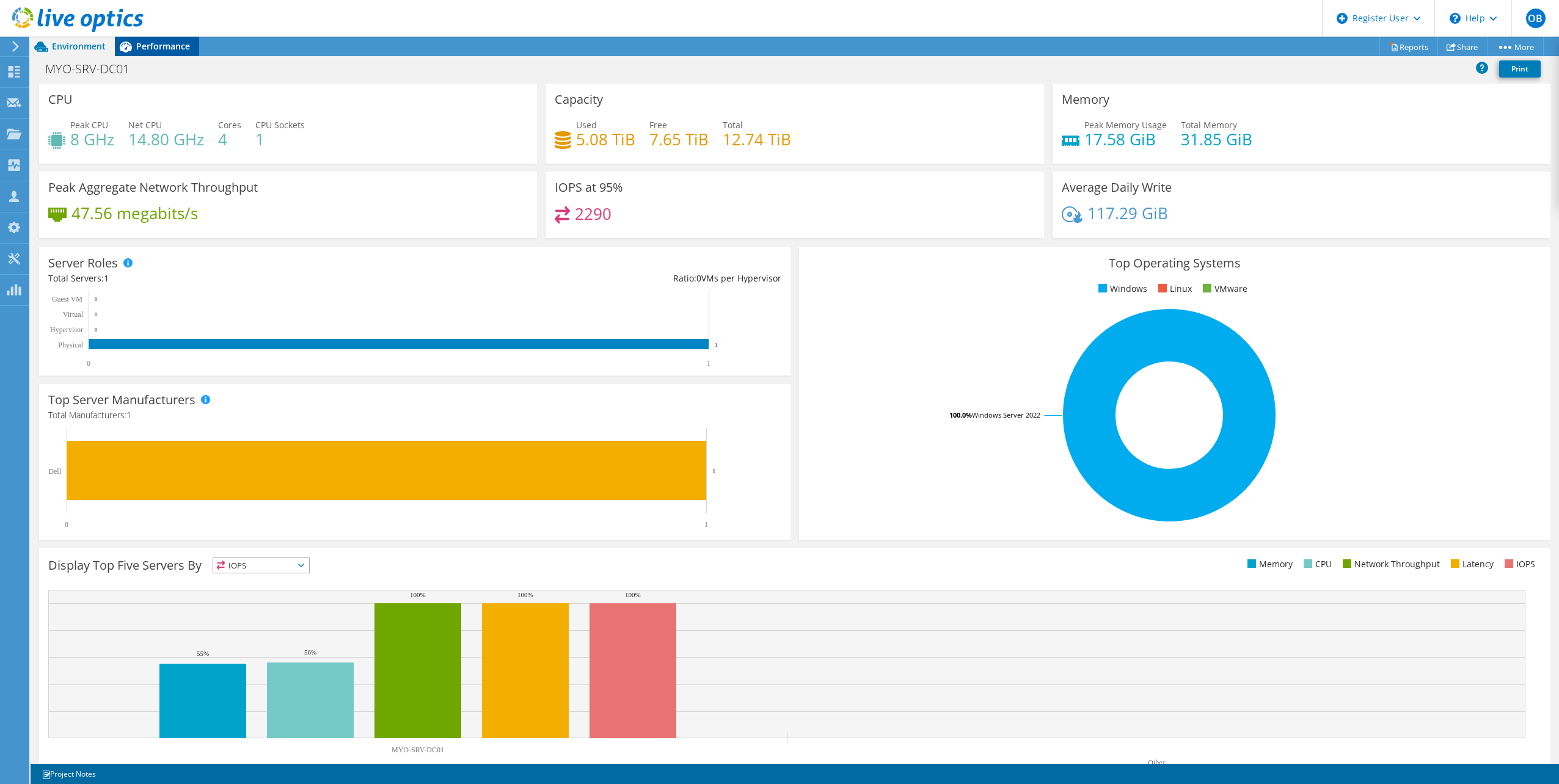
click at [150, 51] on span "Performance" at bounding box center [163, 46] width 54 height 12
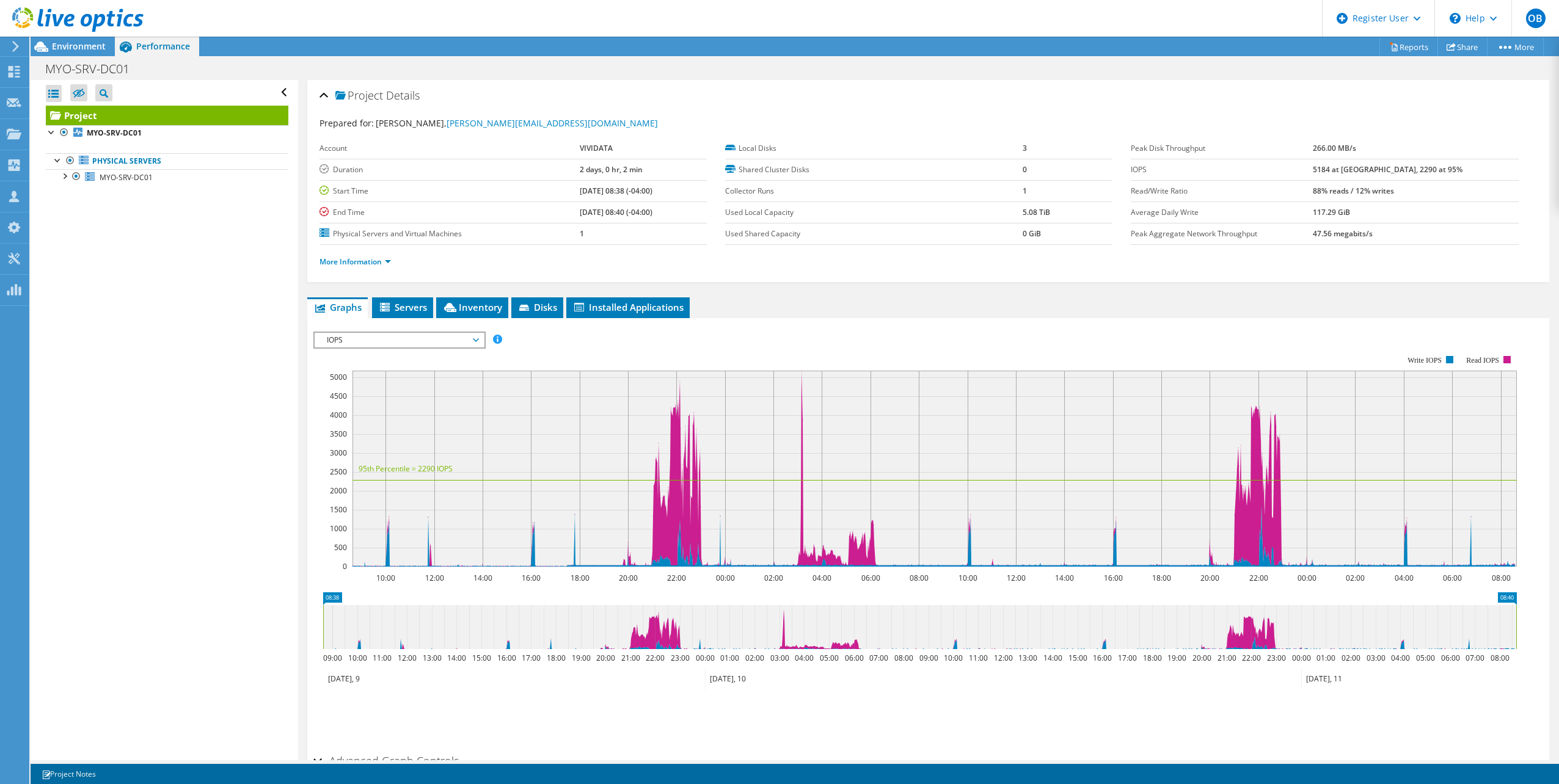
click at [356, 342] on span "IOPS" at bounding box center [399, 340] width 157 height 14
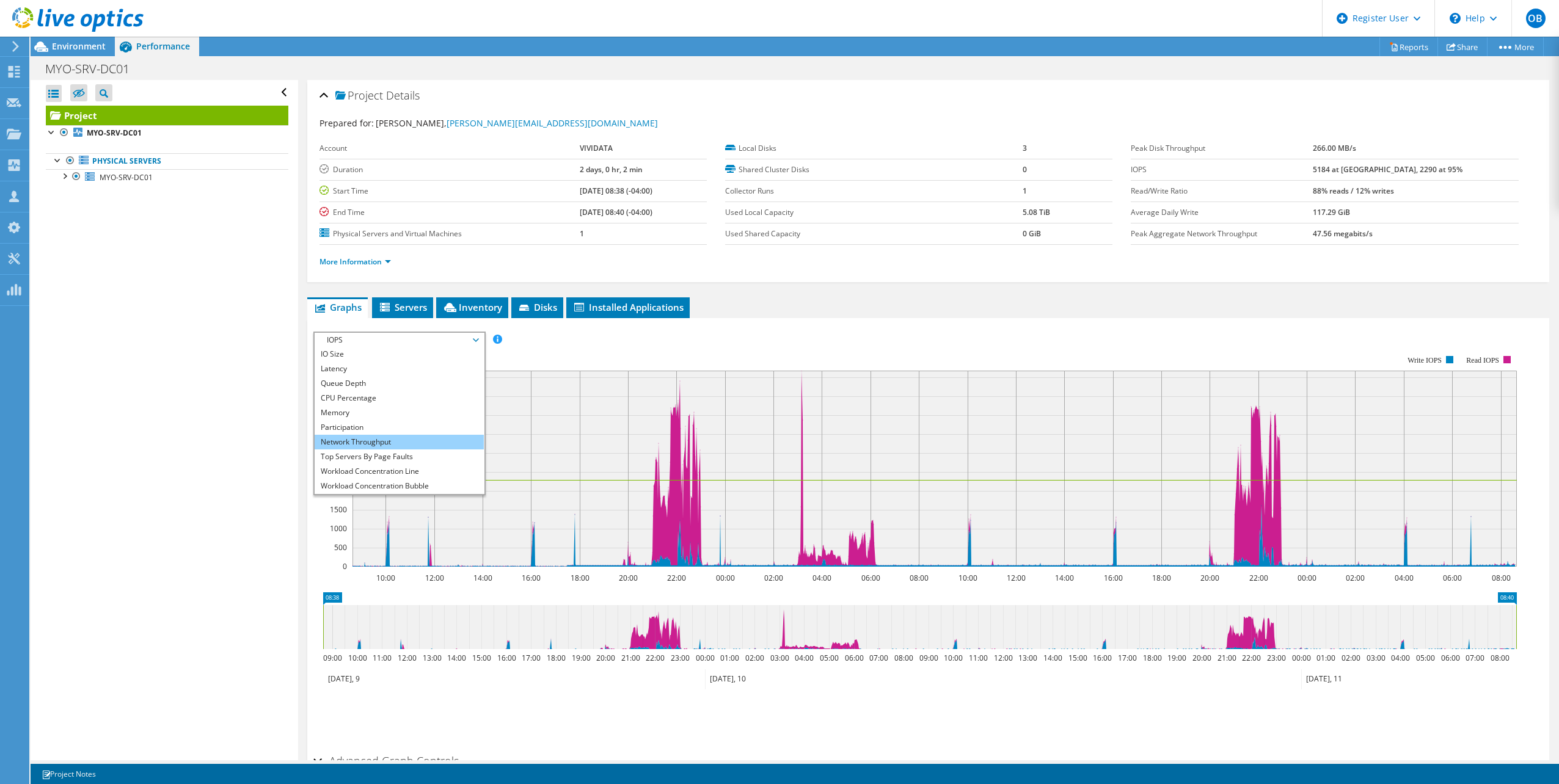
scroll to position [44, 0]
click at [360, 484] on li "All" at bounding box center [399, 486] width 169 height 14
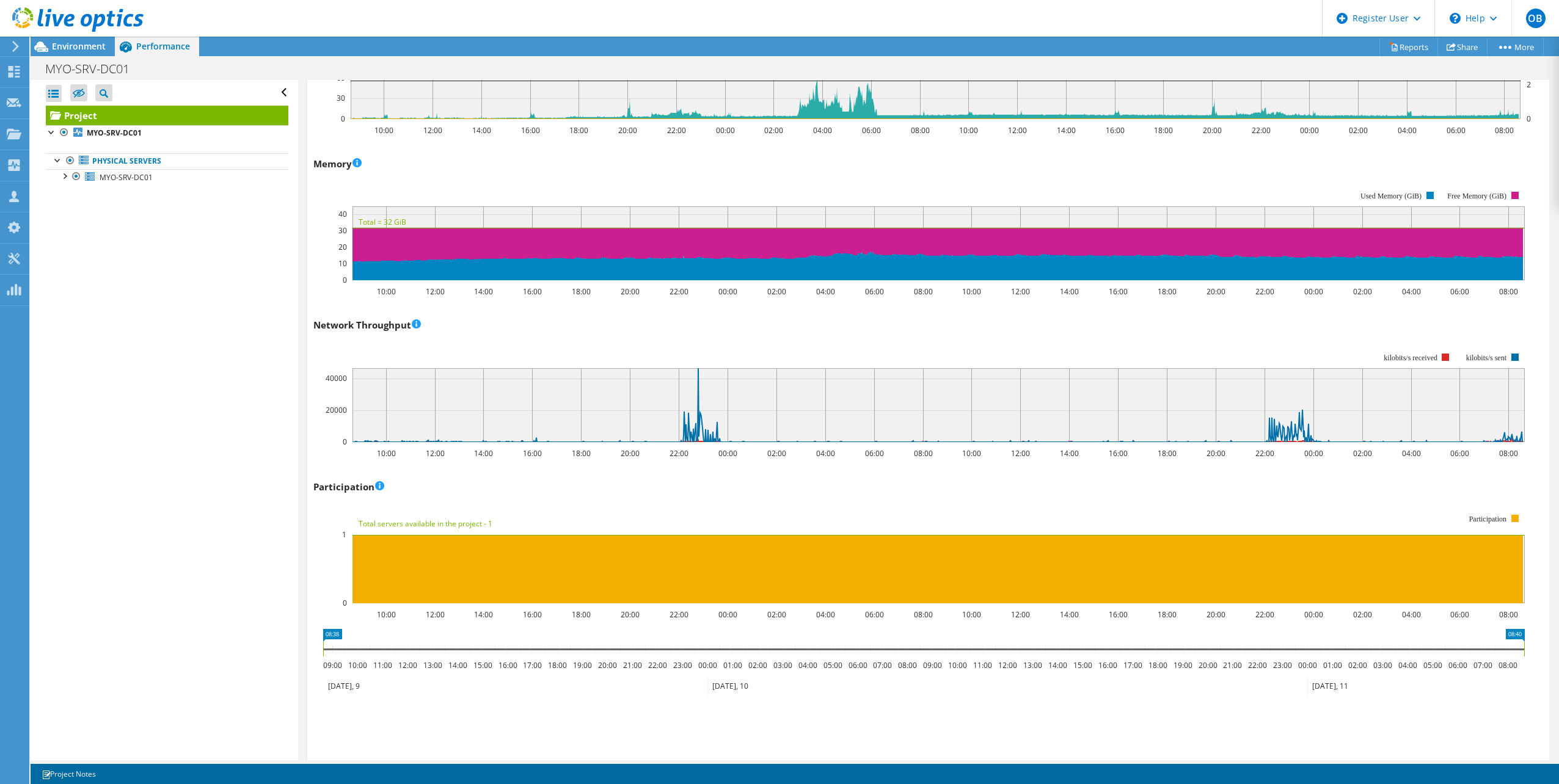
scroll to position [1270, 0]
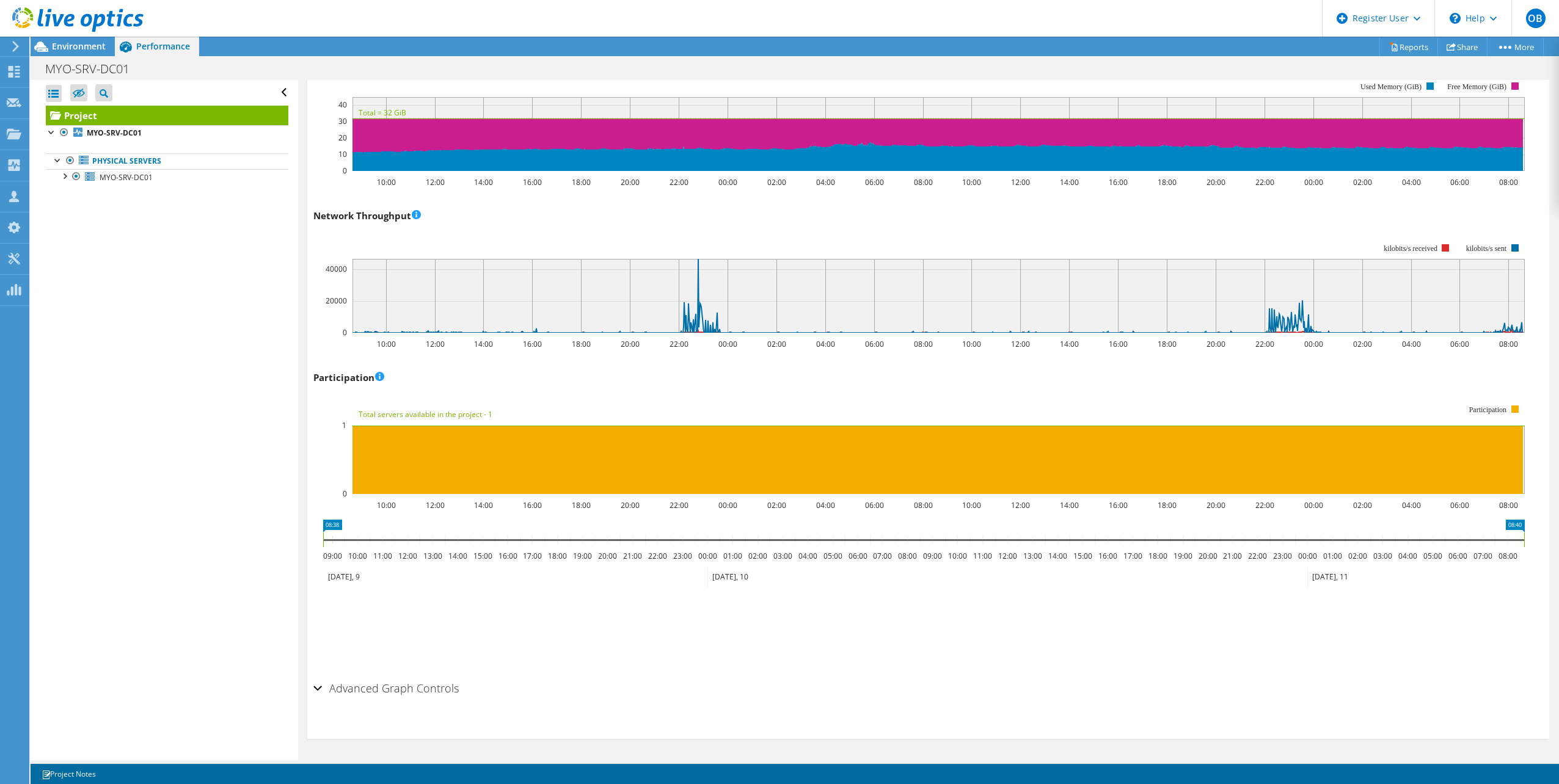
drag, startPoint x: 696, startPoint y: 588, endPoint x: 621, endPoint y: 629, distance: 85.5
click at [621, 629] on ul "Save Zoom" at bounding box center [925, 642] width 1224 height 35
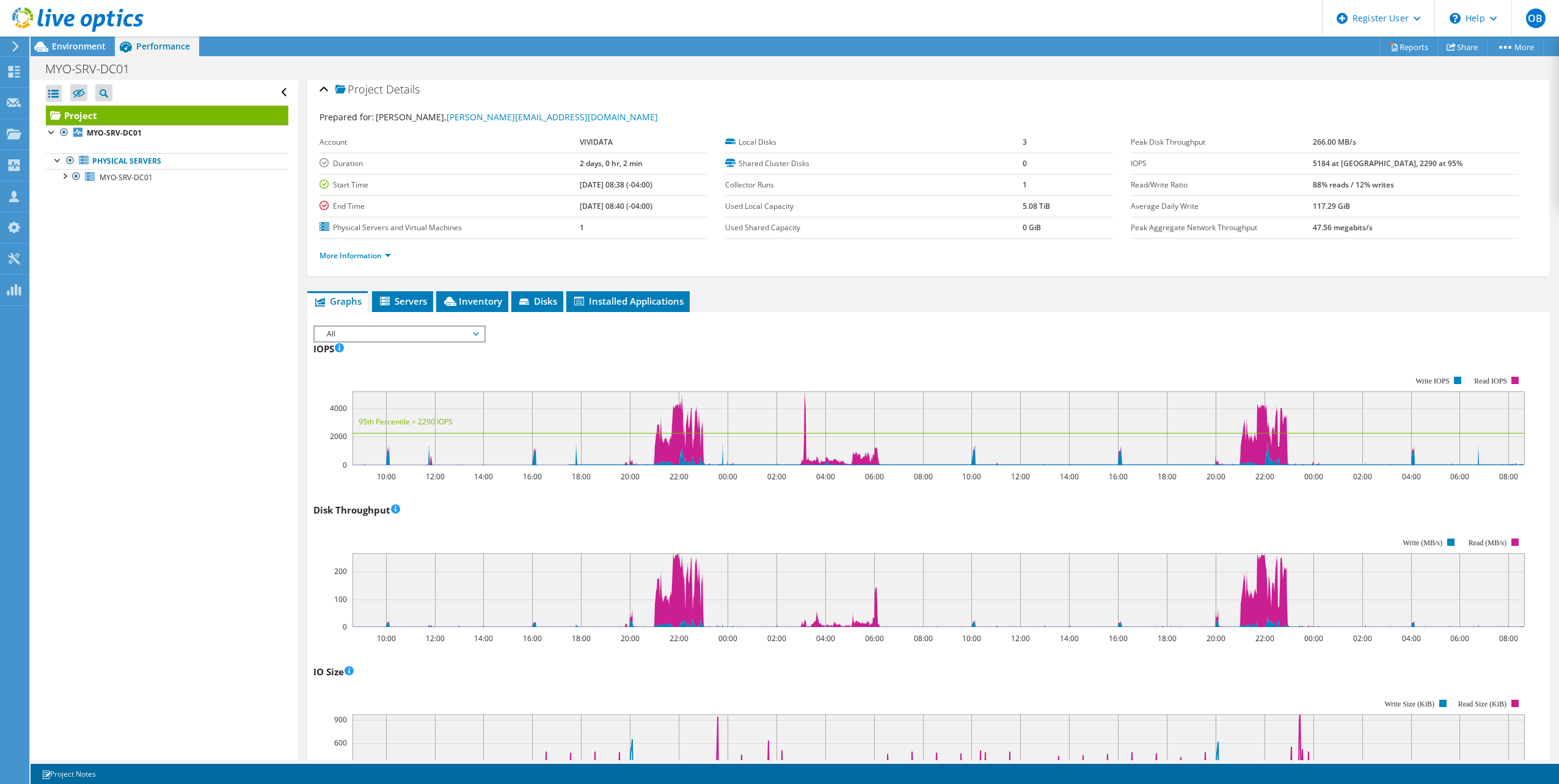
scroll to position [0, 0]
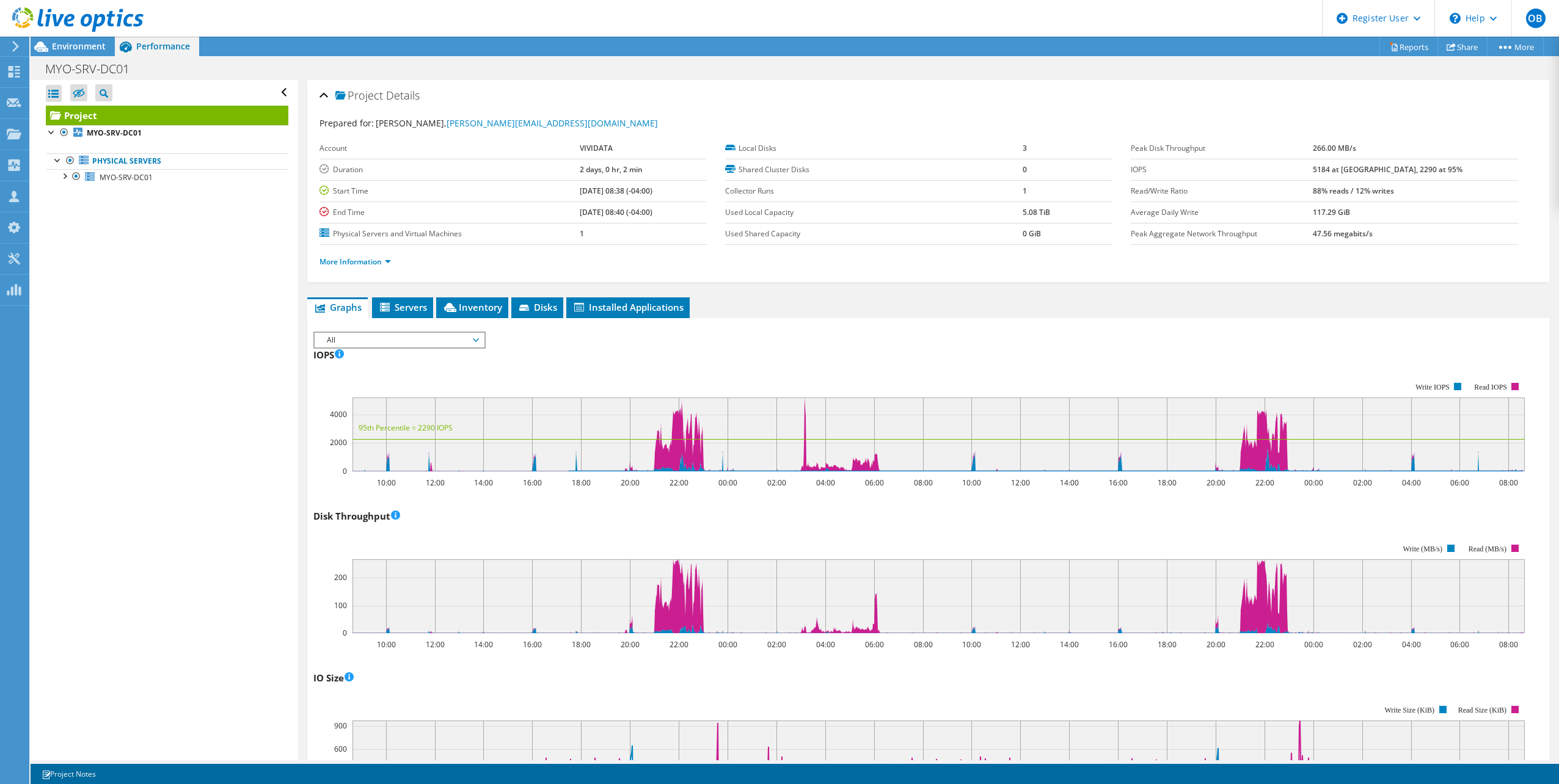
drag, startPoint x: 88, startPoint y: 51, endPoint x: 143, endPoint y: 63, distance: 56.3
click at [88, 51] on span "Environment" at bounding box center [79, 46] width 54 height 12
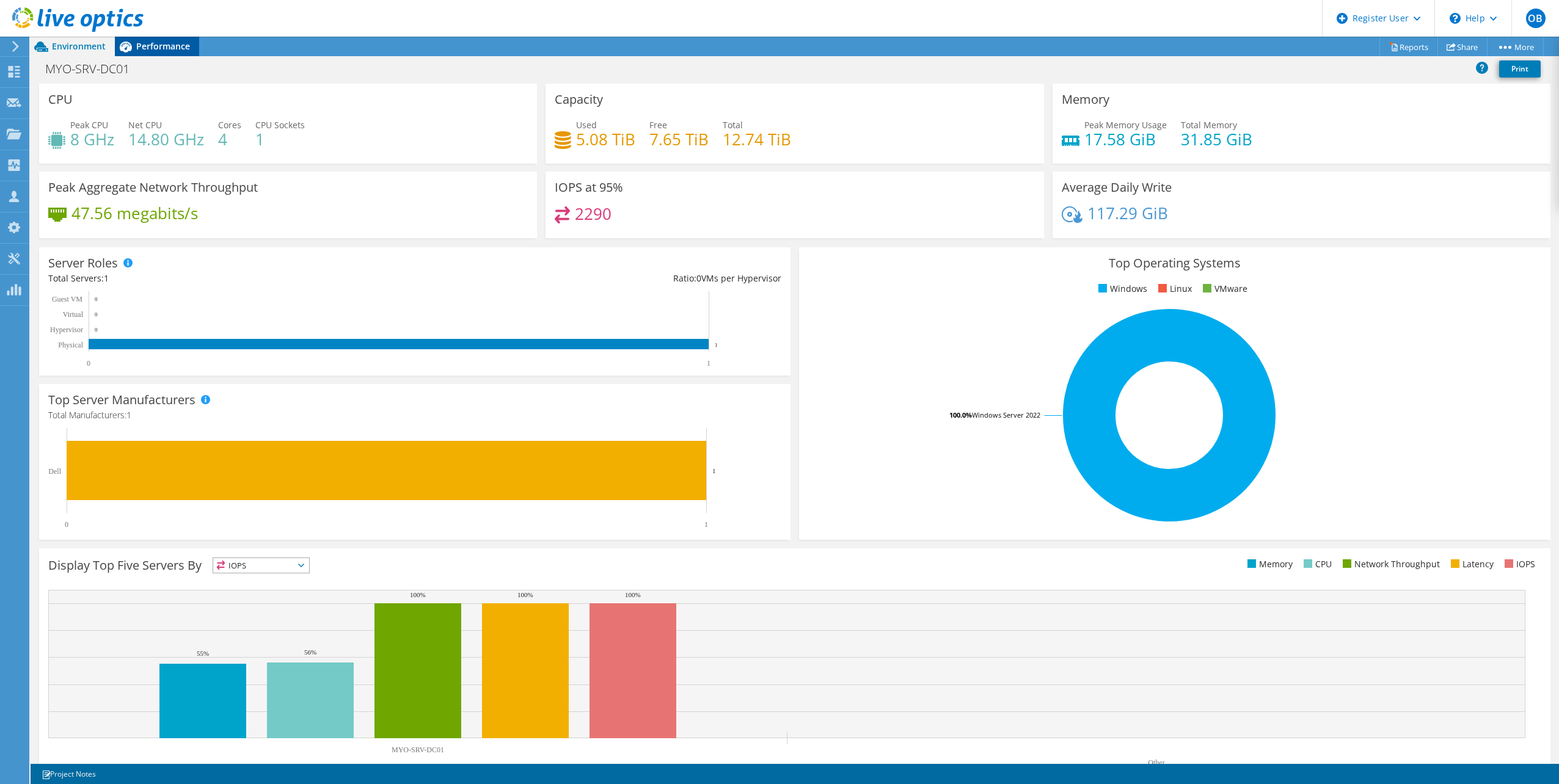
click at [176, 44] on span "Performance" at bounding box center [163, 46] width 54 height 12
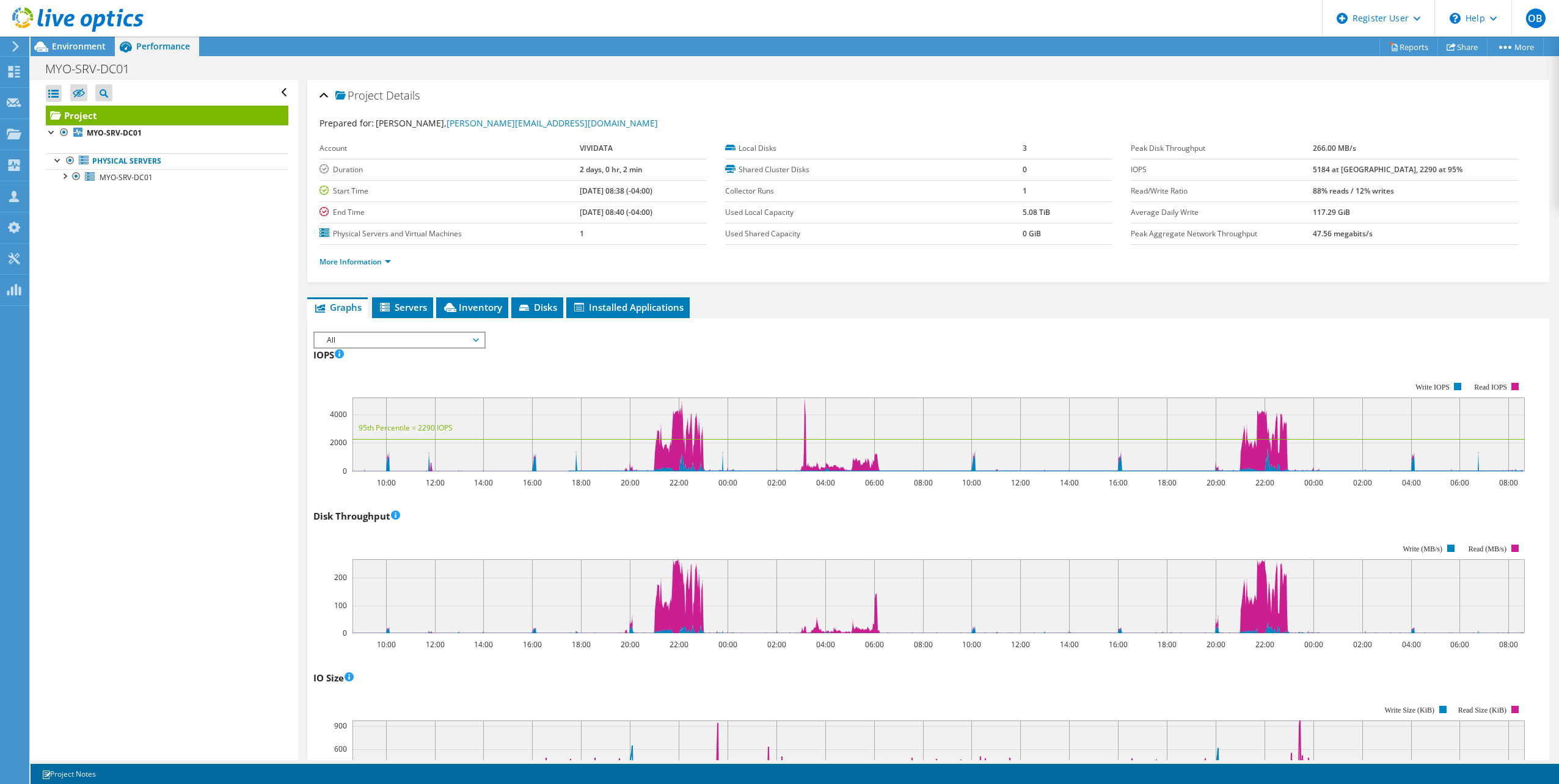
click at [420, 346] on span "All" at bounding box center [399, 340] width 157 height 14
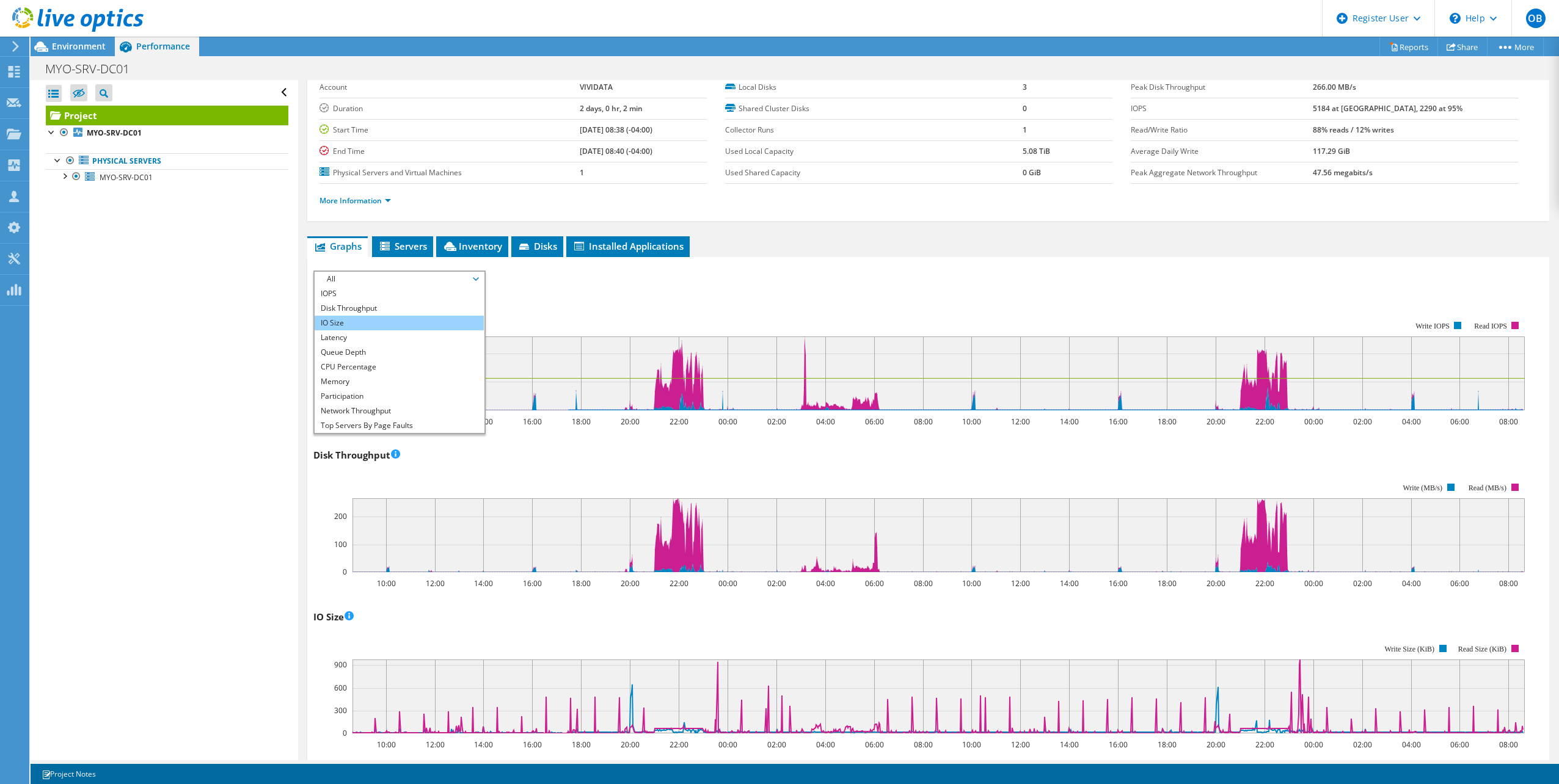
click at [393, 321] on li "IO Size" at bounding box center [399, 323] width 169 height 14
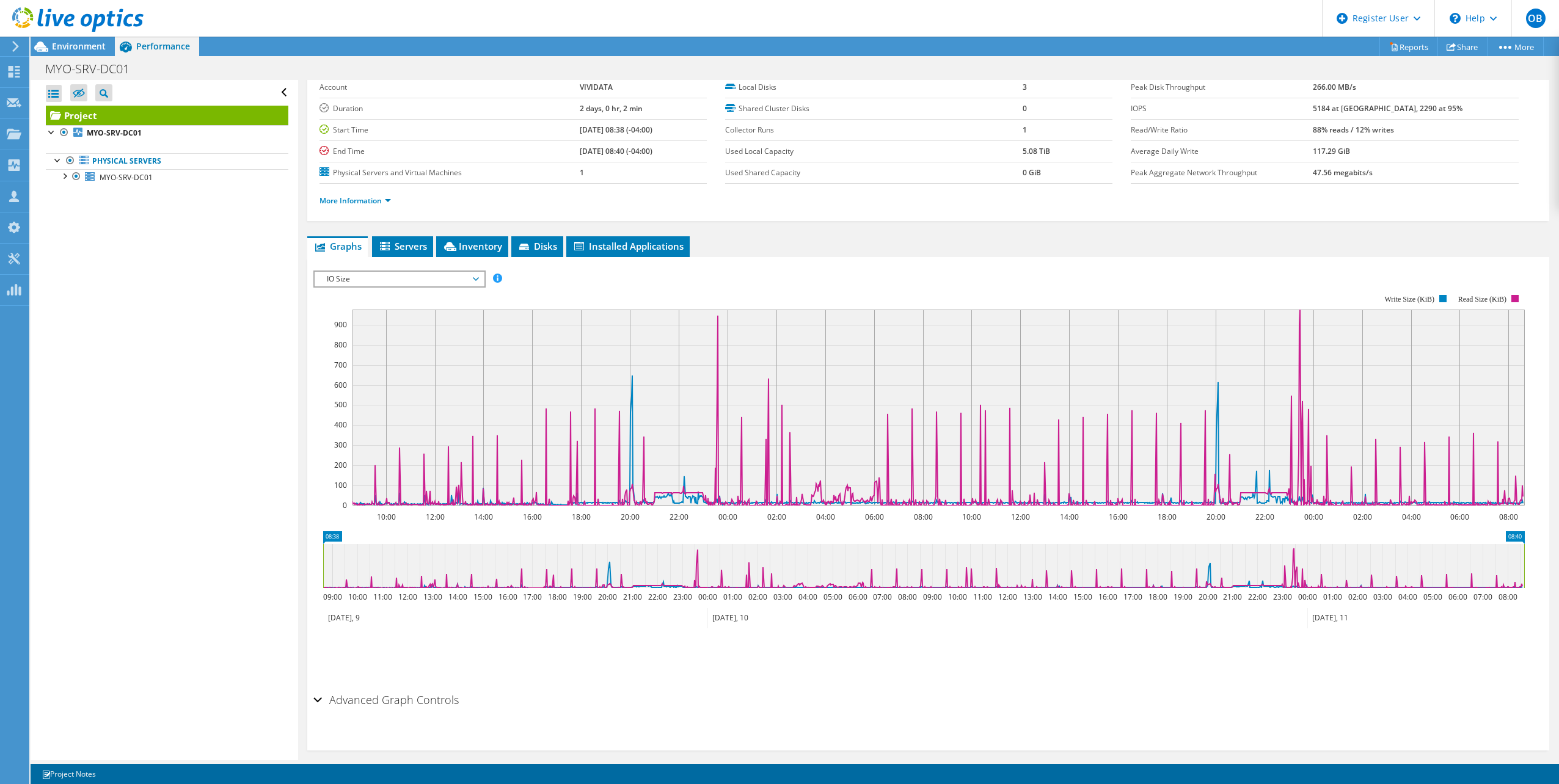
click at [404, 282] on span "IO Size" at bounding box center [399, 279] width 157 height 14
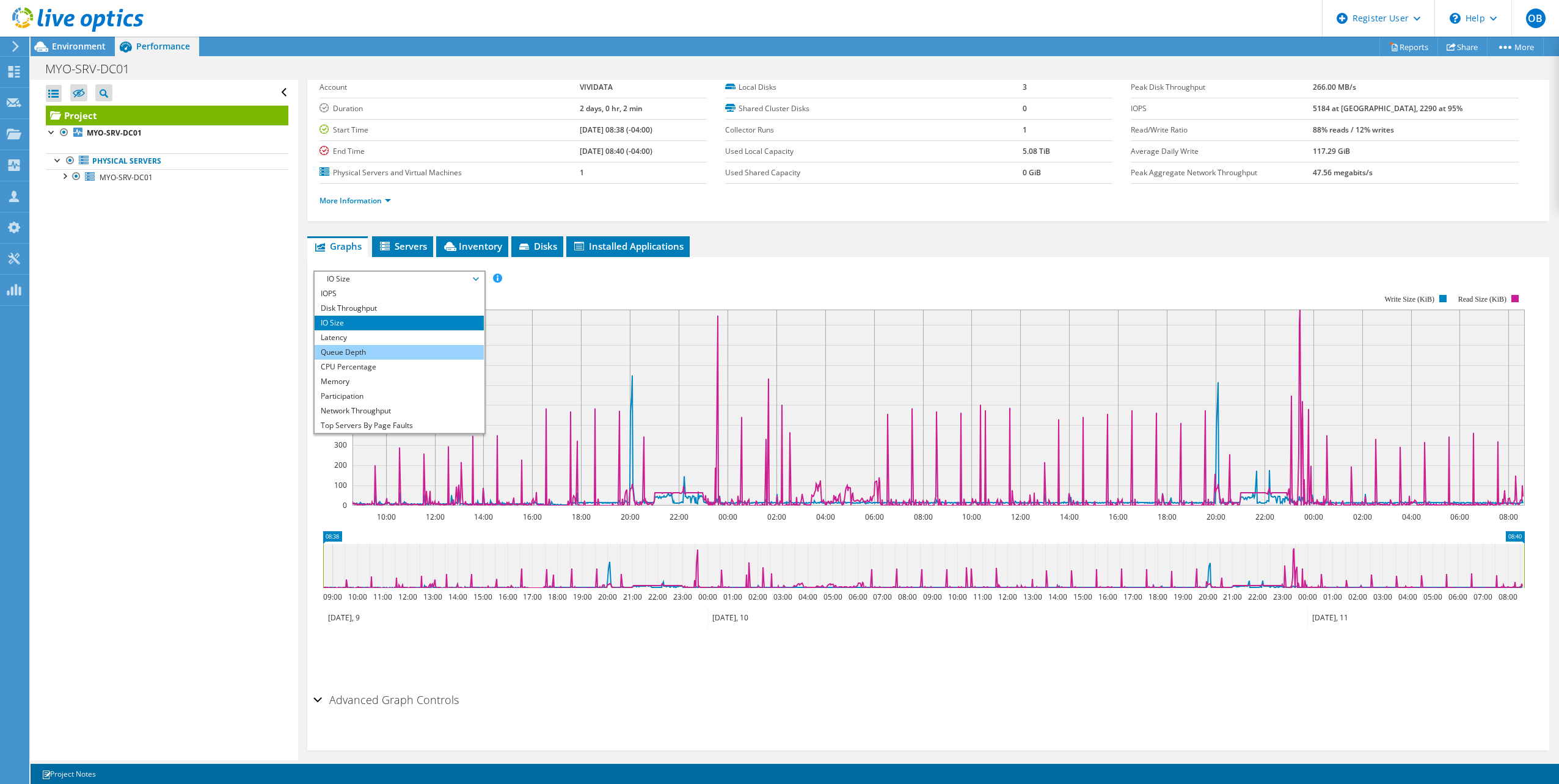
click at [384, 350] on li "Queue Depth" at bounding box center [399, 352] width 169 height 14
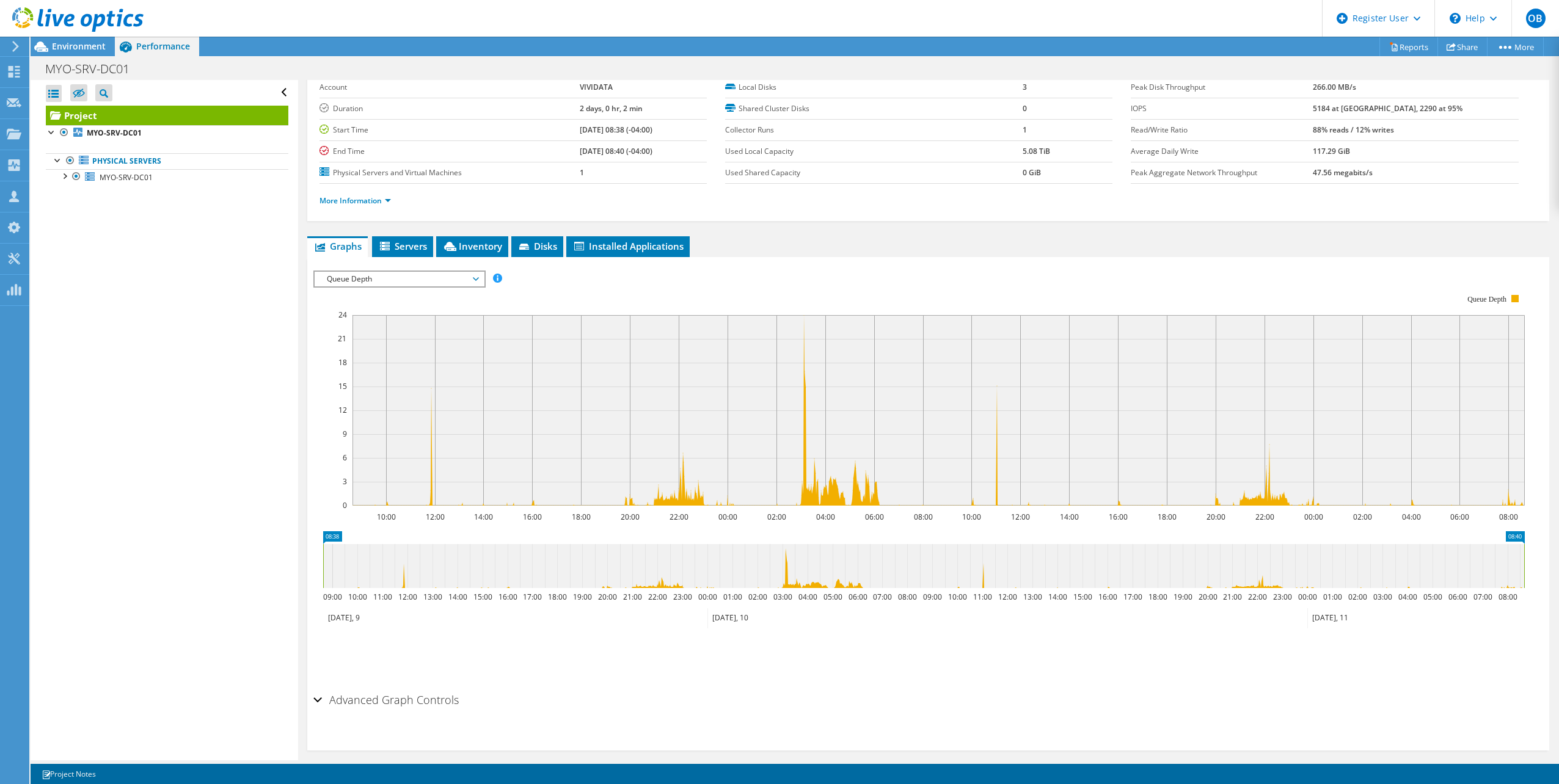
click at [452, 283] on span "Queue Depth" at bounding box center [399, 279] width 157 height 14
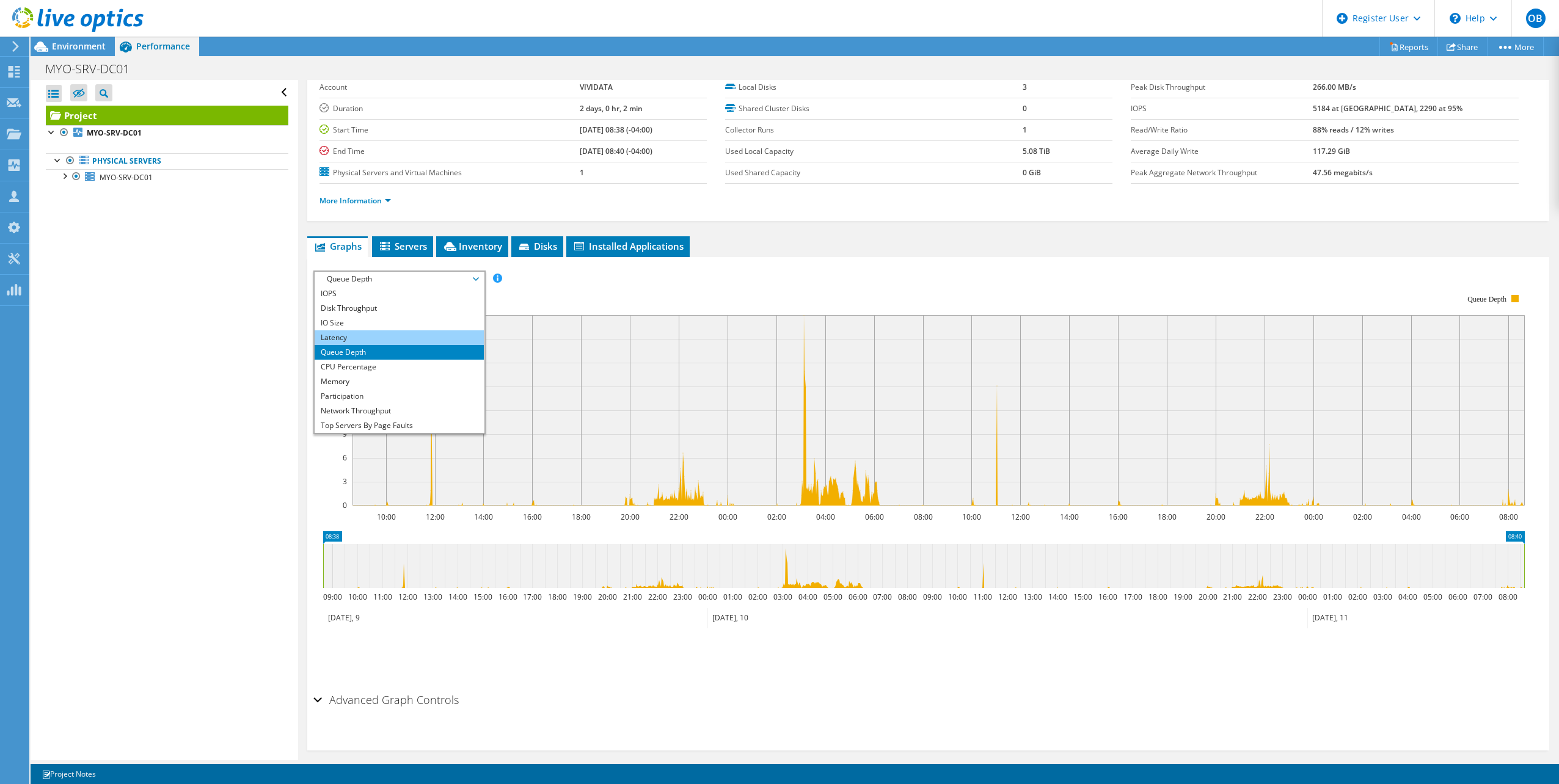
click at [384, 332] on li "Latency" at bounding box center [399, 338] width 169 height 14
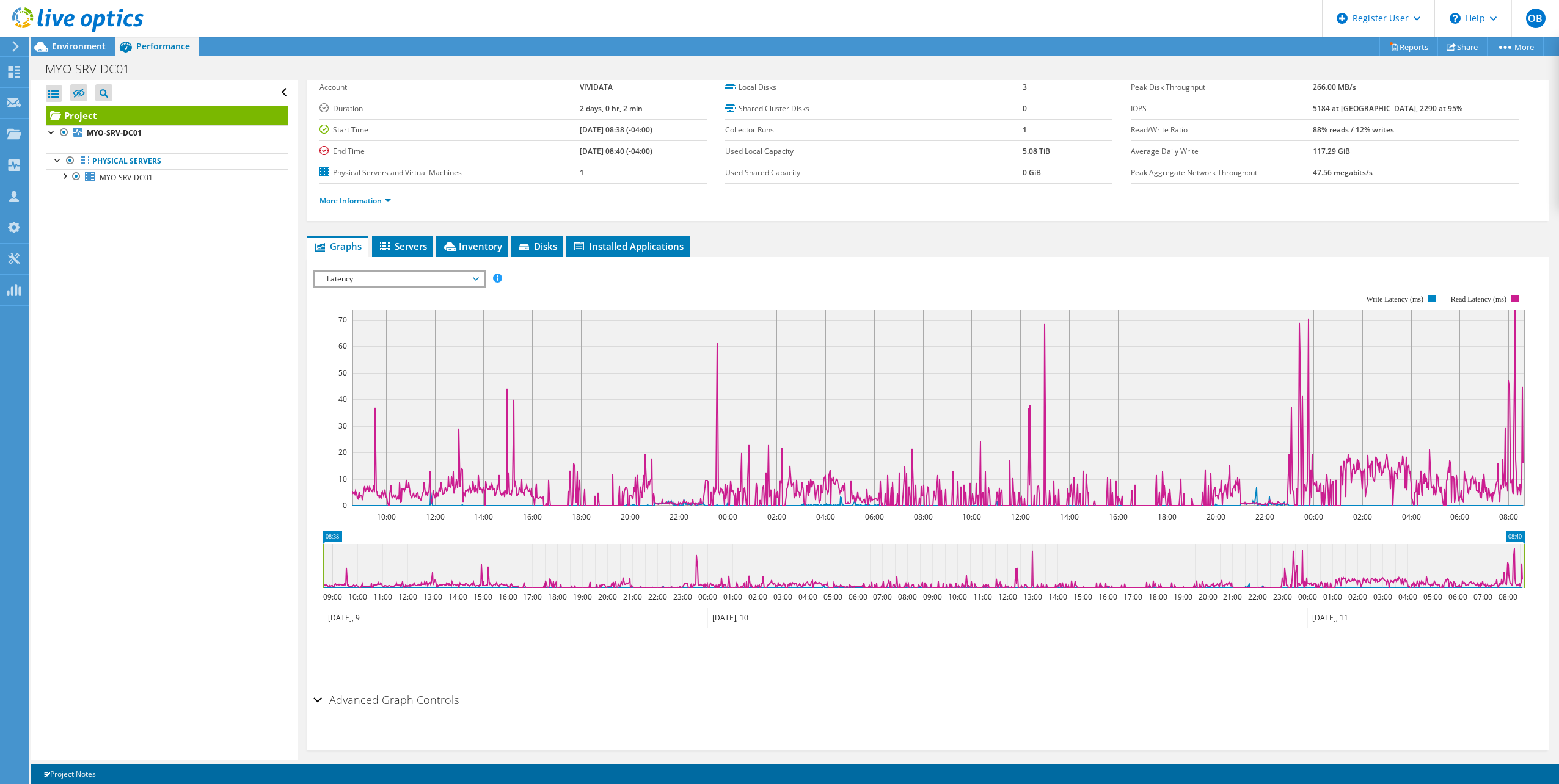
click at [400, 281] on span "Latency" at bounding box center [399, 279] width 157 height 14
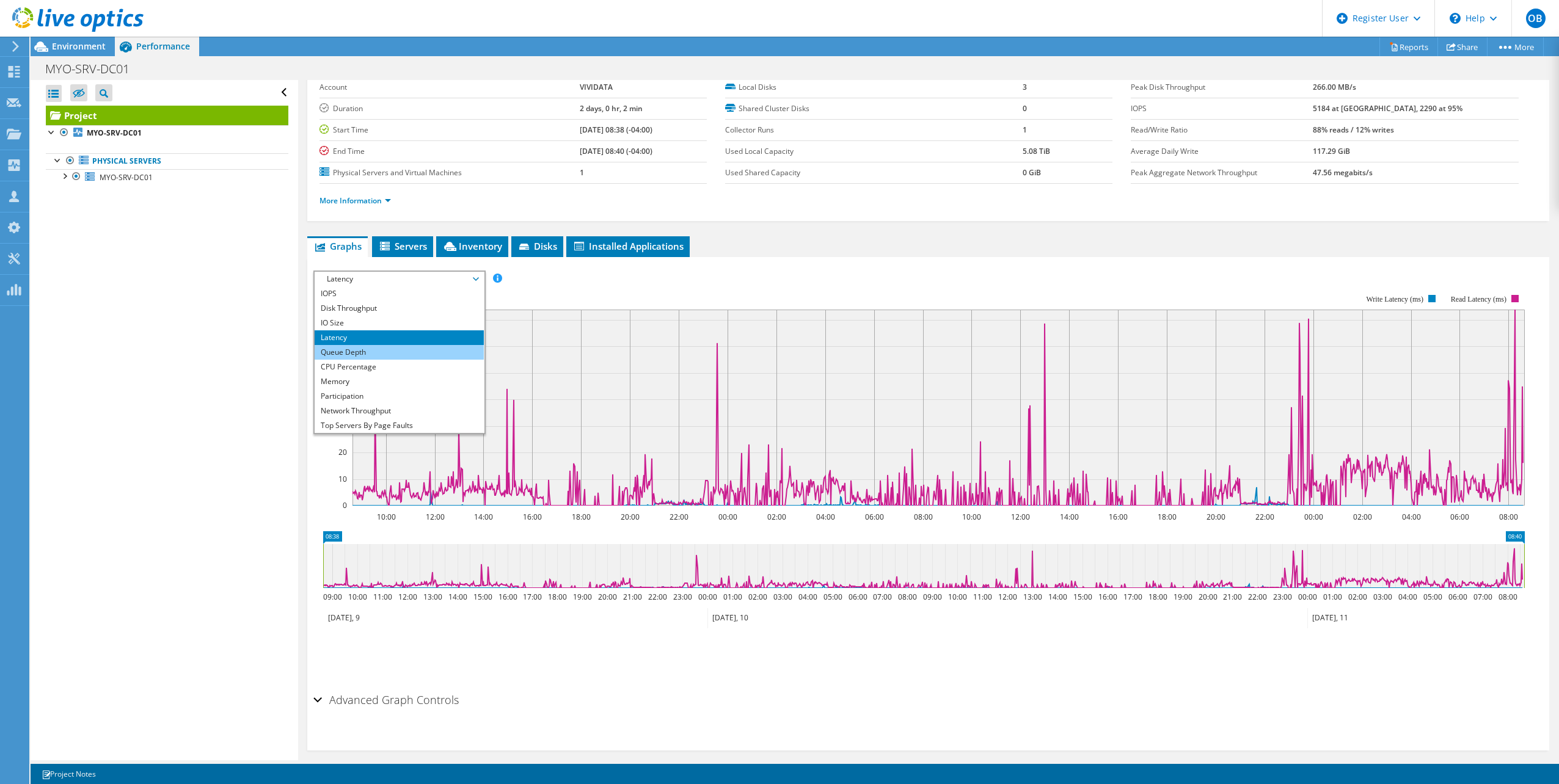
click at [387, 348] on li "Queue Depth" at bounding box center [399, 352] width 169 height 14
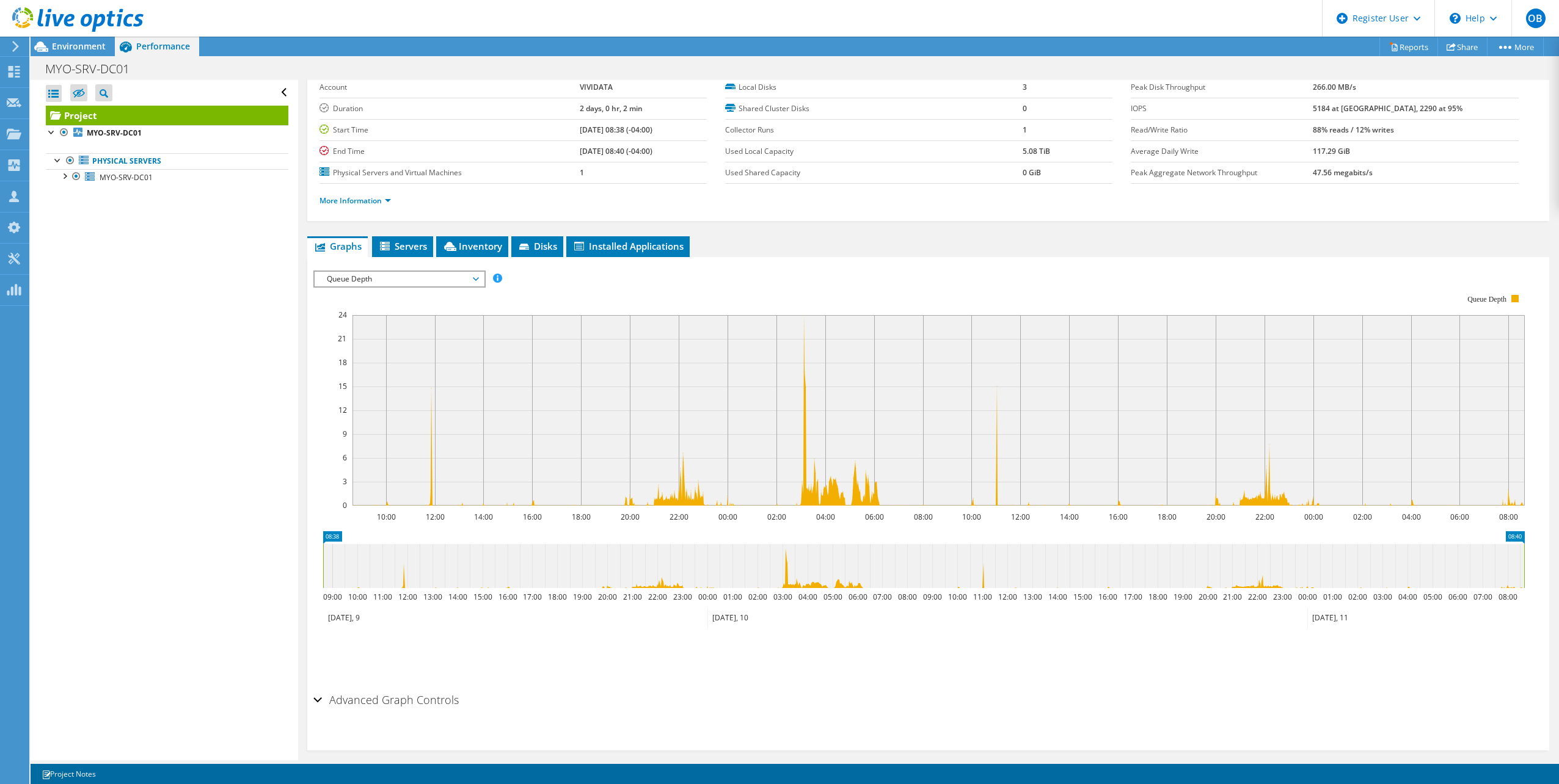
click at [462, 285] on span "Queue Depth" at bounding box center [399, 279] width 157 height 14
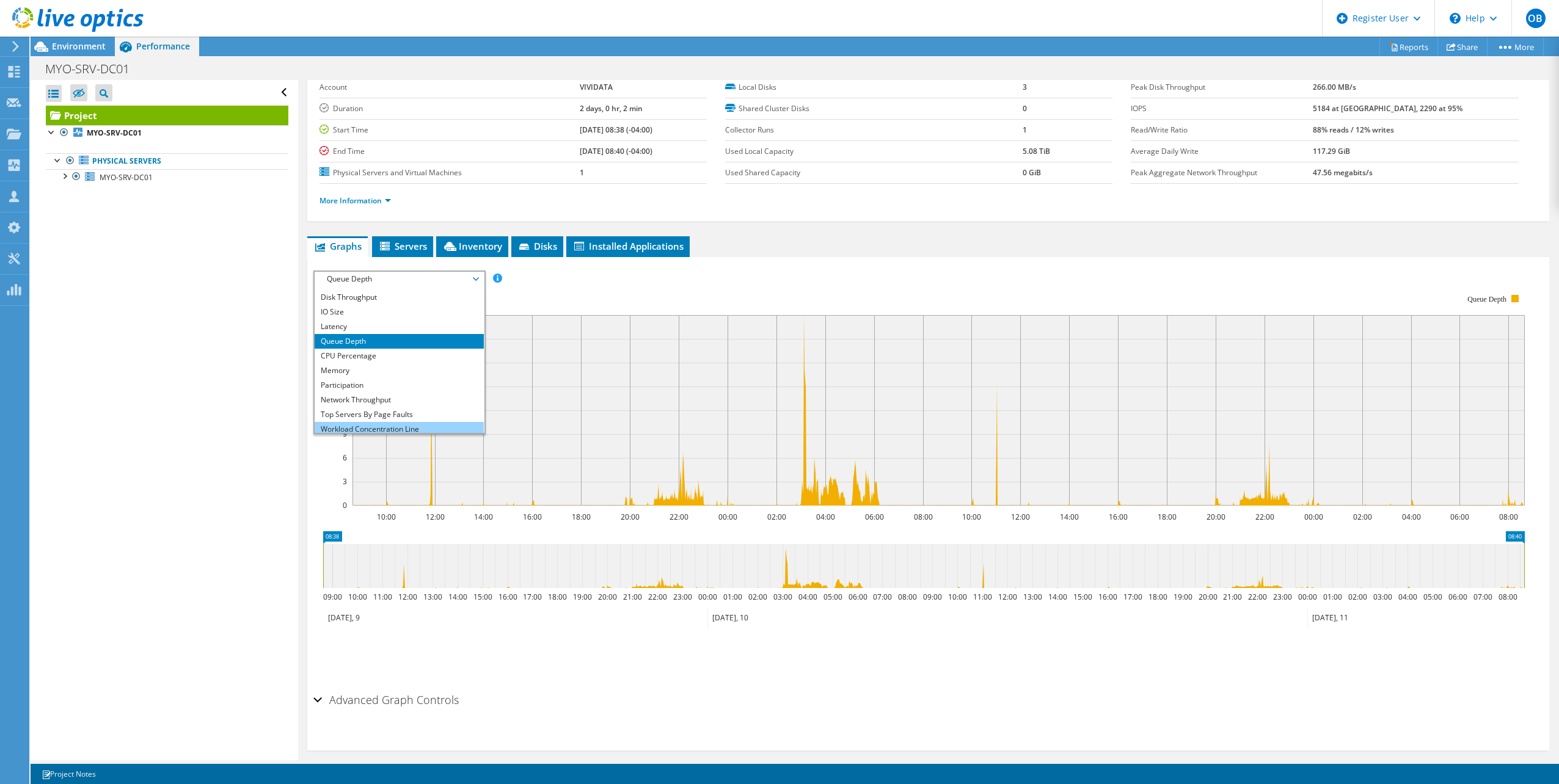
scroll to position [44, 0]
click at [383, 421] on li "All" at bounding box center [399, 425] width 169 height 14
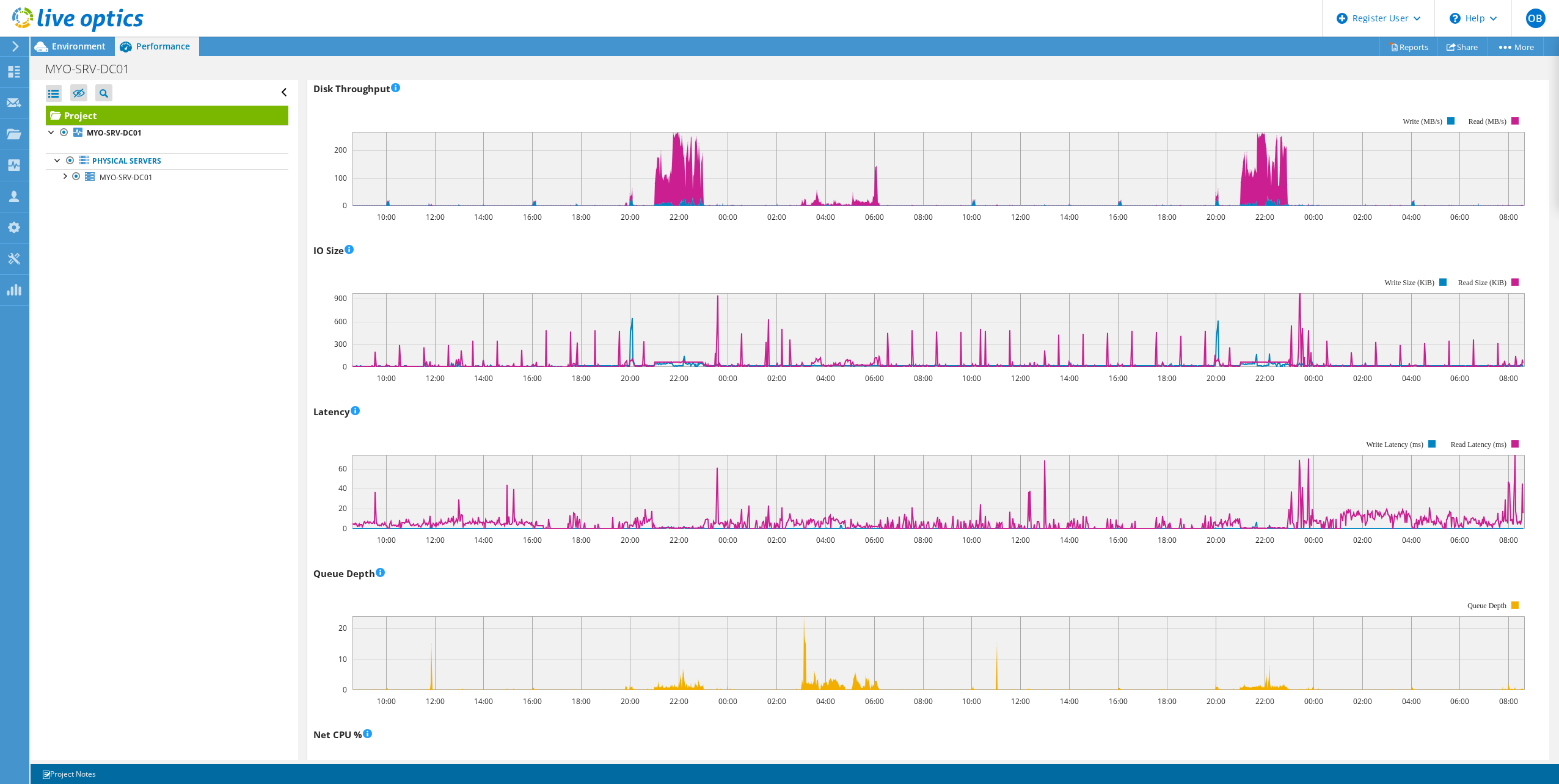
scroll to position [183, 0]
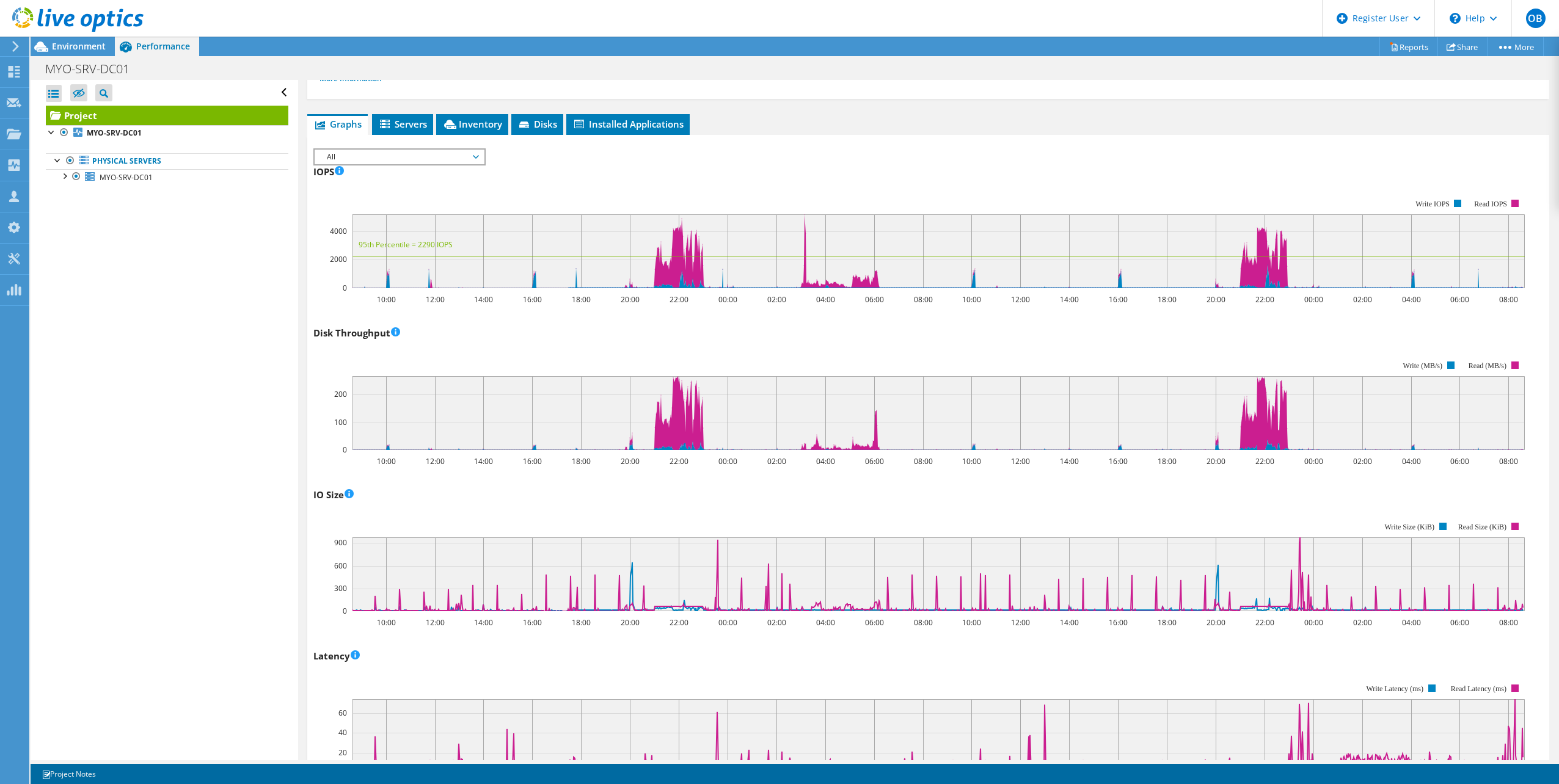
drag, startPoint x: 418, startPoint y: 368, endPoint x: 848, endPoint y: 342, distance: 430.8
click at [848, 342] on div "Disk Throughput 10:00 12:00 14:00 16:00 18:00 20:00 22:00 00:00 02:00 04:00 06:…" at bounding box center [928, 395] width 1230 height 144
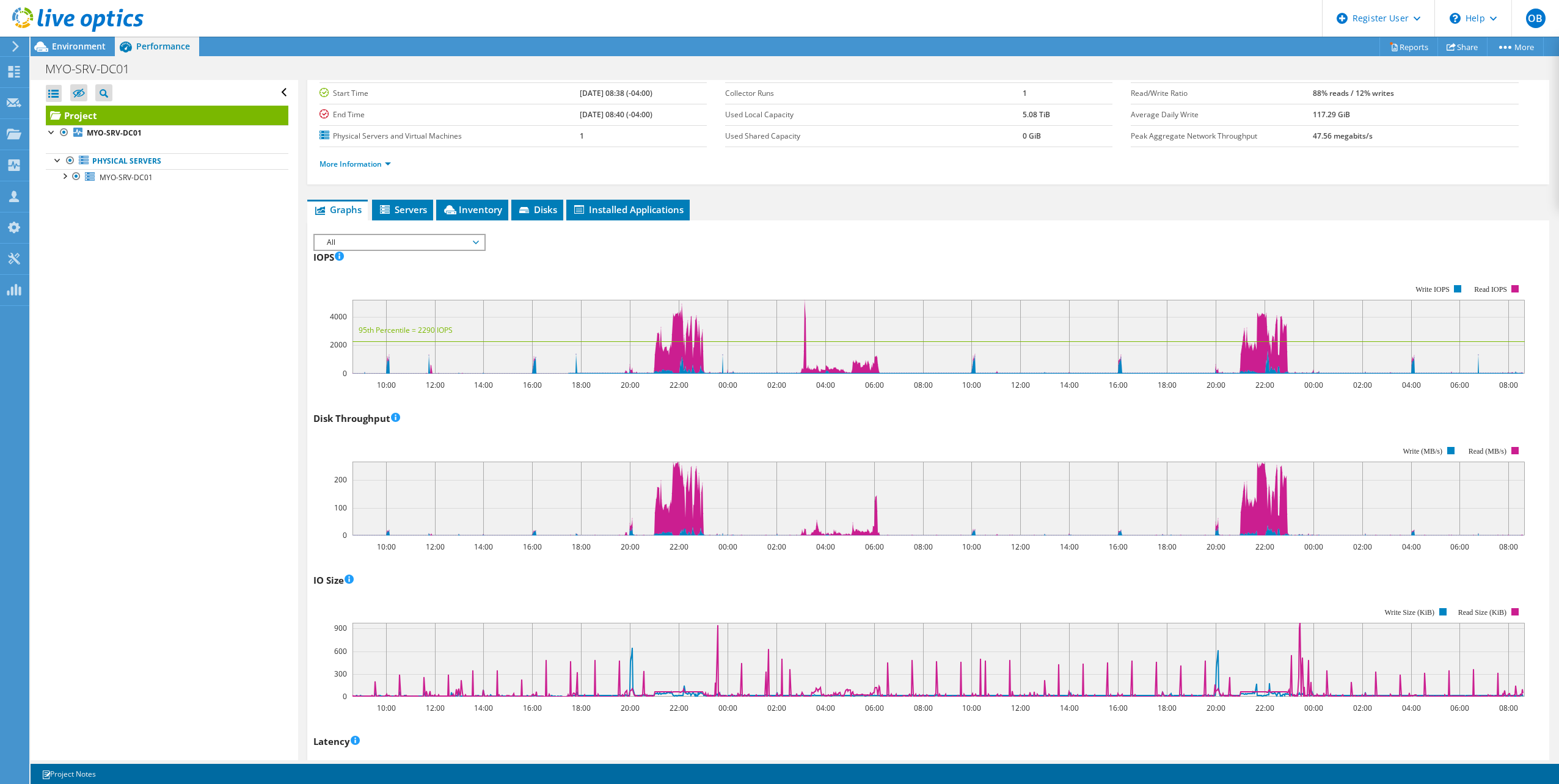
scroll to position [0, 0]
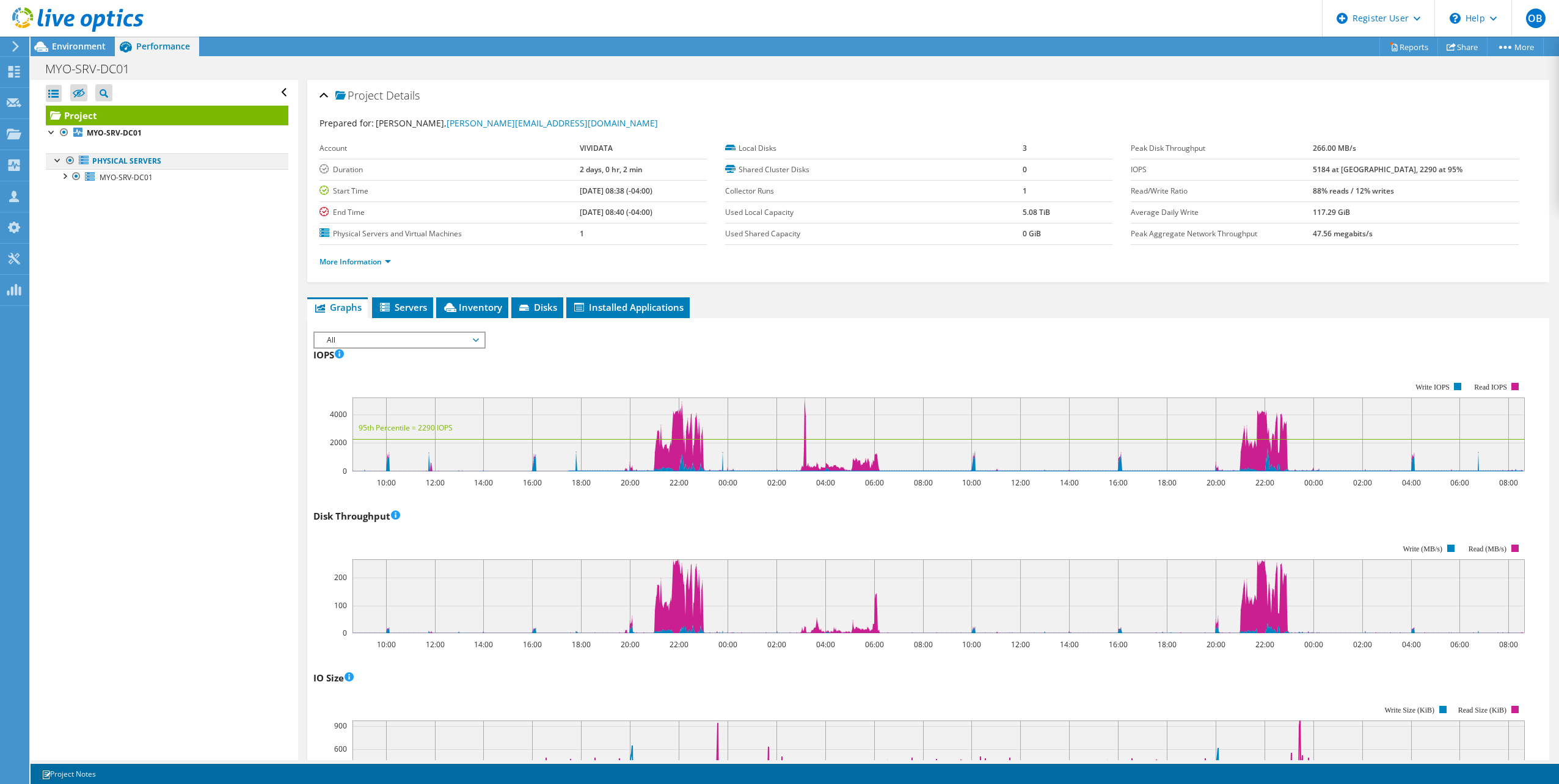
click at [146, 162] on link "Physical Servers" at bounding box center [167, 161] width 242 height 16
click at [137, 129] on b "MYO-SRV-DC01" at bounding box center [114, 133] width 55 height 11
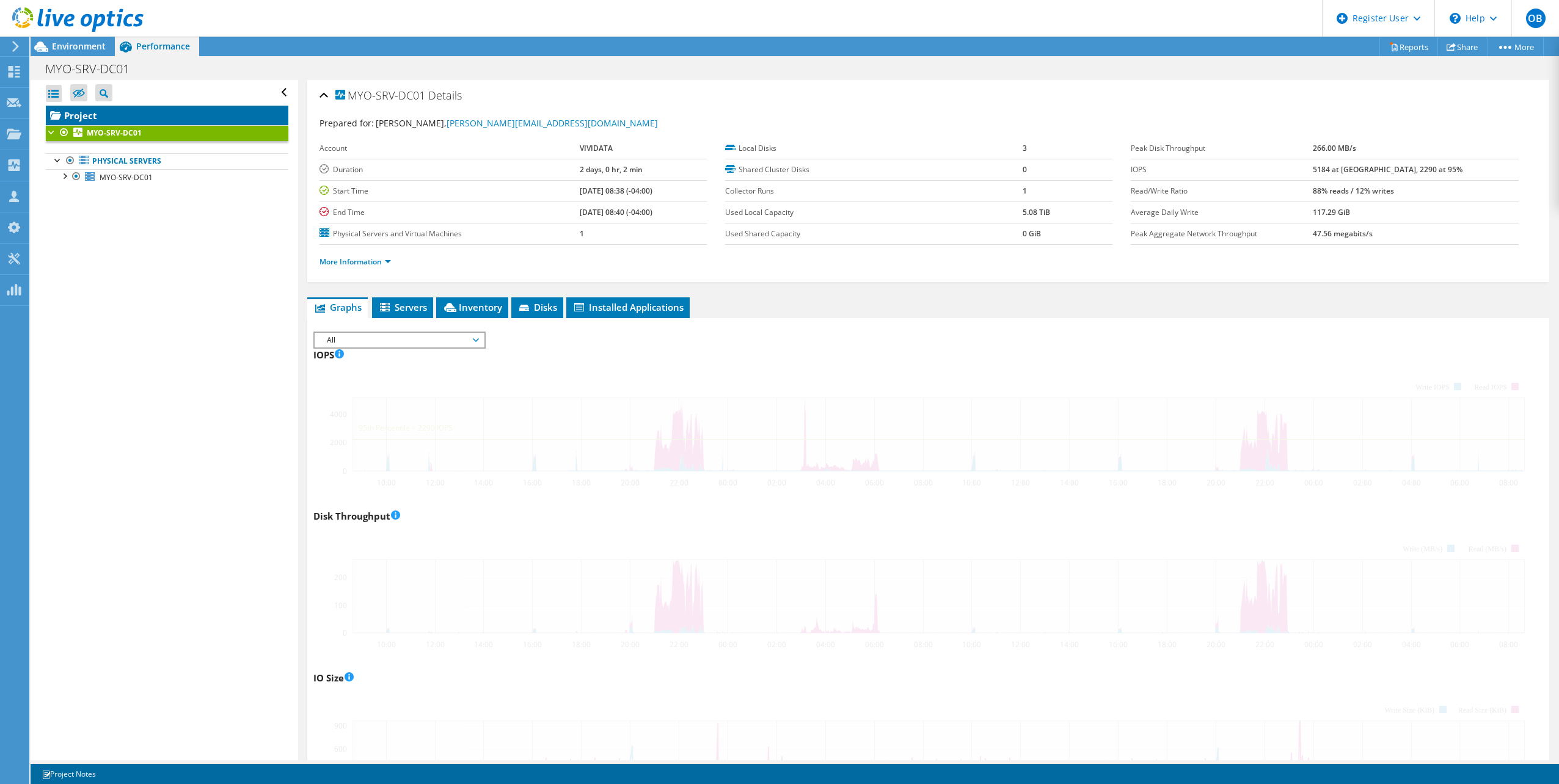
click at [145, 114] on link "Project" at bounding box center [167, 115] width 242 height 20
click at [143, 116] on link "Project" at bounding box center [167, 115] width 242 height 20
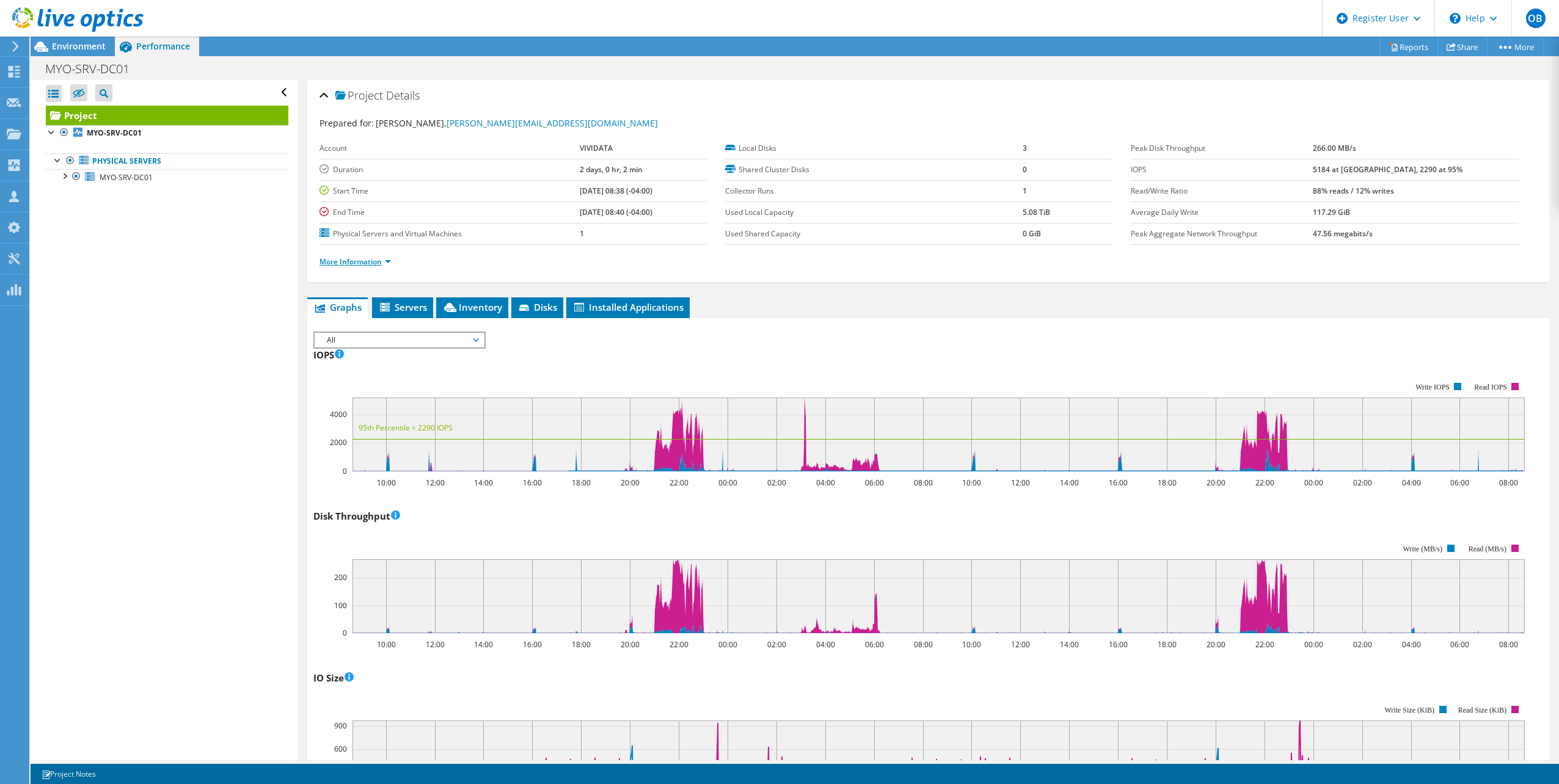
click at [372, 260] on link "More Information" at bounding box center [355, 262] width 72 height 11
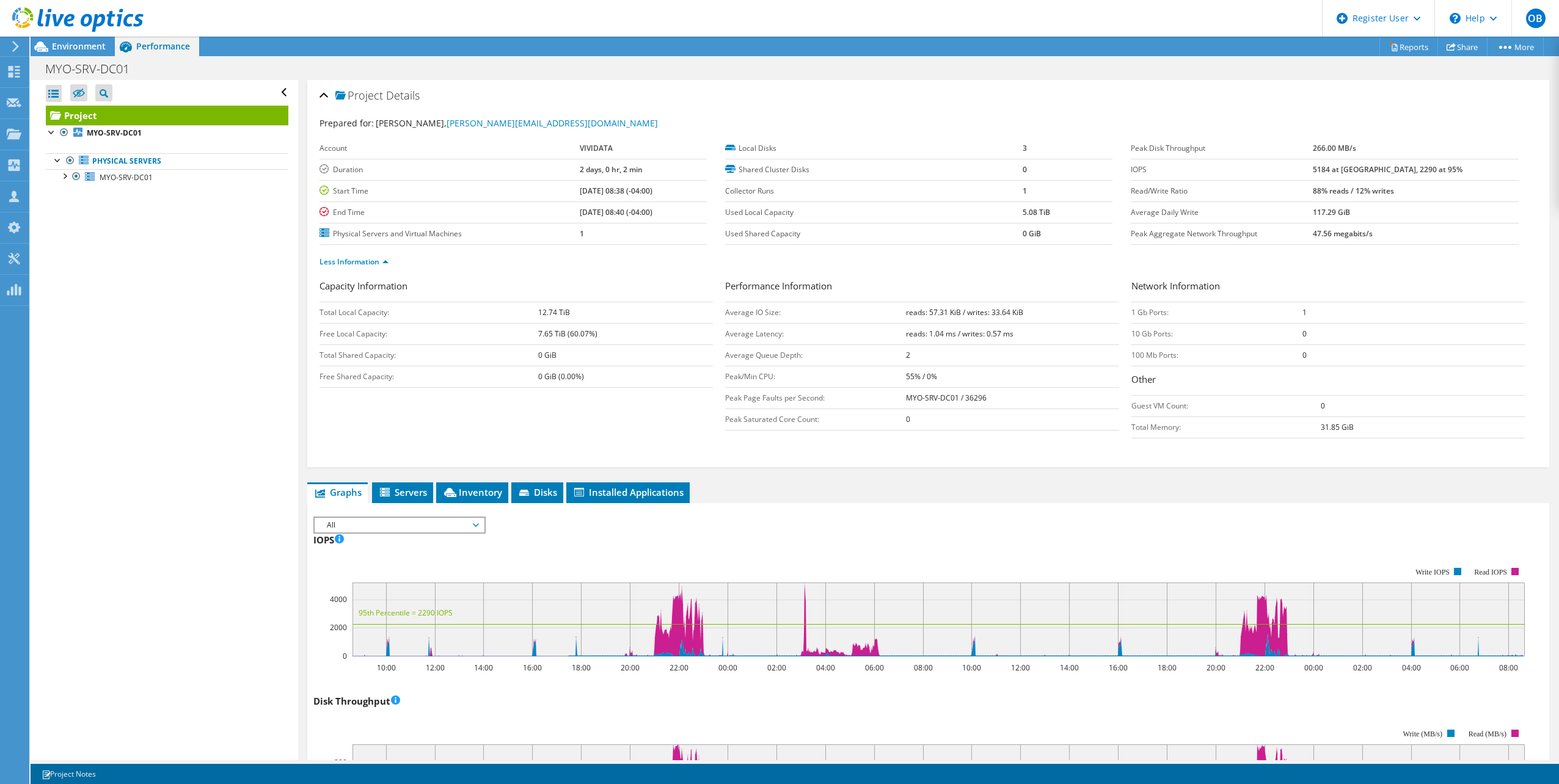
drag, startPoint x: 82, startPoint y: 45, endPoint x: 153, endPoint y: 68, distance: 74.6
click at [82, 45] on span "Environment" at bounding box center [79, 46] width 54 height 12
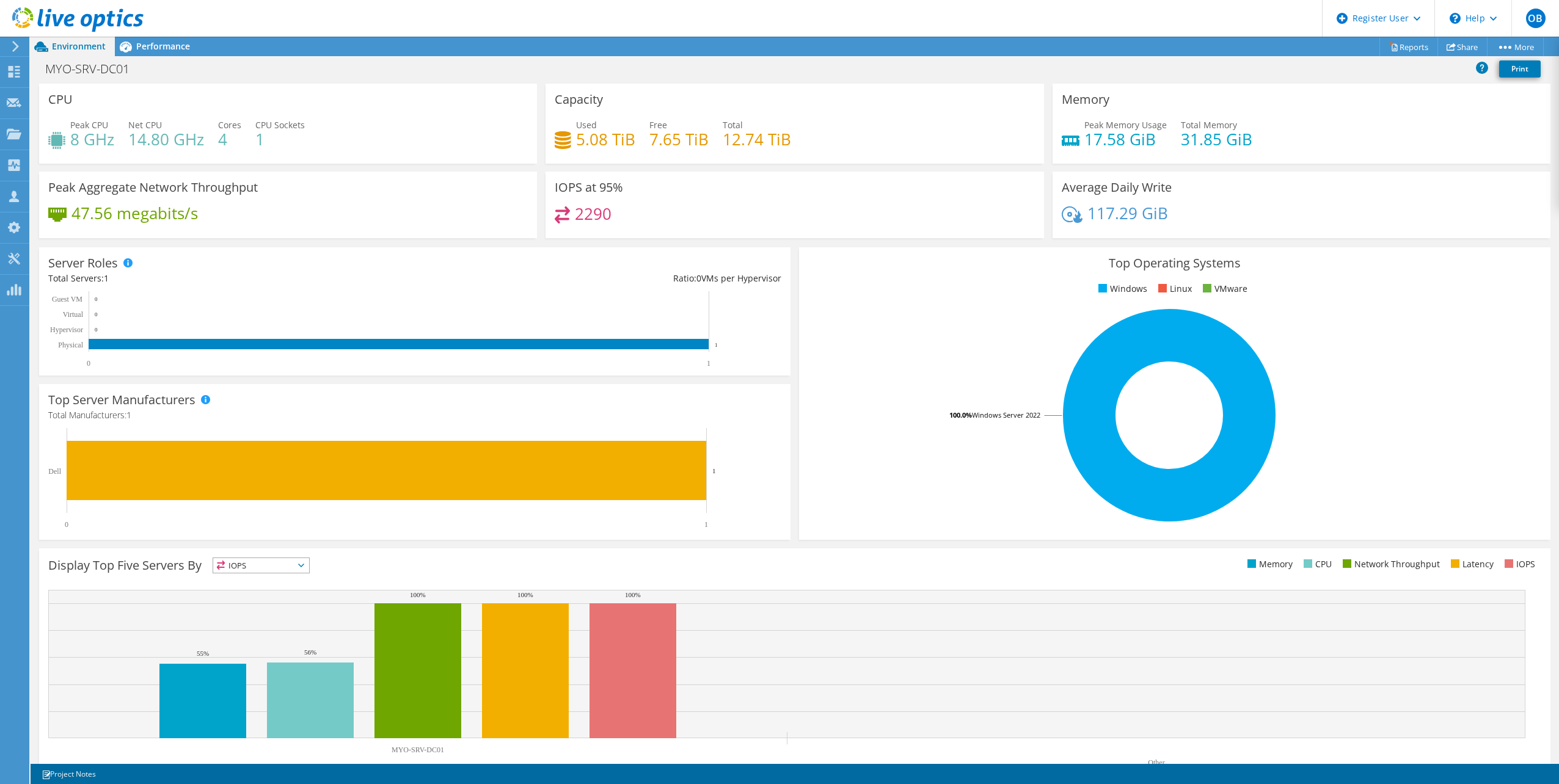
click at [1120, 220] on h4 "117.29 GiB" at bounding box center [1128, 213] width 80 height 13
drag, startPoint x: 1120, startPoint y: 221, endPoint x: 1232, endPoint y: 231, distance: 112.4
click at [1232, 231] on div "117.29 GiB" at bounding box center [1301, 219] width 479 height 26
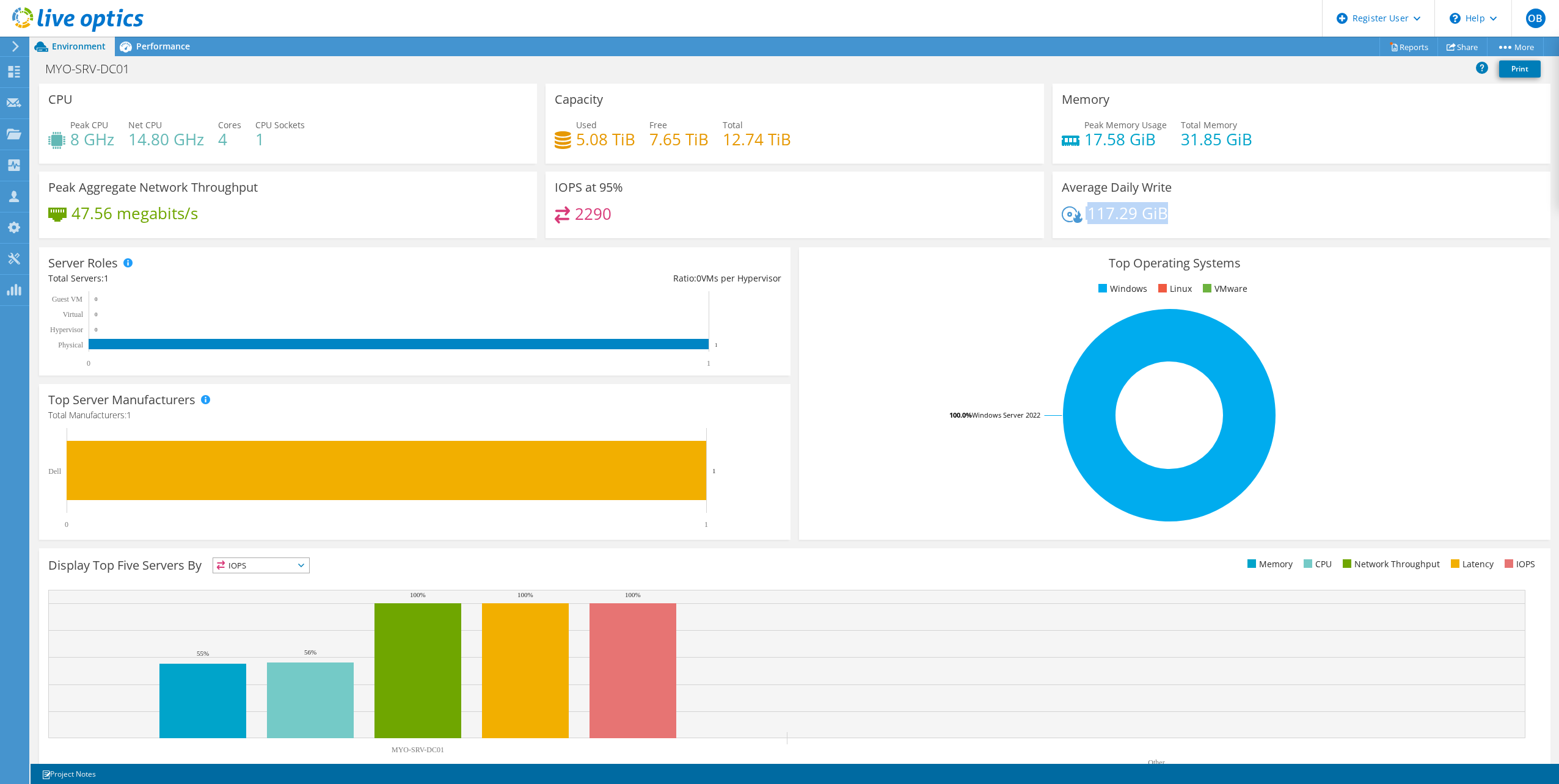
drag, startPoint x: 1184, startPoint y: 216, endPoint x: 1076, endPoint y: 217, distance: 108.0
click at [1076, 217] on div "117.29 GiB" at bounding box center [1301, 219] width 479 height 26
click at [144, 47] on span "Performance" at bounding box center [163, 46] width 54 height 12
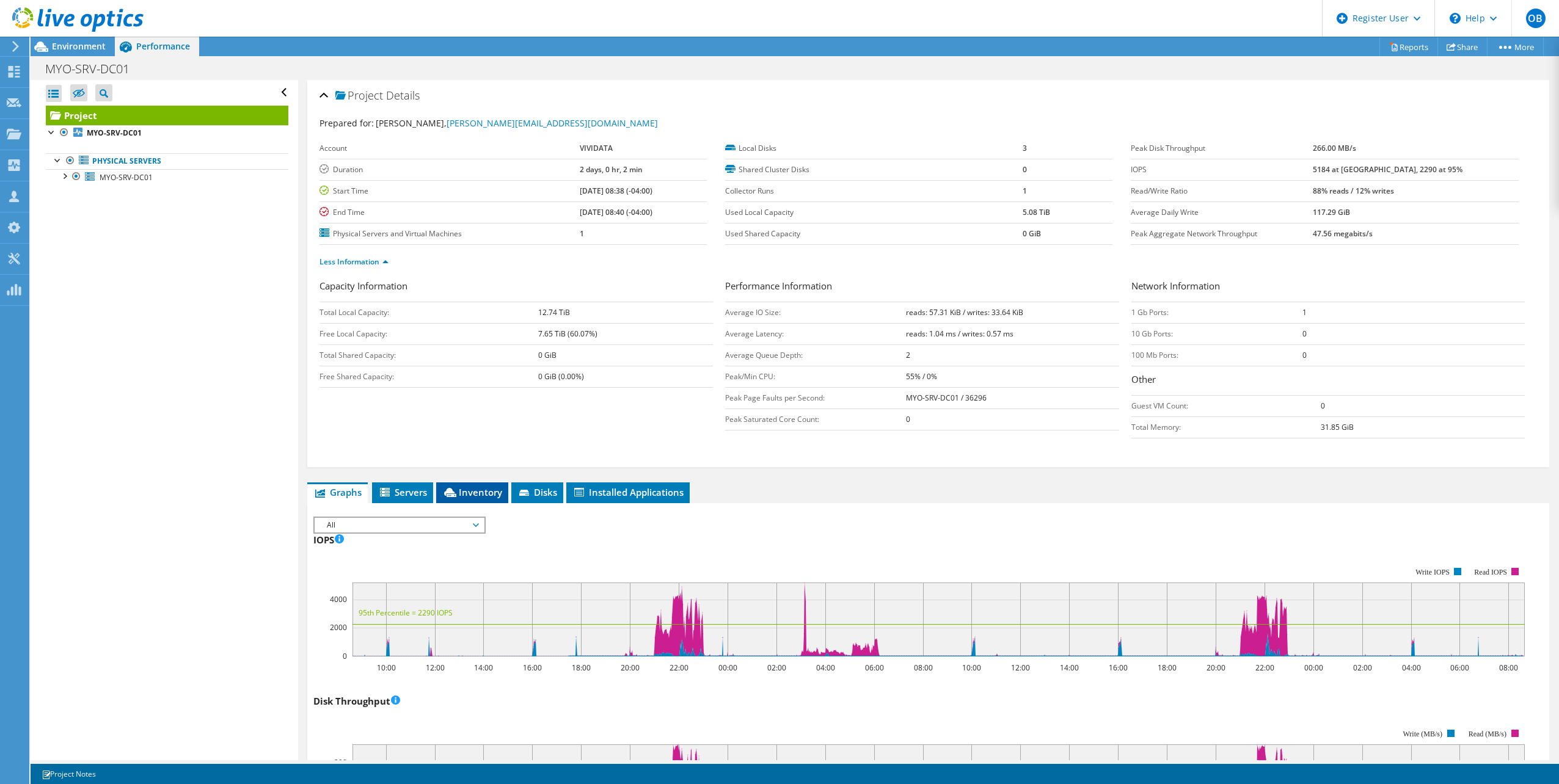
click at [481, 487] on span "Inventory" at bounding box center [472, 492] width 60 height 13
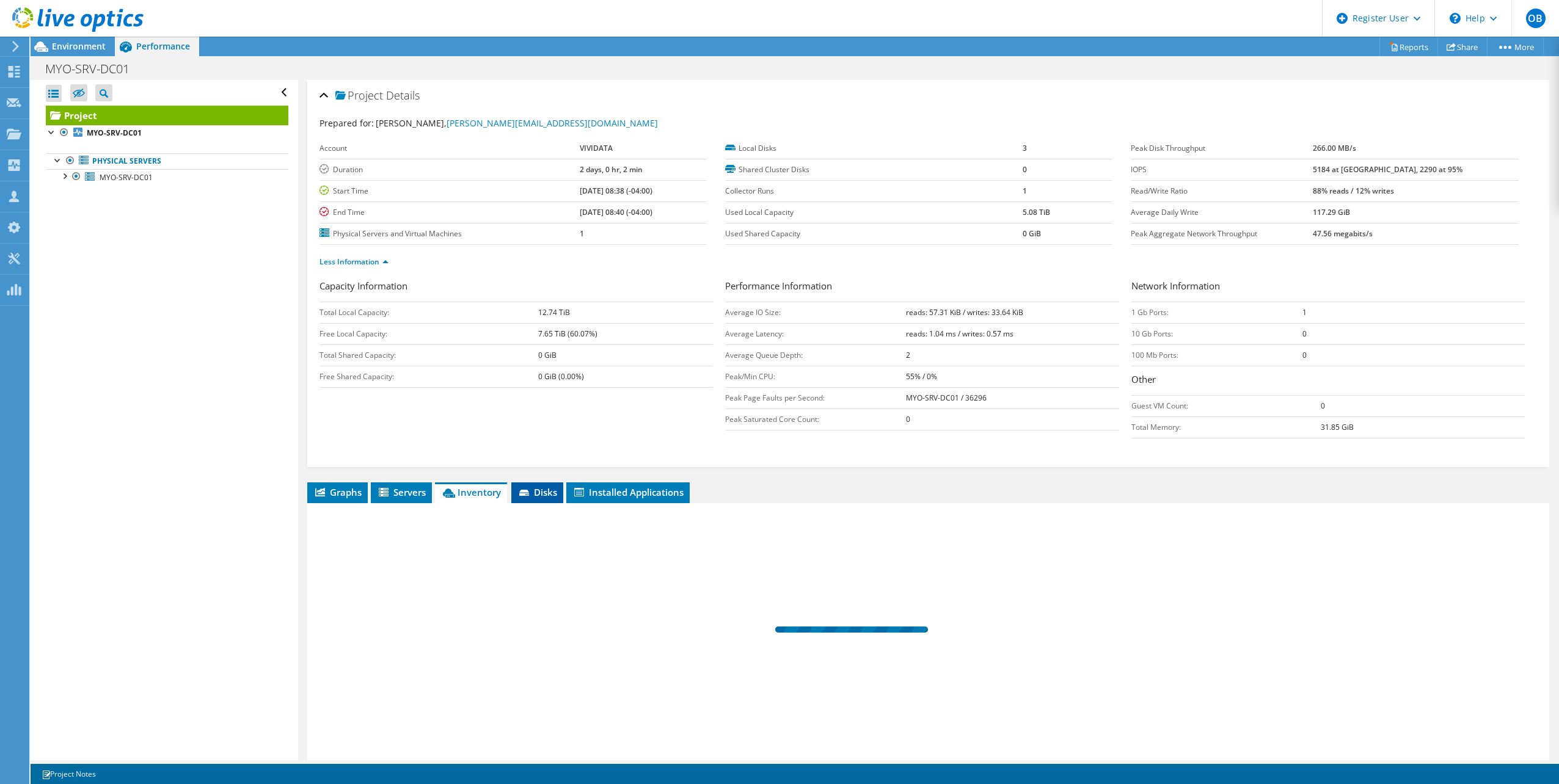
click at [553, 494] on span "Disks" at bounding box center [537, 492] width 40 height 13
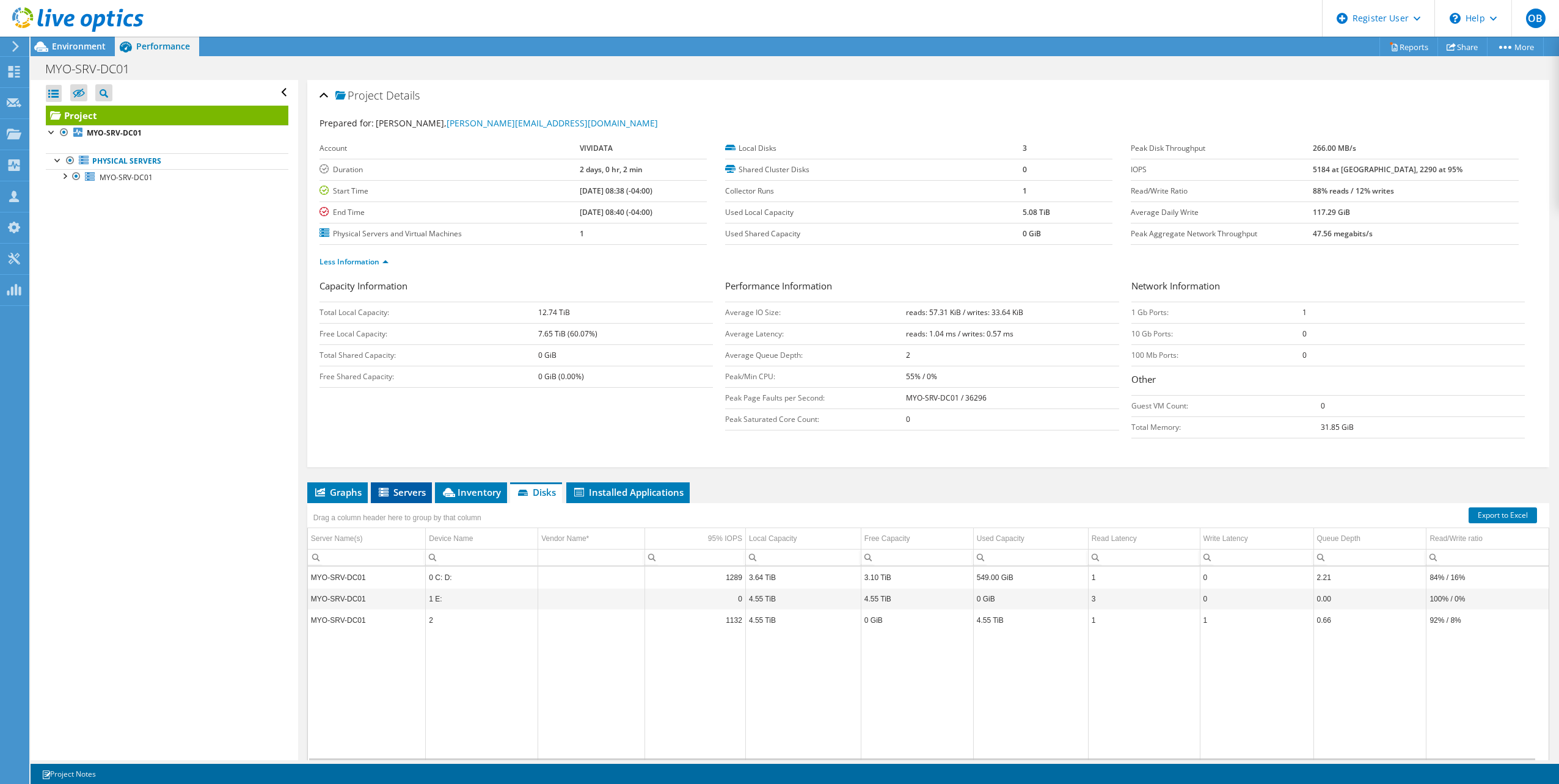
click at [409, 488] on span "Servers" at bounding box center [401, 492] width 49 height 13
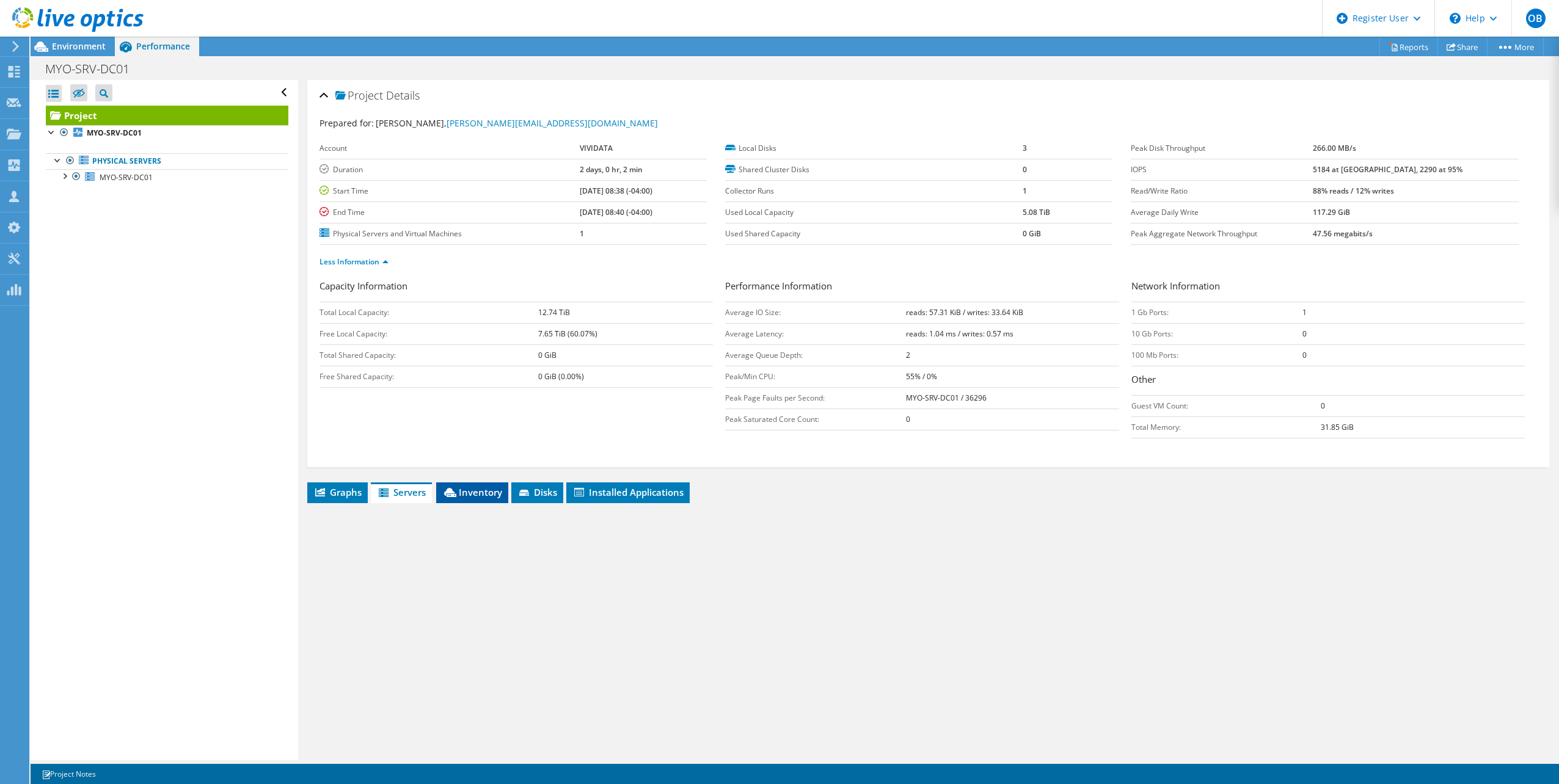
click at [445, 491] on icon at bounding box center [450, 492] width 13 height 9
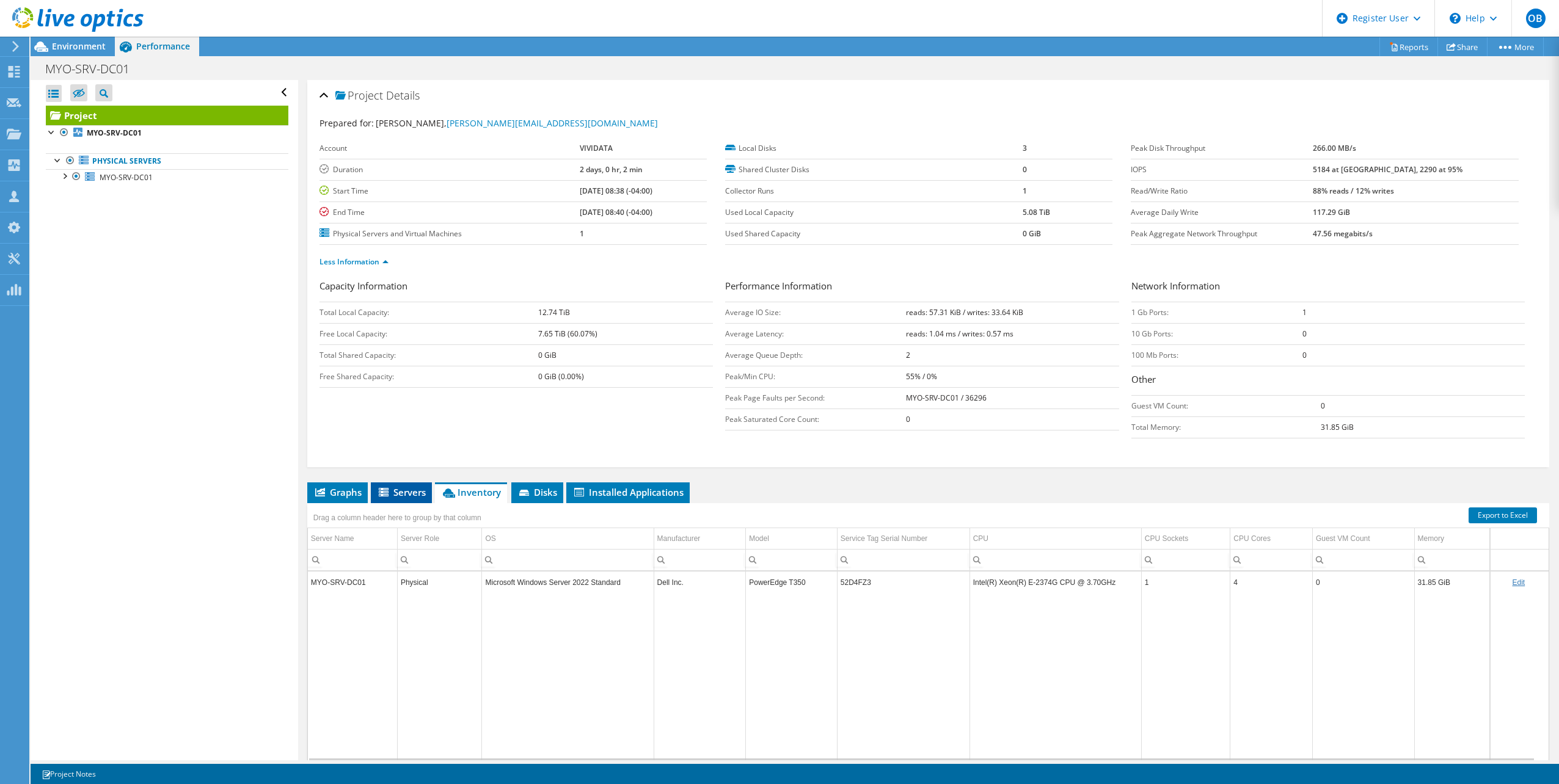
click at [416, 493] on span "Servers" at bounding box center [401, 492] width 49 height 13
click at [329, 503] on div "Drag a column header here to group by that column" at bounding box center [398, 516] width 180 height 26
click at [334, 501] on li "Graphs" at bounding box center [338, 493] width 61 height 21
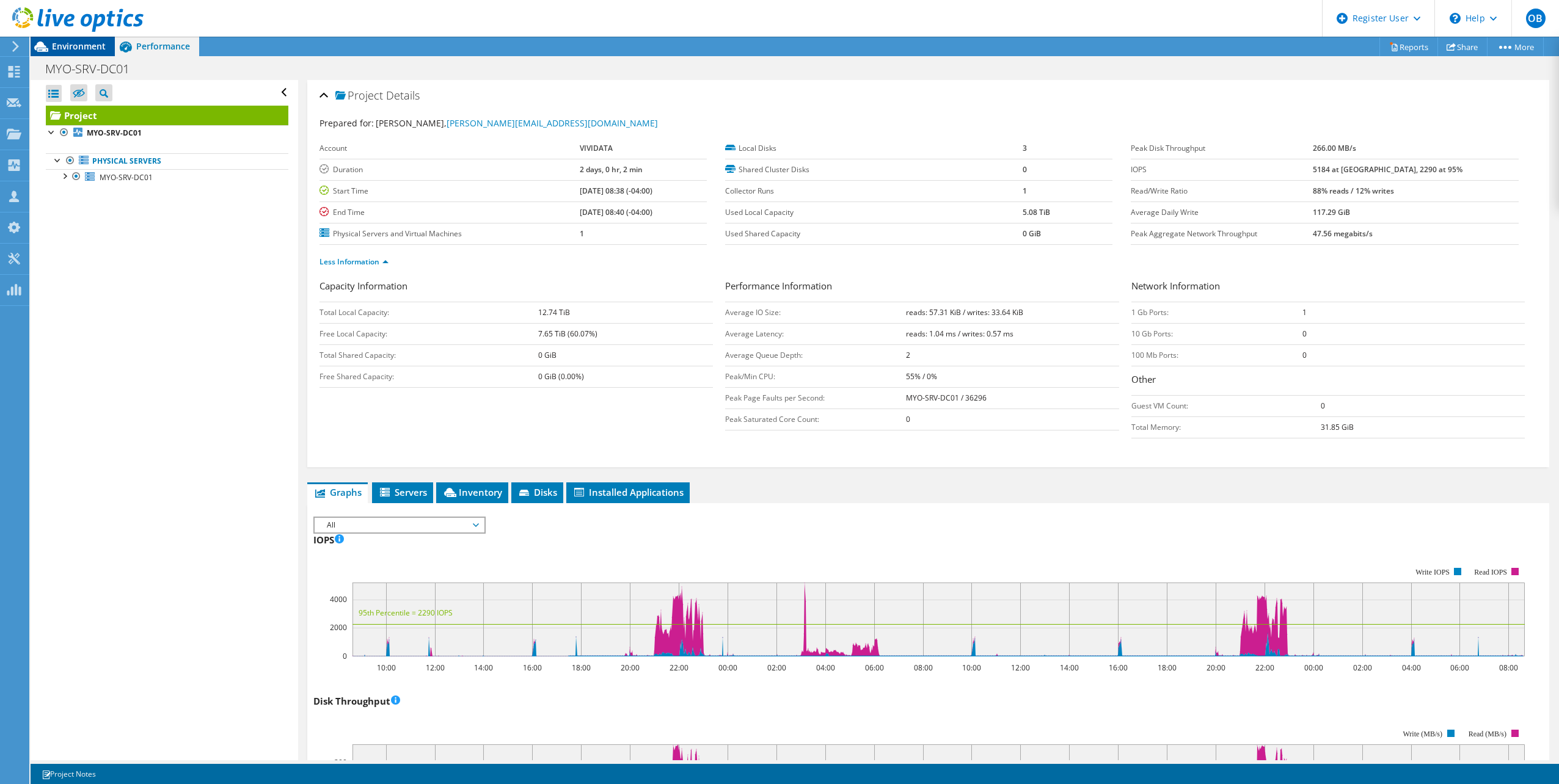
click at [70, 45] on span "Environment" at bounding box center [79, 46] width 54 height 12
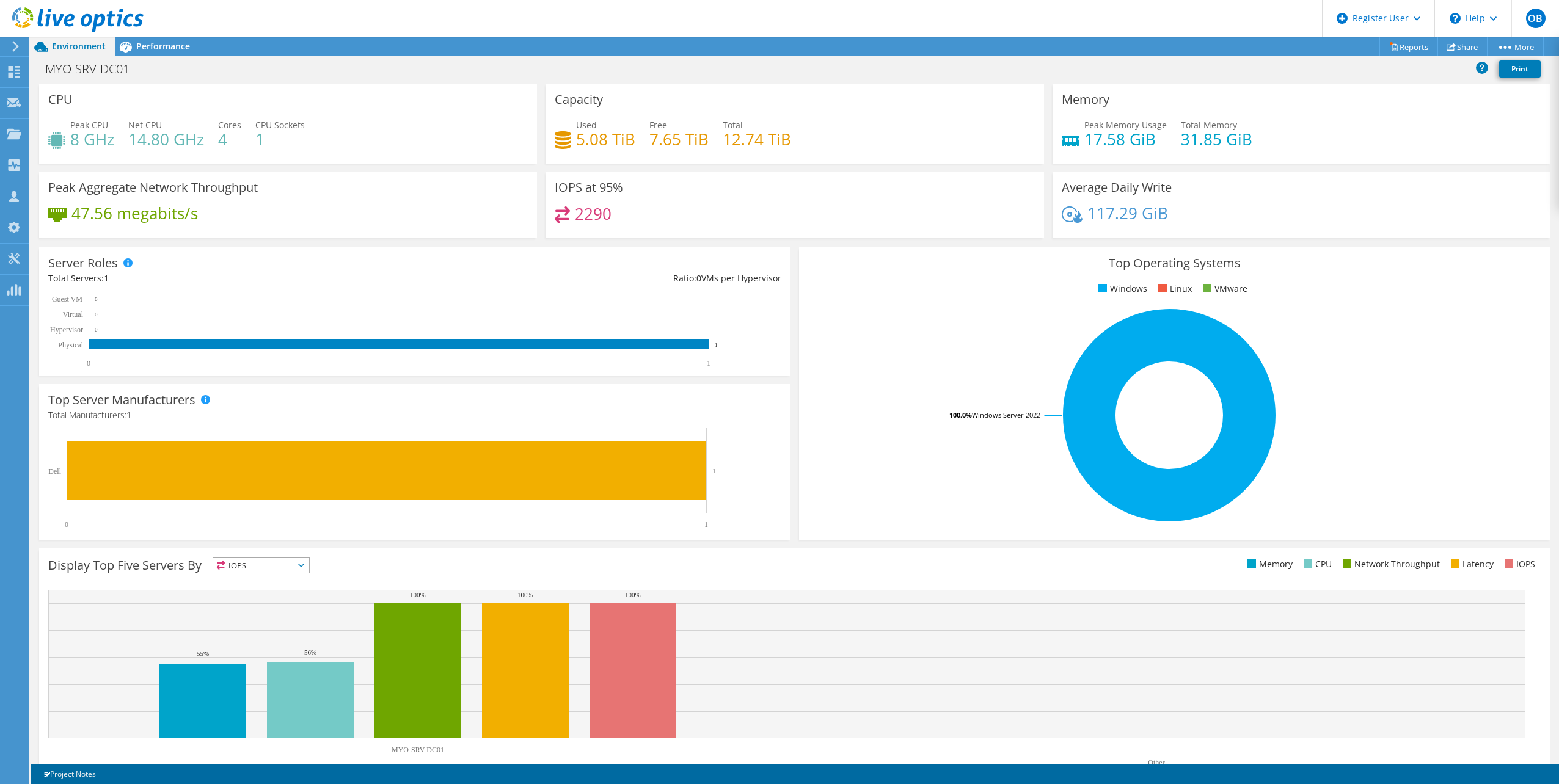
scroll to position [244, 0]
click at [171, 54] on div "Performance" at bounding box center [157, 47] width 84 height 20
